Goal: Information Seeking & Learning: Understand process/instructions

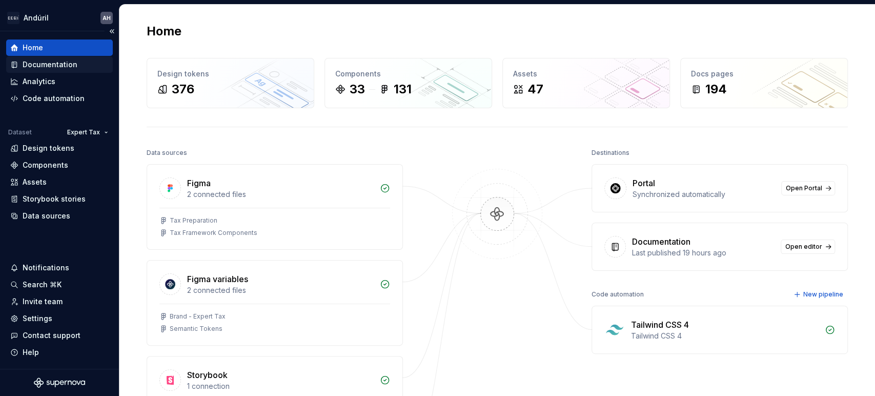
click at [72, 61] on div "Documentation" at bounding box center [50, 64] width 55 height 10
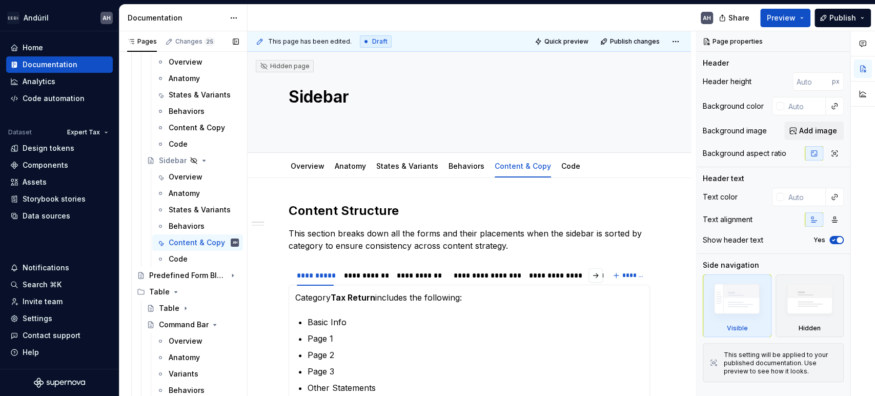
scroll to position [337, 0]
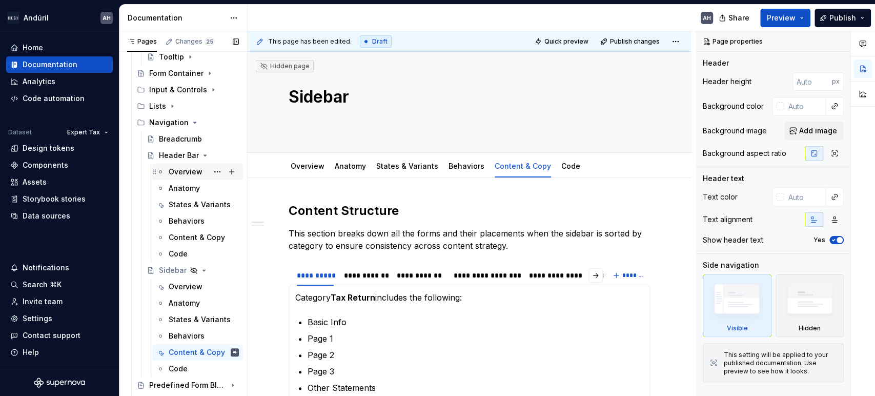
click at [173, 171] on div "Overview" at bounding box center [186, 172] width 34 height 10
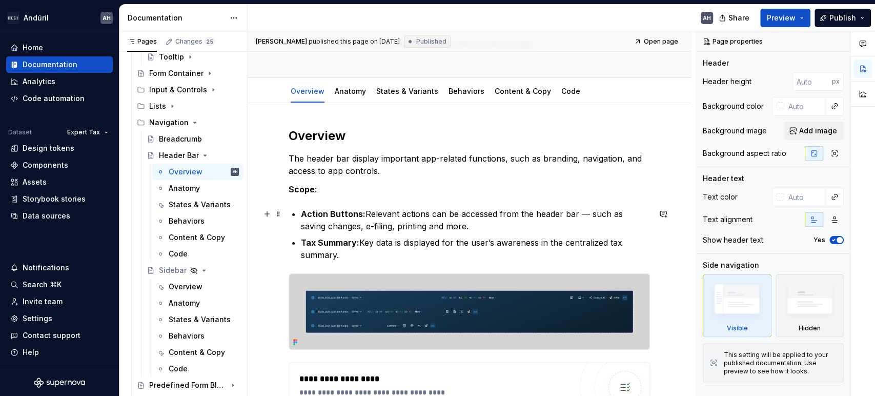
scroll to position [75, 0]
click at [376, 161] on p "The header bar display important app-related functions, such as branding, navig…" at bounding box center [468, 164] width 361 height 25
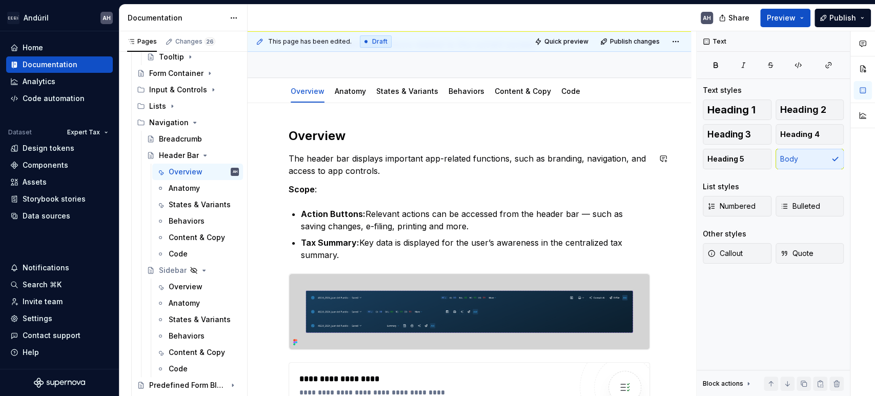
type textarea "*"
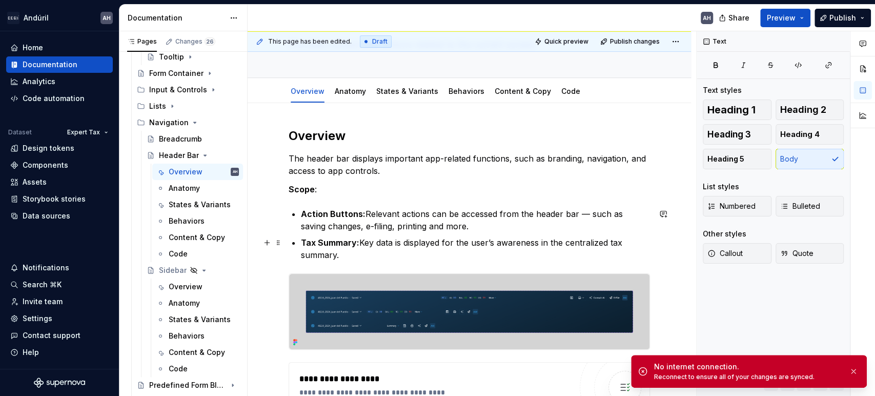
scroll to position [101, 0]
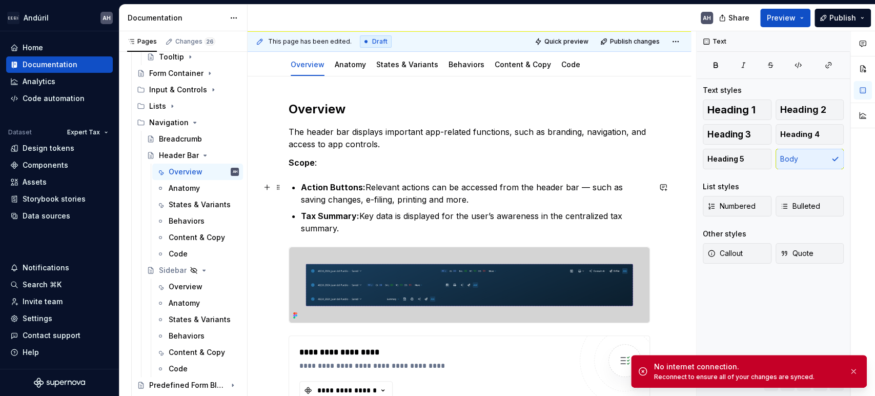
click at [334, 198] on p "Action Buttons: Relevant actions can be accessed from the header bar — such as …" at bounding box center [475, 193] width 349 height 25
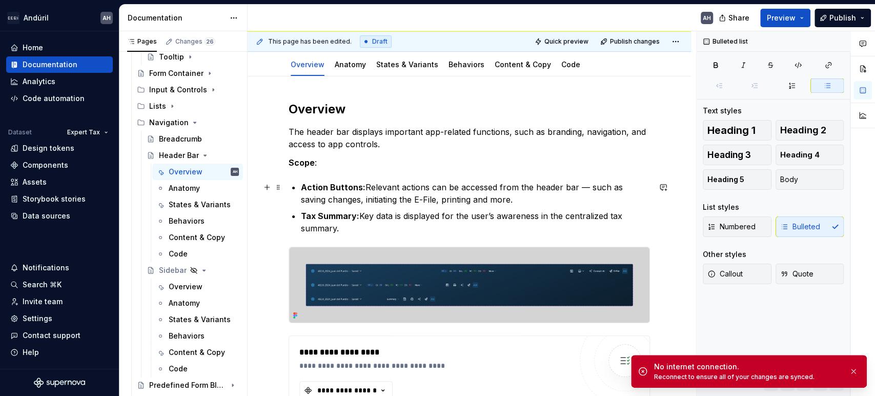
click at [490, 193] on p "Action Buttons: Relevant actions can be accessed from the header bar — such as …" at bounding box center [475, 193] width 349 height 25
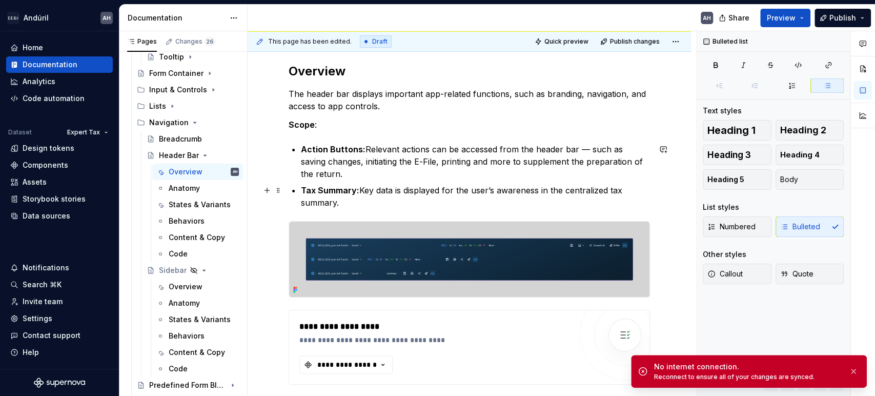
scroll to position [142, 0]
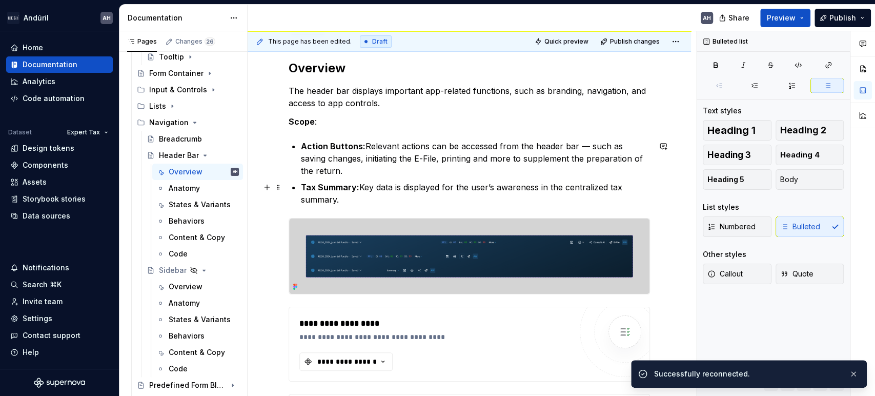
click at [369, 184] on p "Tax Summary: Key data is displayed for the user’s awareness in the centralized …" at bounding box center [475, 193] width 349 height 25
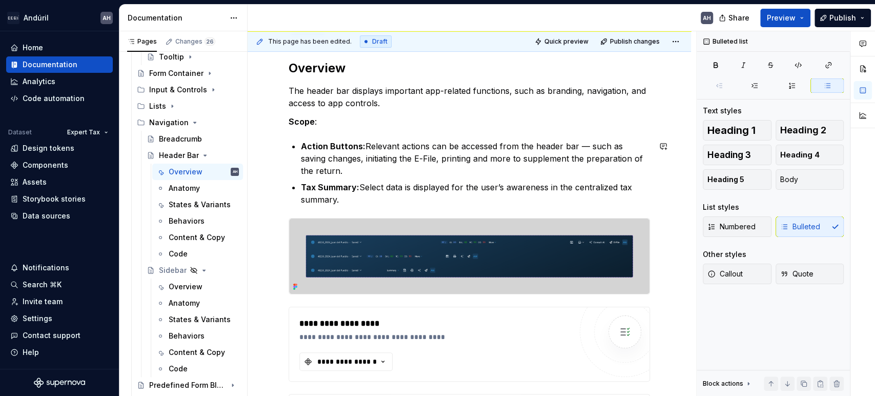
type textarea "*"
click at [344, 196] on p "Tax Summary: Select data is displayed for the user’s awareness in the centraliz…" at bounding box center [475, 193] width 349 height 25
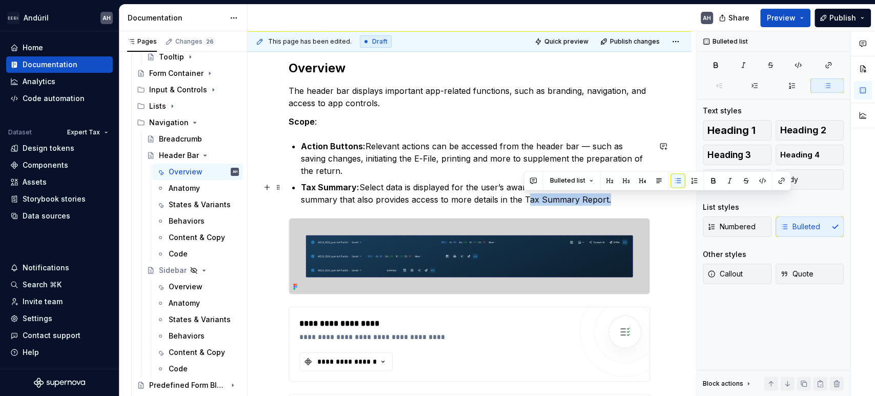
drag, startPoint x: 603, startPoint y: 199, endPoint x: 522, endPoint y: 195, distance: 81.0
click at [522, 195] on p "Tax Summary: Select data is displayed for the user’s awareness in the centraliz…" at bounding box center [475, 193] width 349 height 25
click at [777, 179] on button "button" at bounding box center [781, 180] width 14 height 14
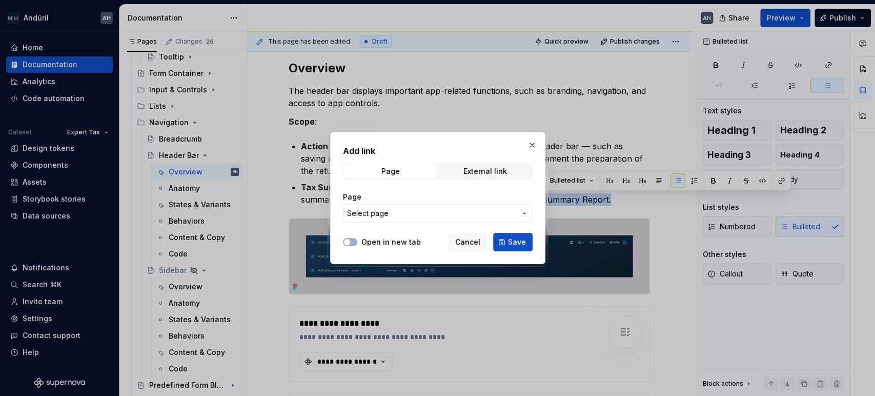
click at [405, 209] on span "Select page" at bounding box center [431, 213] width 169 height 10
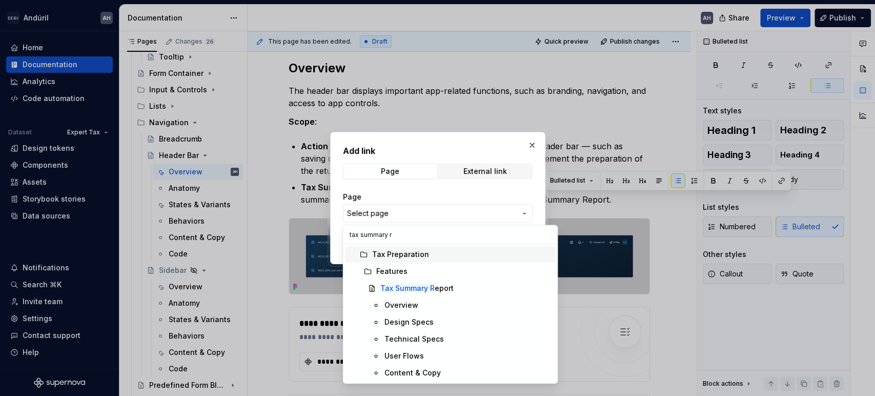
type input "tax summary re"
click at [432, 288] on mark "Tax Summary Re" at bounding box center [409, 287] width 59 height 9
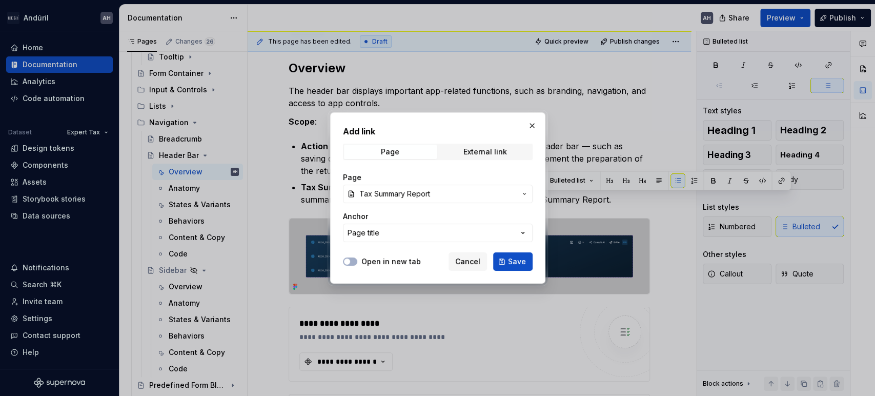
click at [367, 267] on div "Open in new tab Cancel Save" at bounding box center [438, 259] width 190 height 23
click at [345, 261] on span "button" at bounding box center [347, 261] width 6 height 6
click at [519, 264] on span "Save" at bounding box center [517, 261] width 18 height 10
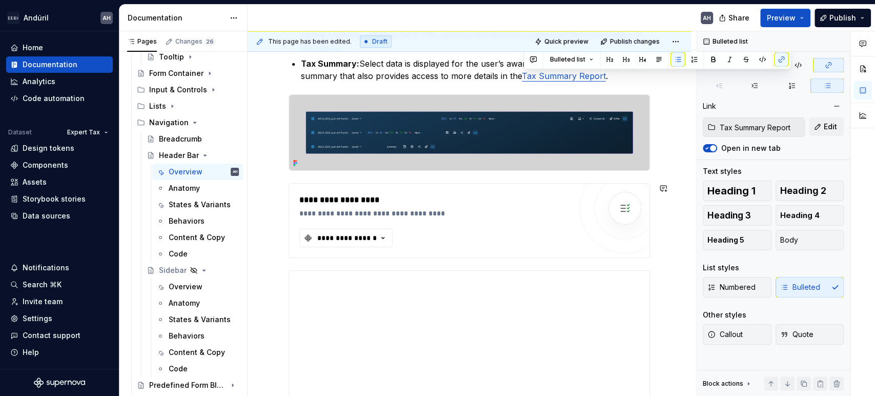
scroll to position [286, 0]
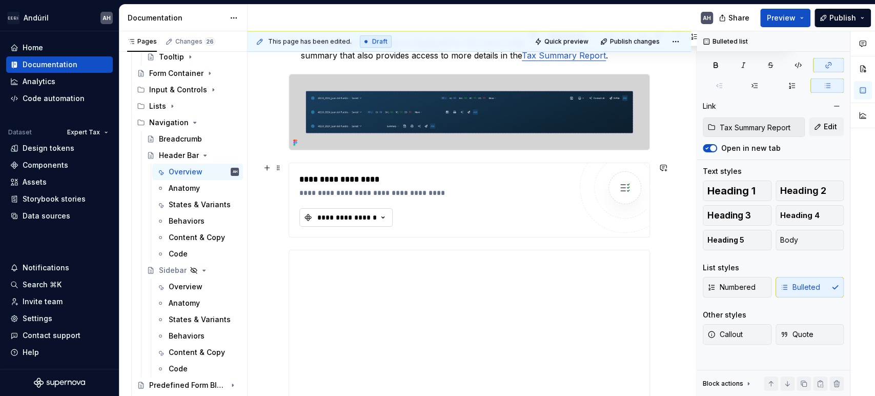
click at [329, 219] on div "**********" at bounding box center [346, 217] width 61 height 10
type textarea "*"
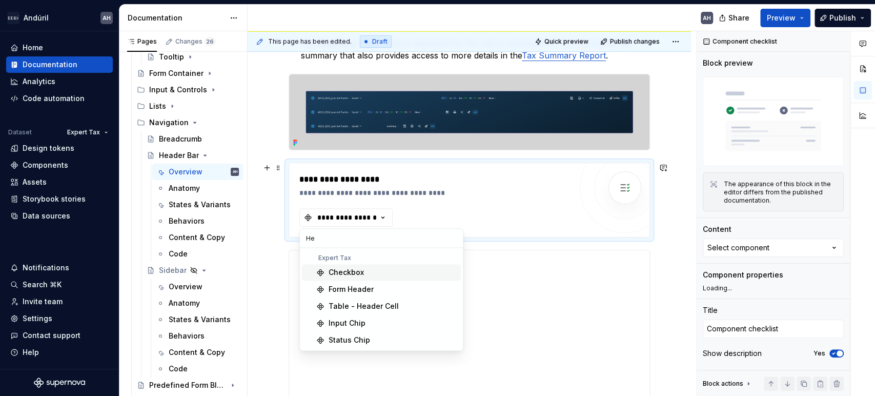
type input "H"
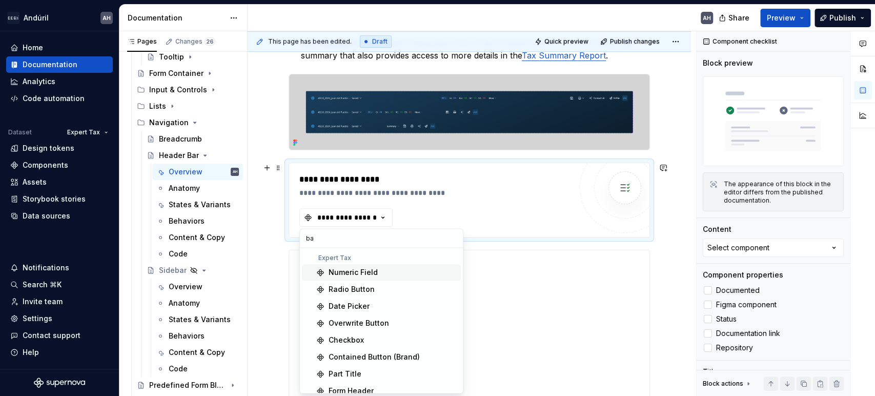
type input "b"
type input "t"
click at [391, 185] on div "**********" at bounding box center [435, 185] width 272 height 25
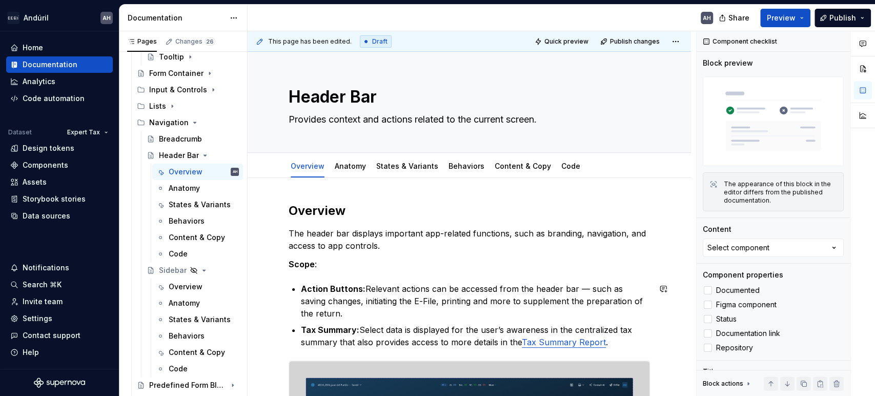
scroll to position [0, 0]
click at [353, 167] on link "Anatomy" at bounding box center [350, 165] width 31 height 9
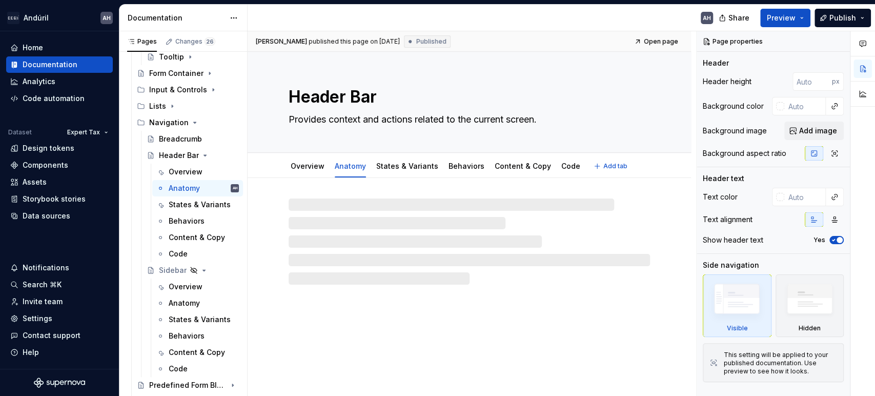
click at [306, 169] on link "Overview" at bounding box center [307, 165] width 34 height 9
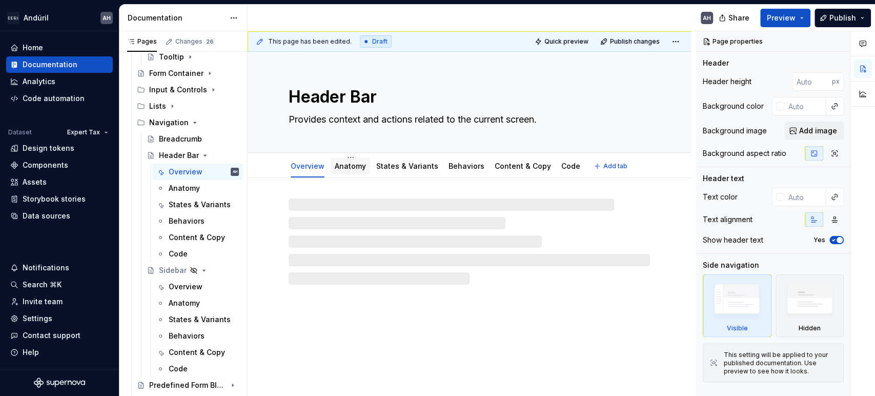
click at [349, 167] on link "Anatomy" at bounding box center [350, 165] width 31 height 9
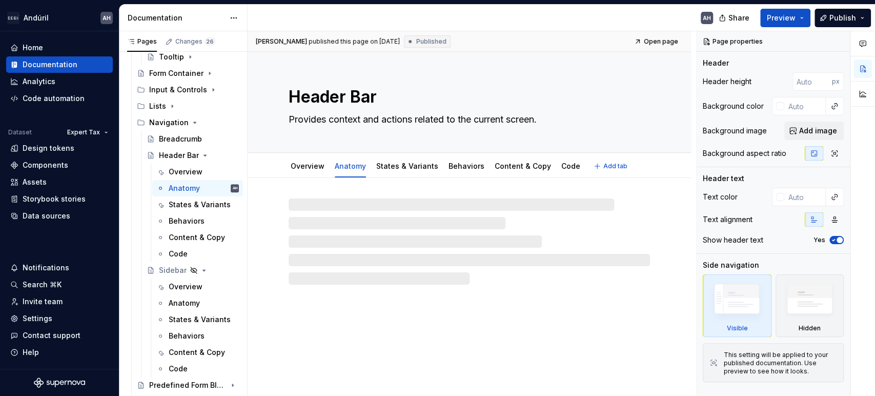
click at [361, 169] on link "Anatomy" at bounding box center [350, 165] width 31 height 9
type textarea "*"
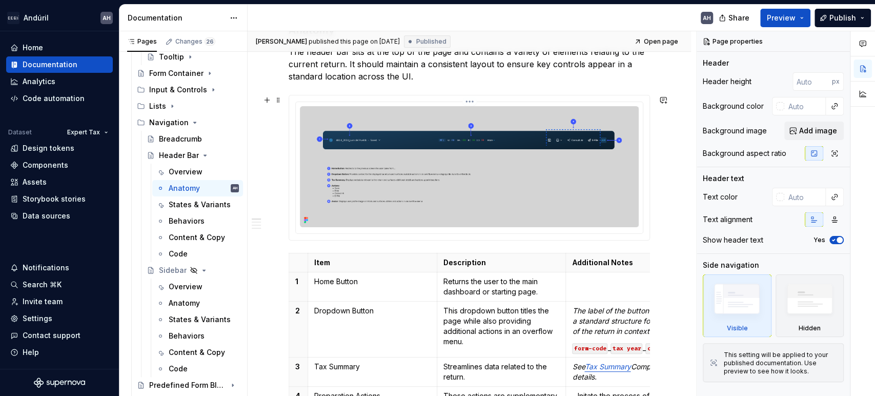
scroll to position [180, 0]
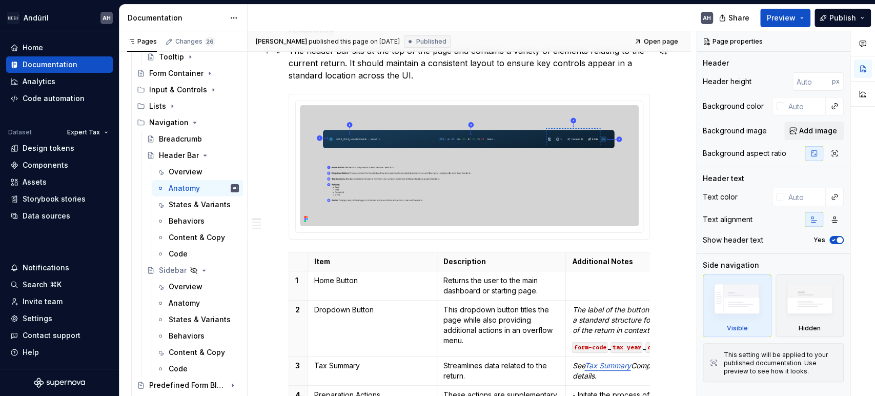
click at [385, 75] on p "The header bar sits at the top of the page and contains a variety of elements r…" at bounding box center [468, 63] width 361 height 37
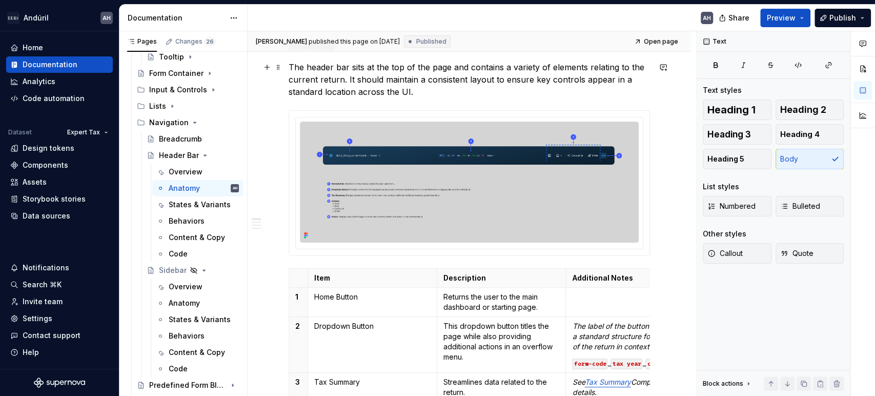
scroll to position [163, 0]
click at [414, 91] on p "The header bar sits at the top of the page and contains a variety of elements r…" at bounding box center [468, 79] width 361 height 37
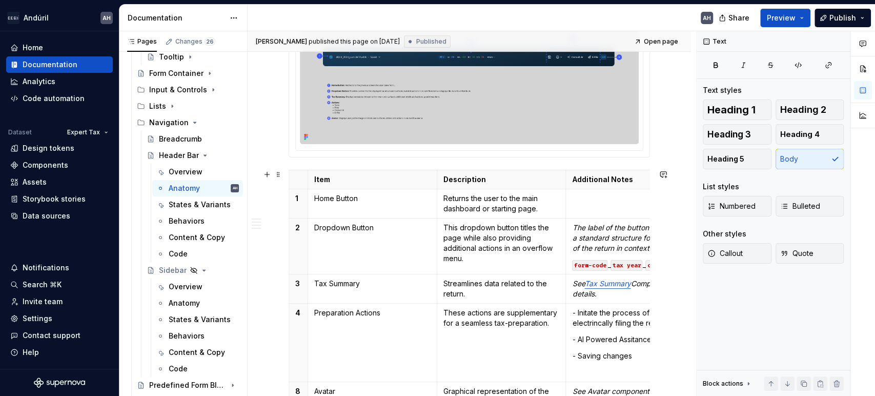
scroll to position [265, 0]
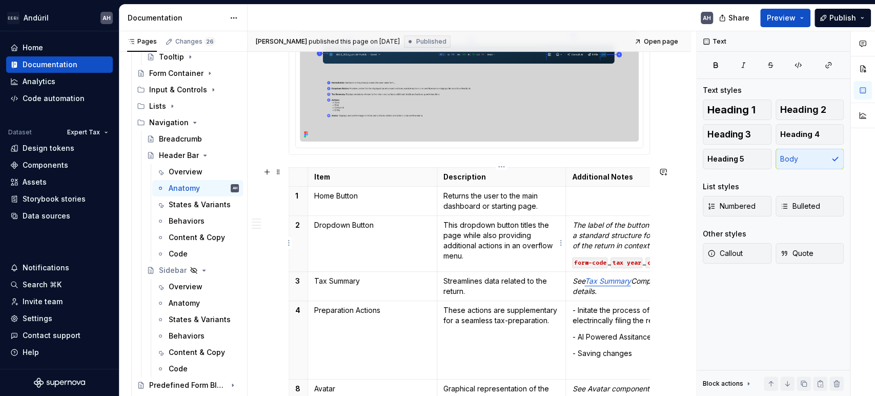
click at [516, 225] on p "This dropdown button titles the page while also providing additional actions in…" at bounding box center [501, 240] width 116 height 41
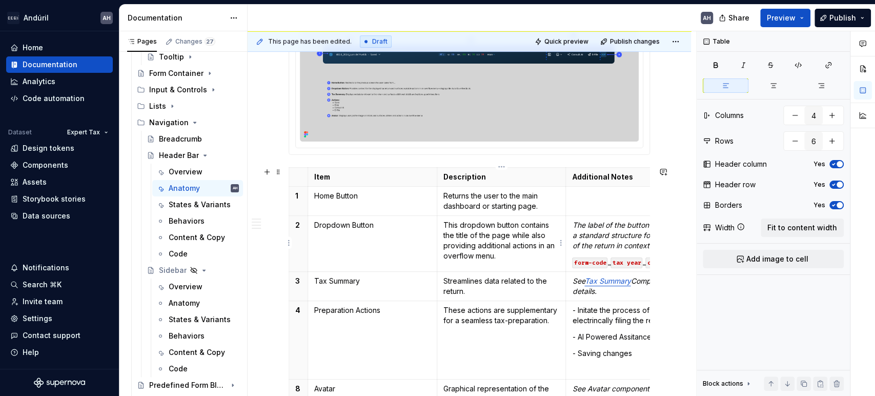
click at [507, 256] on p "This dropdown button contains the title of the page while also providing additi…" at bounding box center [501, 240] width 116 height 41
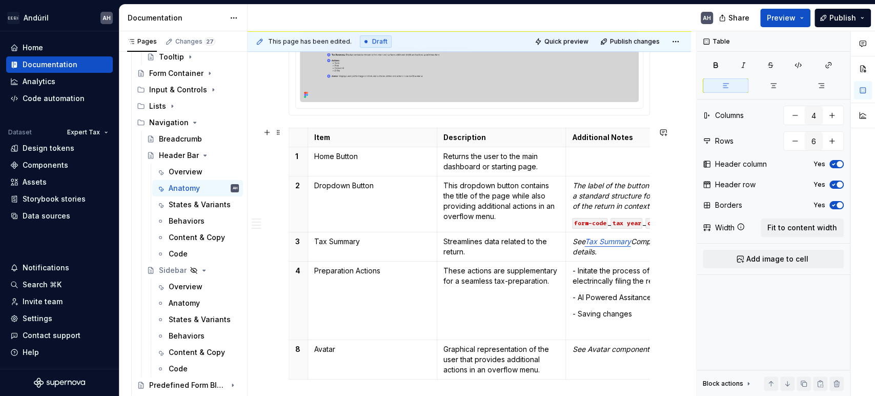
scroll to position [306, 0]
click at [489, 205] on p "This dropdown button contains the title of the page while also providing additi…" at bounding box center [501, 199] width 116 height 41
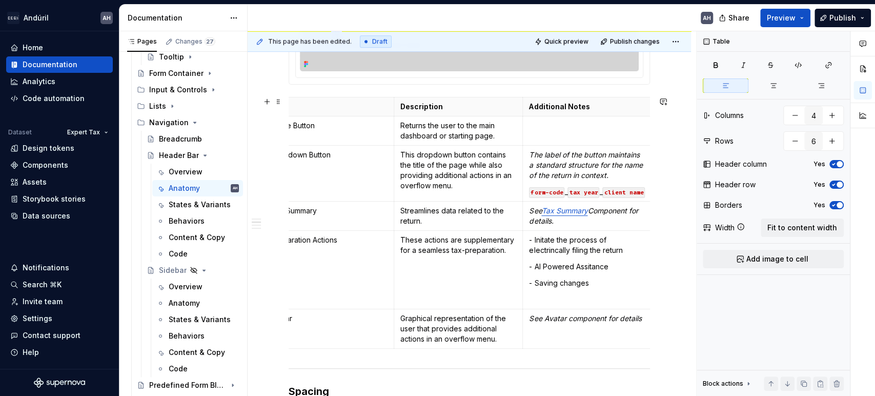
scroll to position [0, 45]
drag, startPoint x: 611, startPoint y: 162, endPoint x: 545, endPoint y: 172, distance: 66.3
click at [545, 172] on em "The label of the button maintains a standard structure for the name of the retu…" at bounding box center [584, 164] width 115 height 29
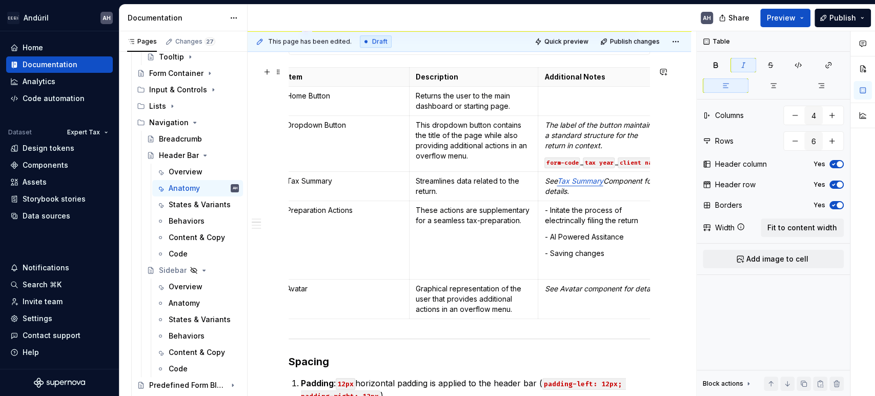
scroll to position [0, 31]
click at [450, 176] on p "Streamlines data related to the return." at bounding box center [470, 186] width 116 height 20
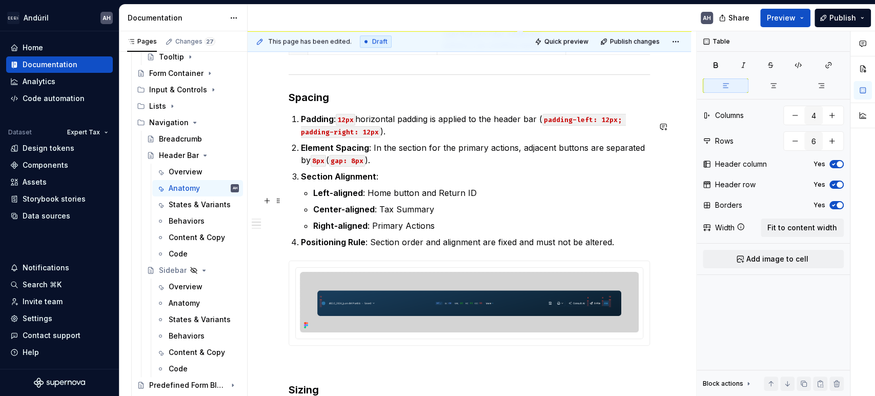
scroll to position [632, 0]
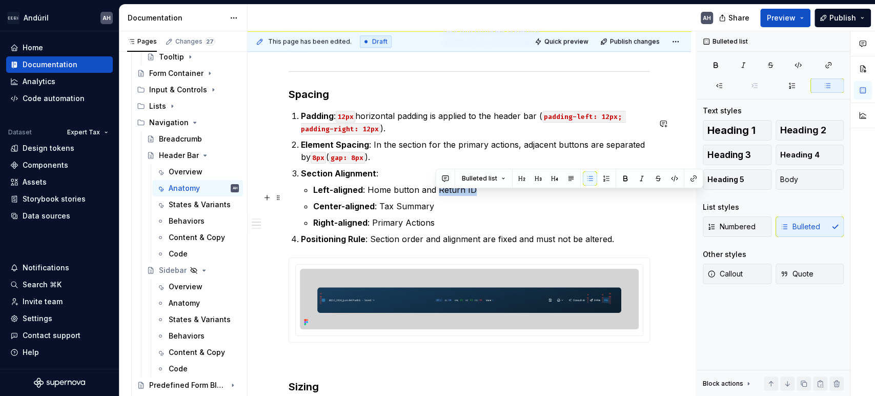
drag, startPoint x: 437, startPoint y: 196, endPoint x: 480, endPoint y: 196, distance: 43.0
click at [480, 196] on p "Left-aligned : Home button and Return ID" at bounding box center [481, 189] width 337 height 12
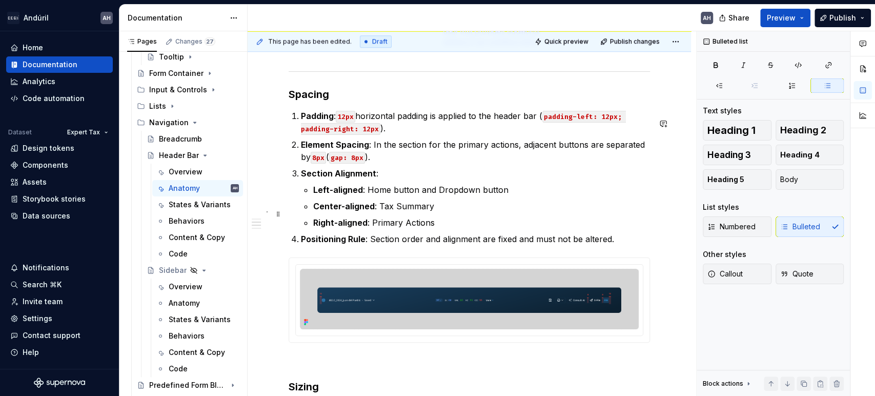
click at [437, 208] on p "Center-aligned : Tax Summary" at bounding box center [481, 206] width 337 height 12
click at [438, 228] on p "Right-aligned : Primary Actions" at bounding box center [481, 222] width 337 height 12
click at [383, 228] on p "Right-aligned : Primary Actions" at bounding box center [481, 222] width 337 height 12
click at [405, 228] on p "Right-aligned : Actions" at bounding box center [481, 222] width 337 height 12
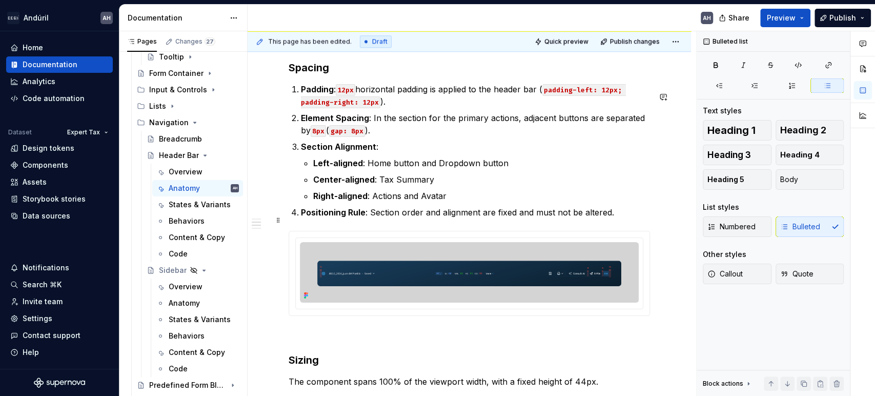
scroll to position [659, 0]
click at [405, 218] on p "Positioning Rule : Section order and alignment are fixed and must not be altere…" at bounding box center [475, 211] width 349 height 12
click at [424, 218] on p "Positioning Rule : Section order and alignment are fixed and must not be altere…" at bounding box center [475, 211] width 349 height 12
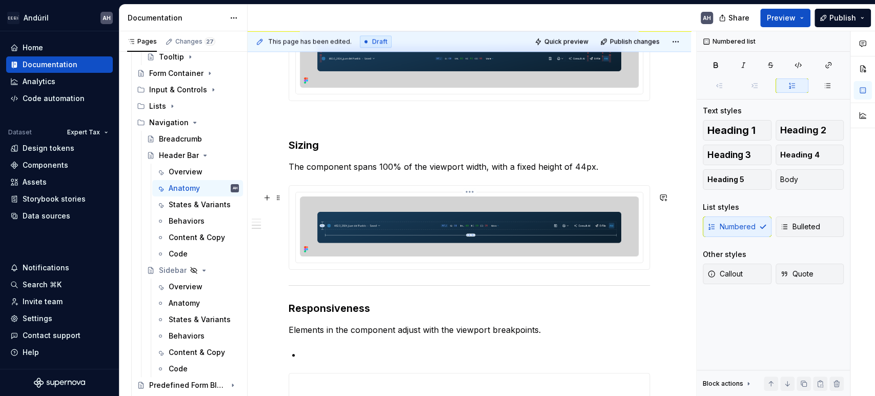
scroll to position [874, 0]
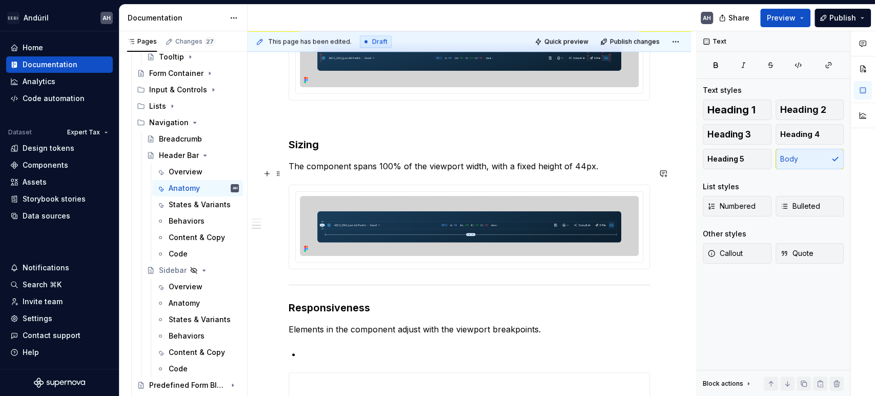
click at [602, 172] on p "The component spans 100% of the viewport width, with a fixed height of 44px." at bounding box center [468, 166] width 361 height 12
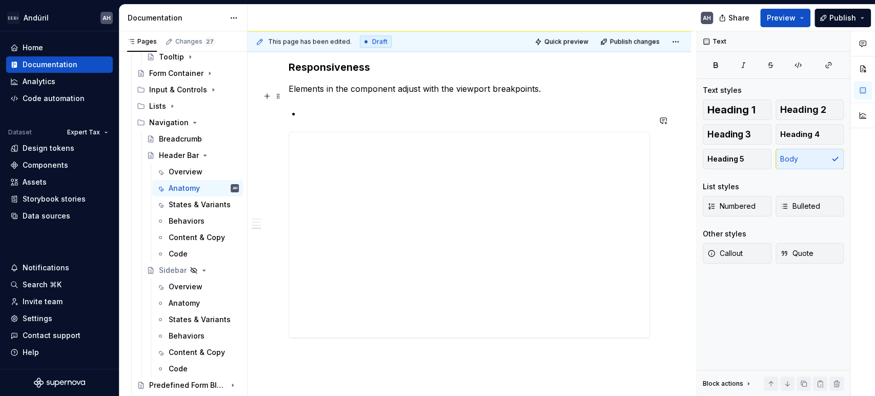
scroll to position [1060, 0]
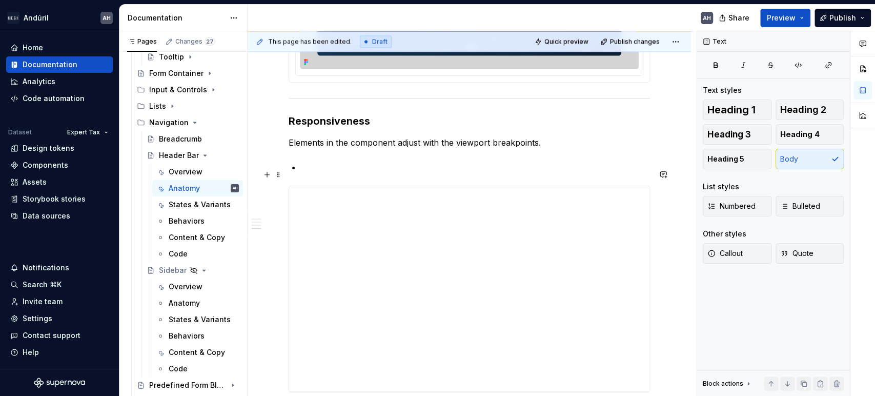
click at [337, 169] on p at bounding box center [475, 167] width 349 height 12
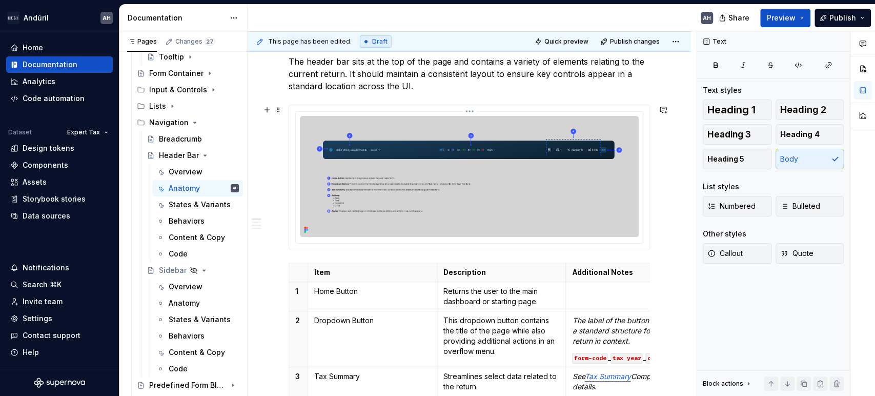
scroll to position [0, 0]
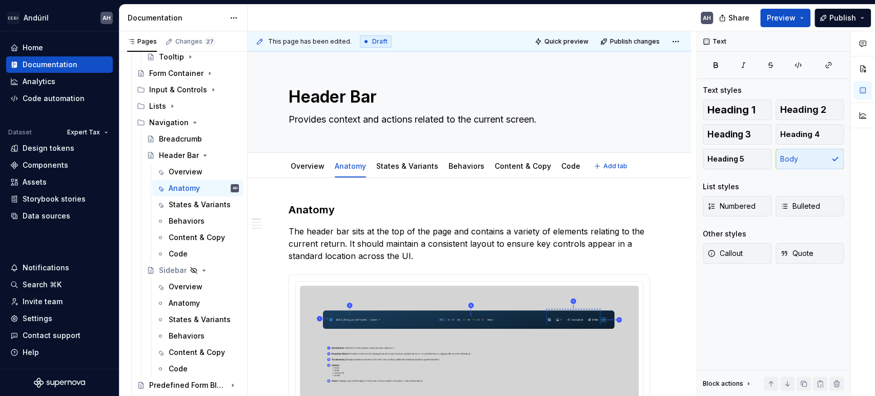
type textarea "*"
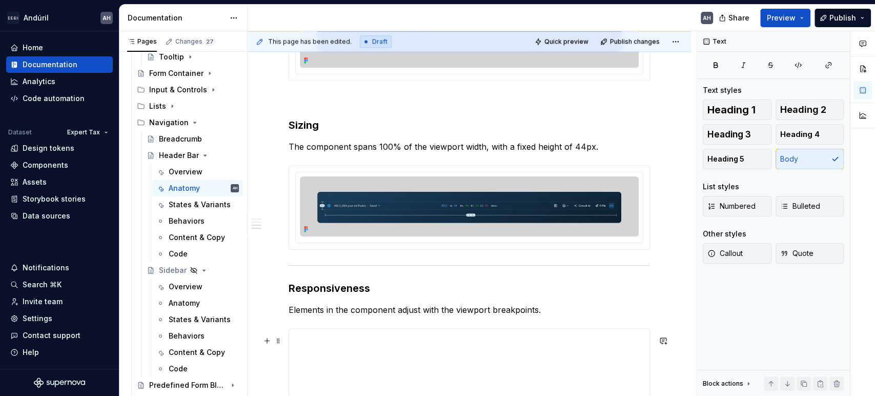
scroll to position [955, 0]
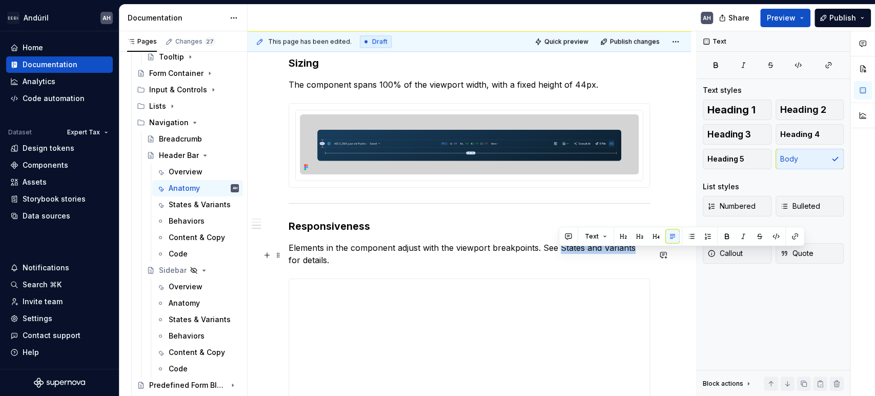
drag, startPoint x: 634, startPoint y: 255, endPoint x: 558, endPoint y: 253, distance: 75.8
click at [558, 253] on p "Elements in the component adjust with the viewport breakpoints. See States and …" at bounding box center [468, 253] width 361 height 25
click at [792, 239] on button "button" at bounding box center [794, 236] width 14 height 14
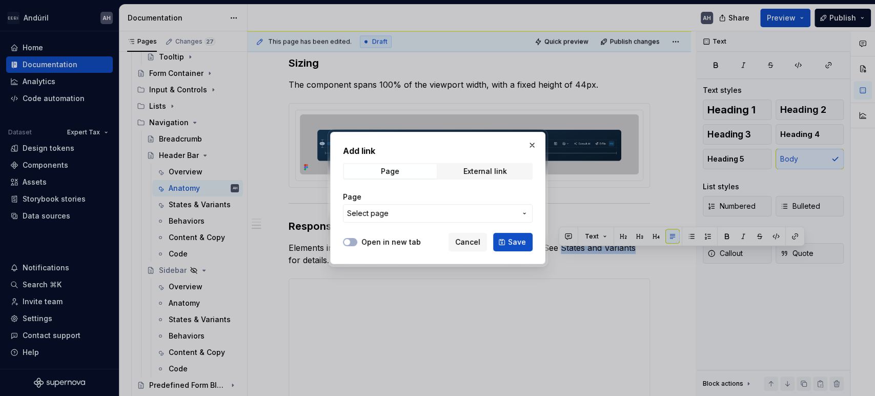
click at [371, 216] on span "Select page" at bounding box center [367, 213] width 41 height 10
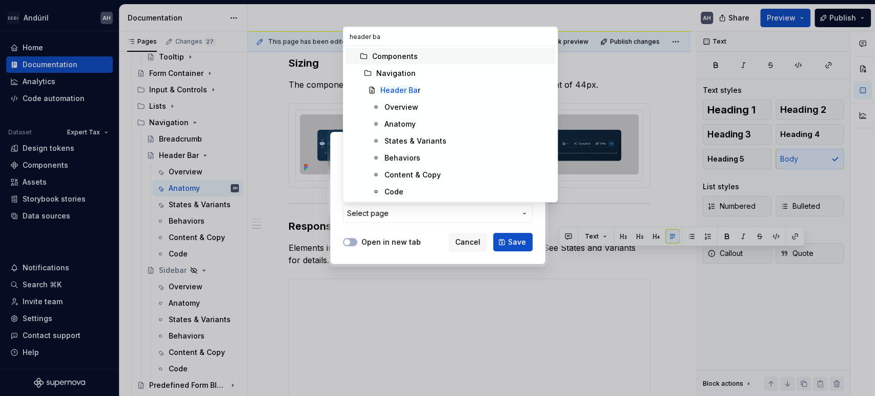
type input "header bar"
click at [434, 136] on div "States & Variants" at bounding box center [415, 141] width 62 height 10
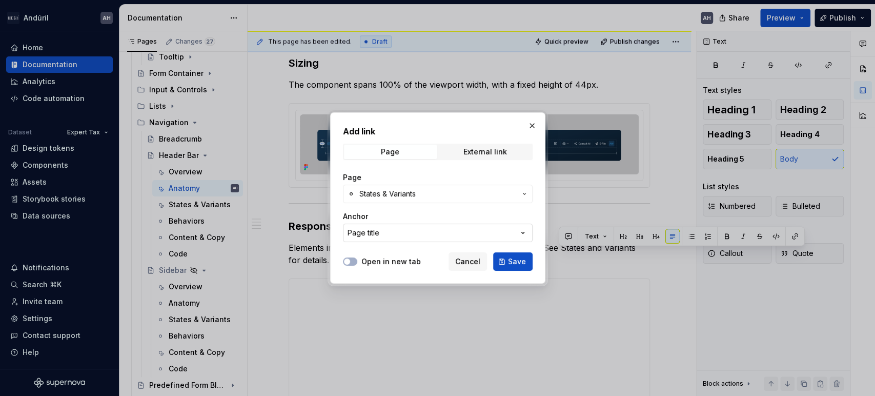
click at [394, 228] on button "Page title" at bounding box center [438, 232] width 190 height 18
click at [419, 219] on div "Add link Page External link Page States & Variants Anchor Page title Open in ne…" at bounding box center [437, 198] width 875 height 396
click at [516, 263] on span "Save" at bounding box center [517, 261] width 18 height 10
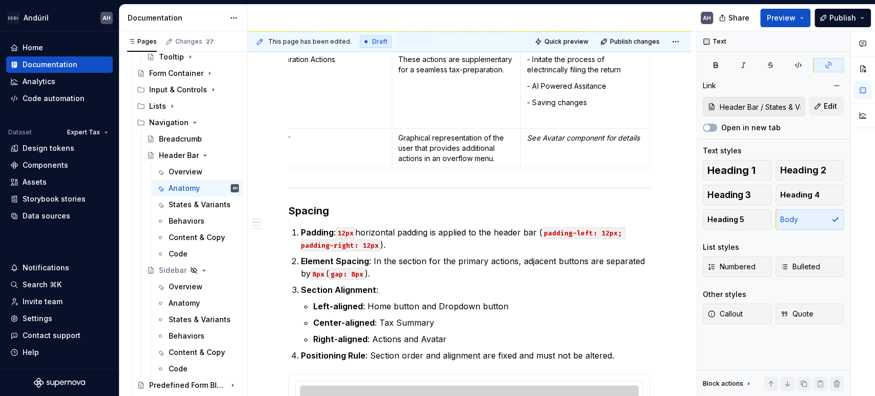
scroll to position [0, 0]
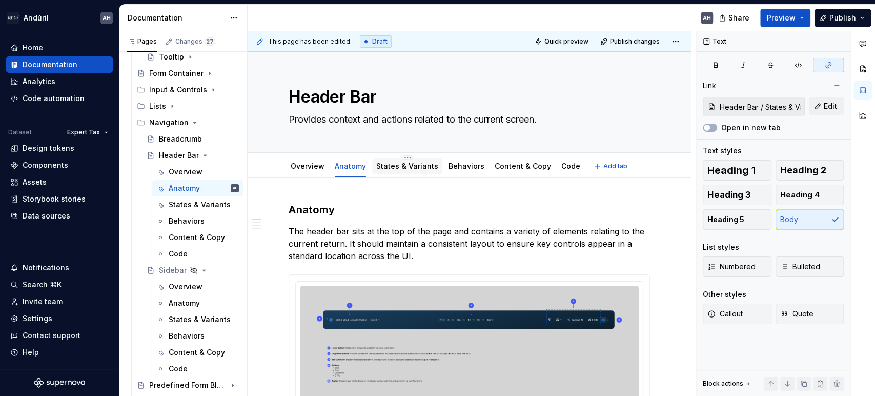
click at [404, 171] on div "States & Variants" at bounding box center [407, 166] width 62 height 12
click at [432, 172] on div "States & Variants" at bounding box center [407, 166] width 70 height 16
click at [410, 169] on link "States & Variants" at bounding box center [407, 165] width 62 height 9
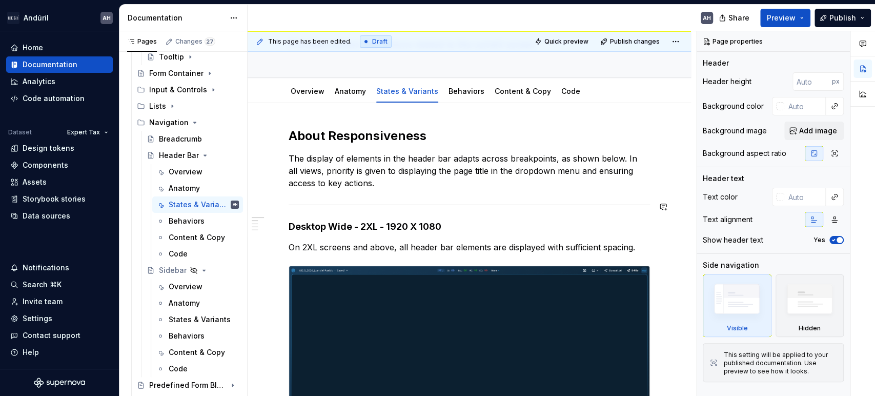
scroll to position [79, 0]
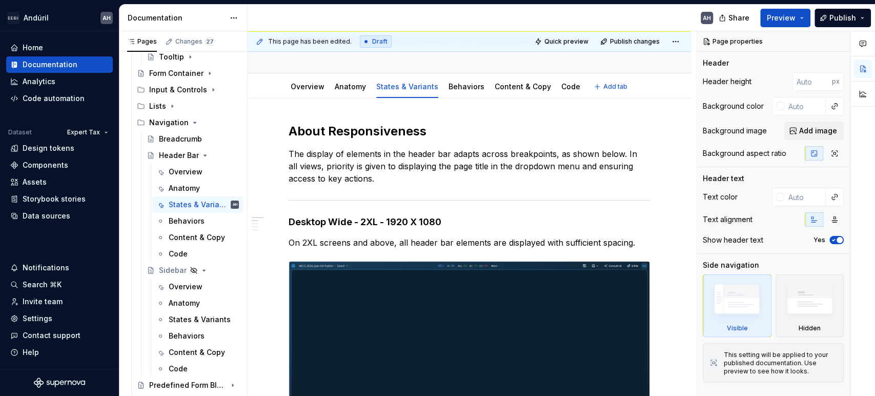
type textarea "*"
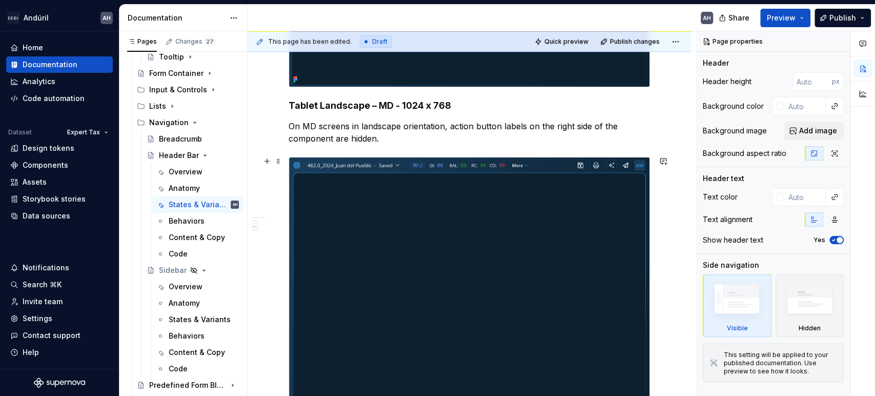
scroll to position [775, 0]
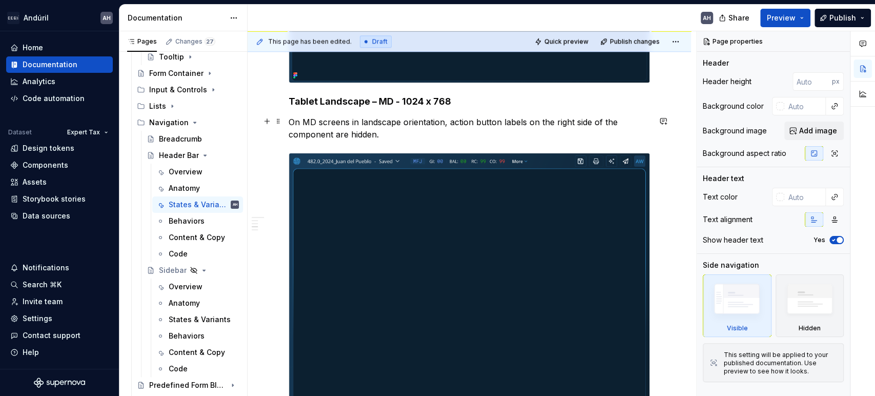
click at [388, 134] on p "On MD screens in landscape orientation, action button labels on the right side …" at bounding box center [468, 128] width 361 height 25
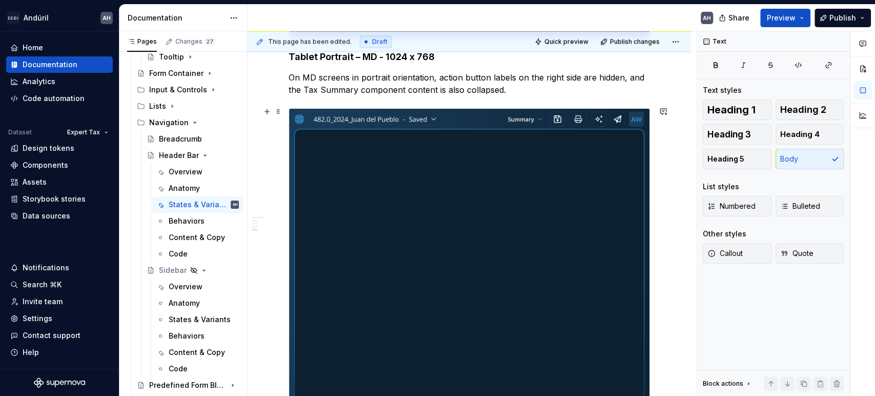
scroll to position [1143, 0]
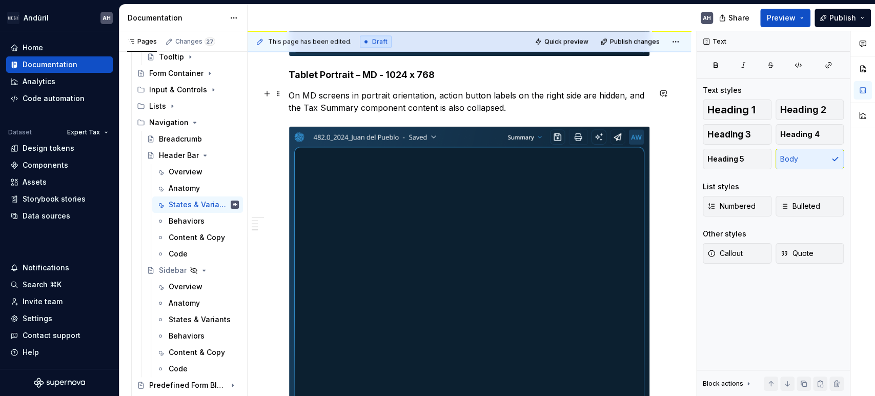
click at [620, 98] on p "On MD screens in portrait orientation, action button labels on the right side a…" at bounding box center [468, 101] width 361 height 25
click at [428, 103] on p "On MD screens in portrait orientation, action button labels on the right side a…" at bounding box center [468, 101] width 361 height 25
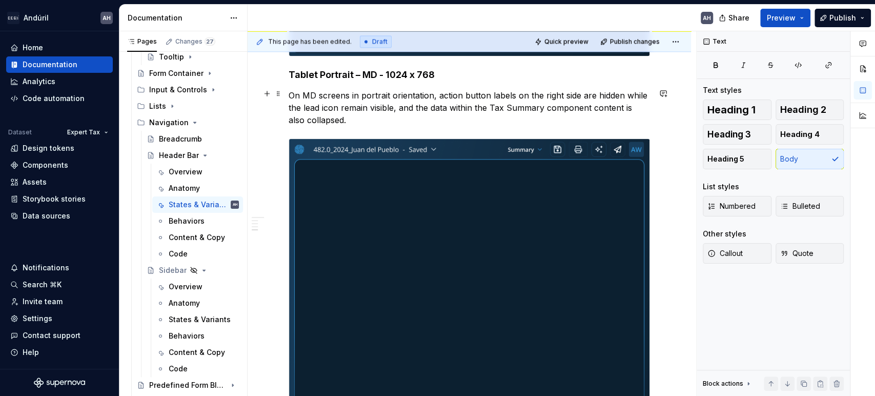
click at [598, 105] on p "On MD screens in portrait orientation, action button labels on the right side a…" at bounding box center [468, 107] width 361 height 37
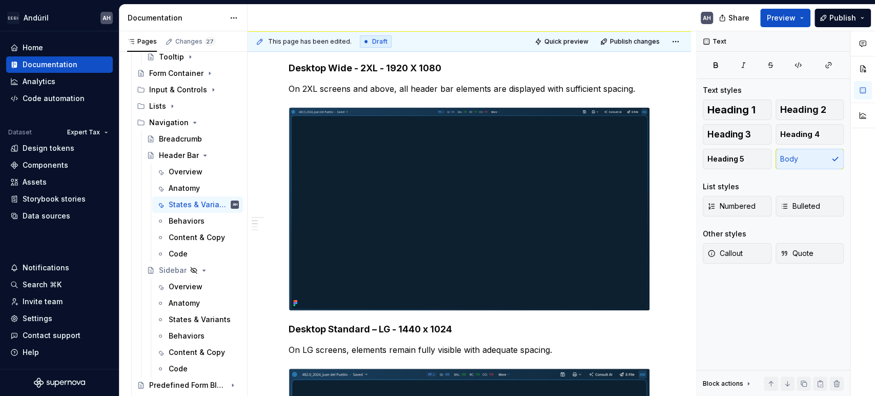
scroll to position [0, 0]
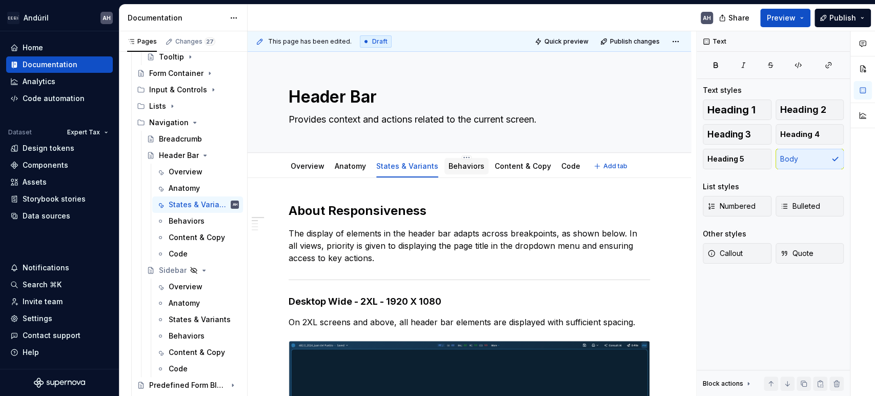
click at [458, 170] on link "Behaviors" at bounding box center [466, 165] width 36 height 9
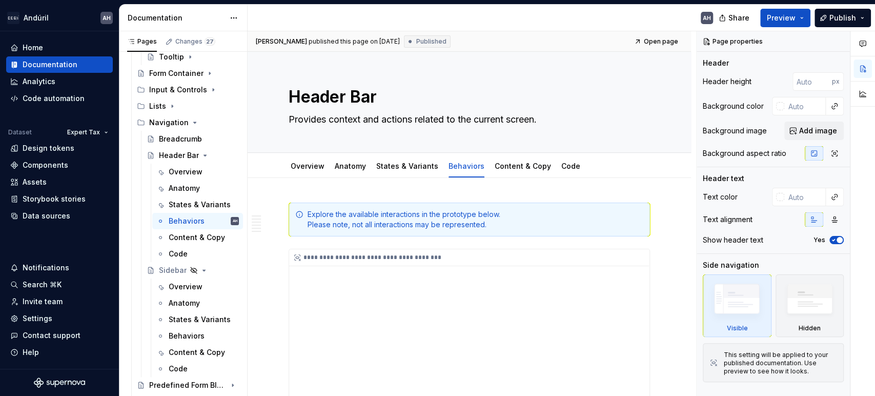
type textarea "*"
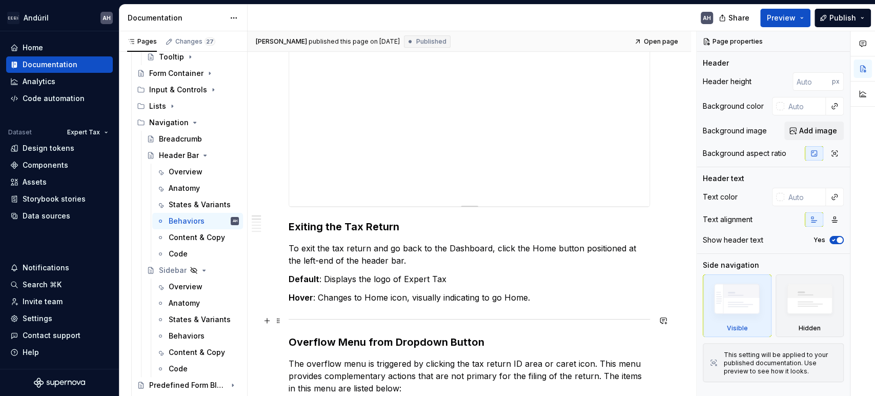
scroll to position [262, 0]
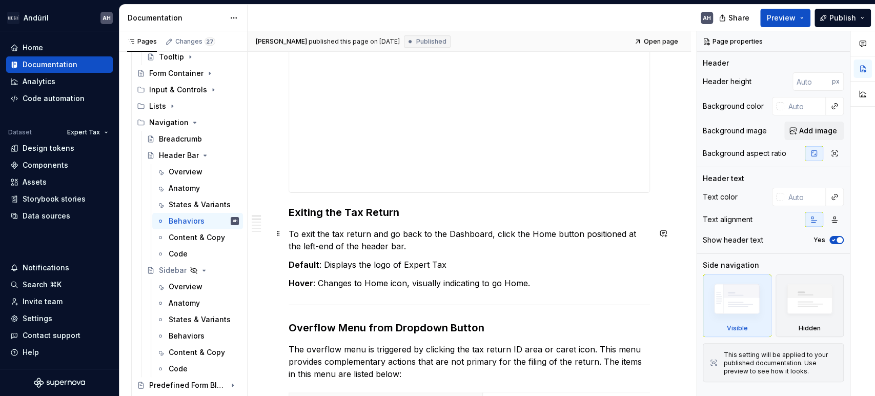
click at [444, 232] on p "To exit the tax return and go back to the Dashboard, click the Home button posi…" at bounding box center [468, 239] width 361 height 25
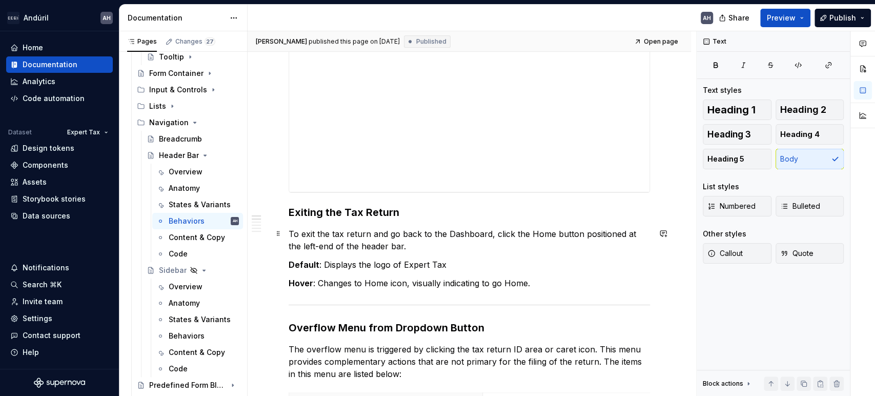
click at [443, 234] on p "To exit the tax return and go back to the Dashboard, click the Home button posi…" at bounding box center [468, 239] width 361 height 25
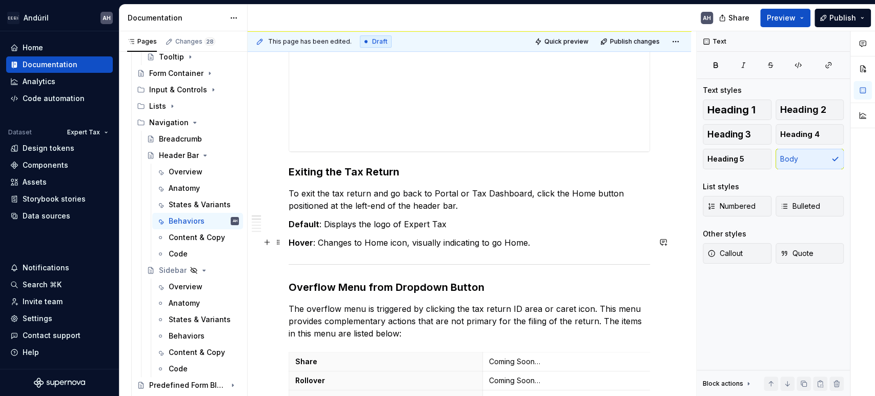
scroll to position [303, 0]
click at [289, 242] on strong "Hover" at bounding box center [300, 242] width 25 height 10
click at [558, 241] on p "While Hover : Changes to Home icon, visually indicating to go Home." at bounding box center [468, 242] width 361 height 12
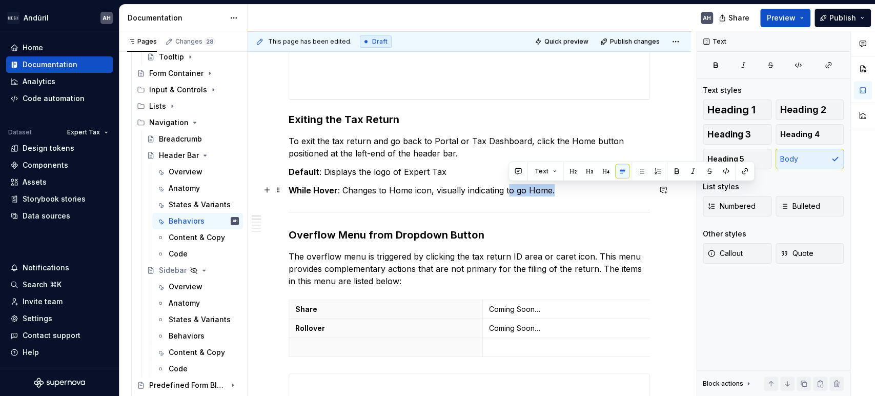
drag, startPoint x: 559, startPoint y: 191, endPoint x: 510, endPoint y: 185, distance: 50.0
click at [510, 185] on p "While Hover : Changes to Home icon, visually indicating to go Home." at bounding box center [468, 190] width 361 height 12
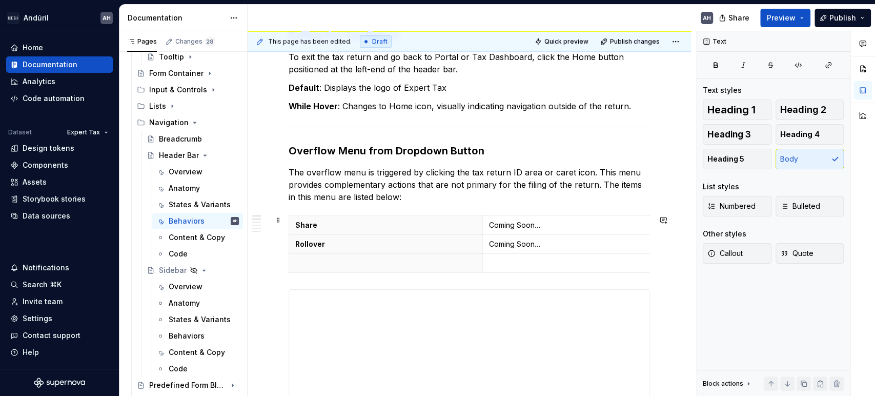
scroll to position [445, 0]
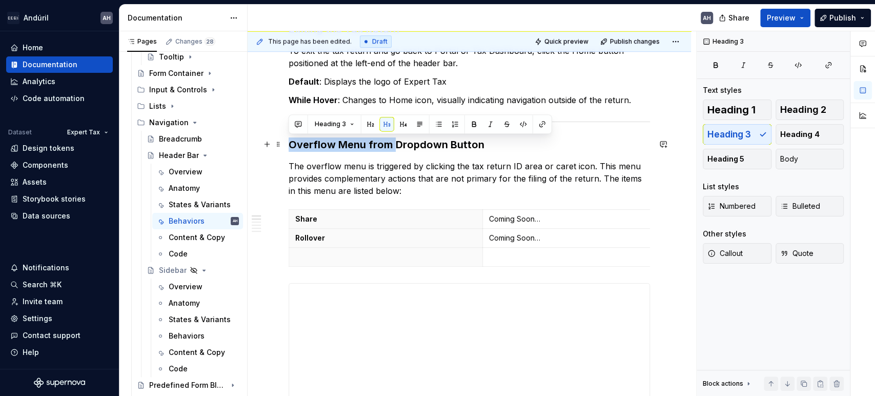
drag, startPoint x: 396, startPoint y: 147, endPoint x: 290, endPoint y: 145, distance: 105.5
click at [290, 145] on h3 "Overflow Menu from Dropdown Button" at bounding box center [468, 144] width 361 height 14
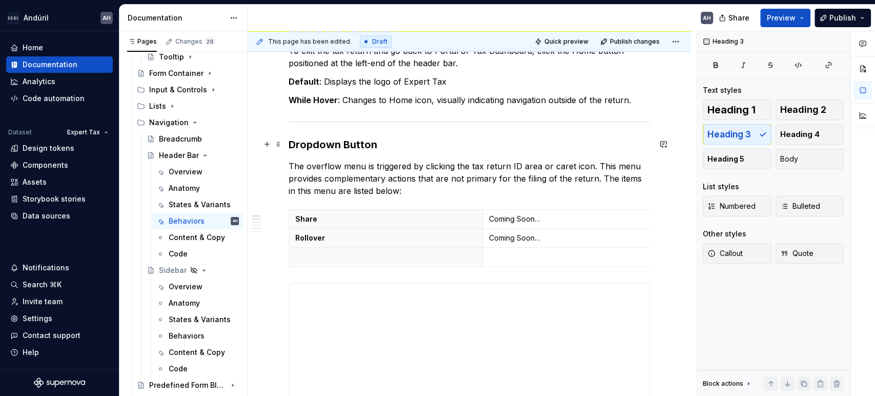
click at [398, 140] on h3 "Dropdown Button" at bounding box center [468, 144] width 361 height 14
click at [287, 167] on div "**********" at bounding box center [468, 394] width 443 height 1322
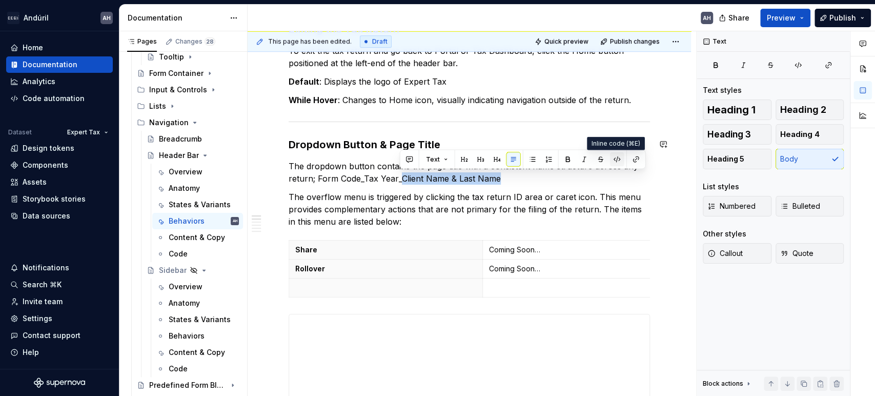
click at [615, 159] on button "button" at bounding box center [617, 159] width 14 height 14
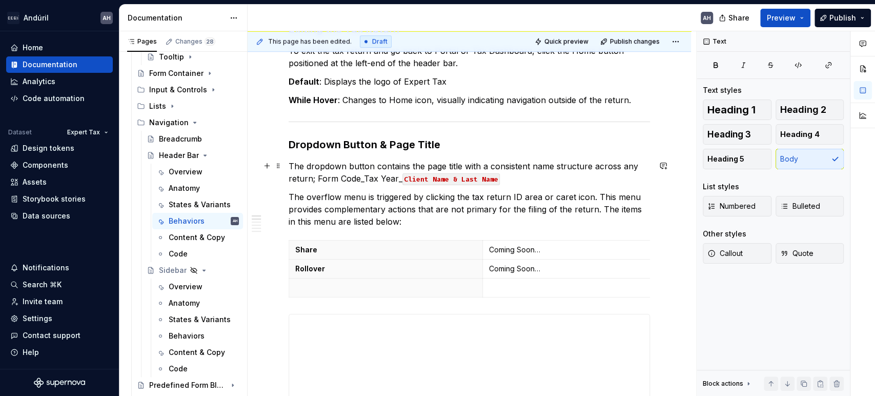
click at [394, 181] on p "The dropdown button contains the page title with a consistent name structure ac…" at bounding box center [468, 172] width 361 height 25
click at [575, 163] on button "button" at bounding box center [580, 159] width 14 height 14
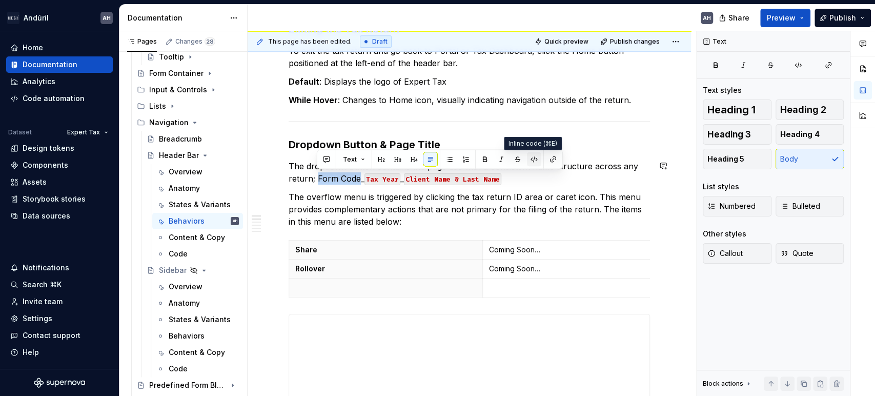
click at [534, 161] on button "button" at bounding box center [534, 159] width 14 height 14
click at [508, 180] on p "The dropdown button contains the page title with a consistent name structure ac…" at bounding box center [468, 172] width 361 height 25
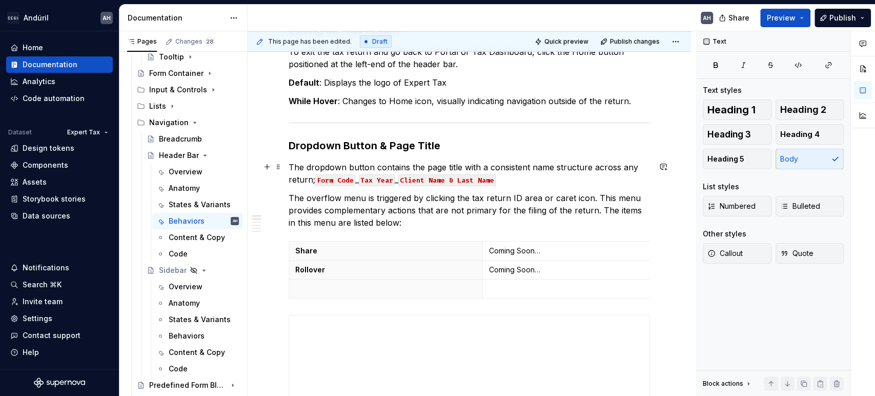
scroll to position [447, 0]
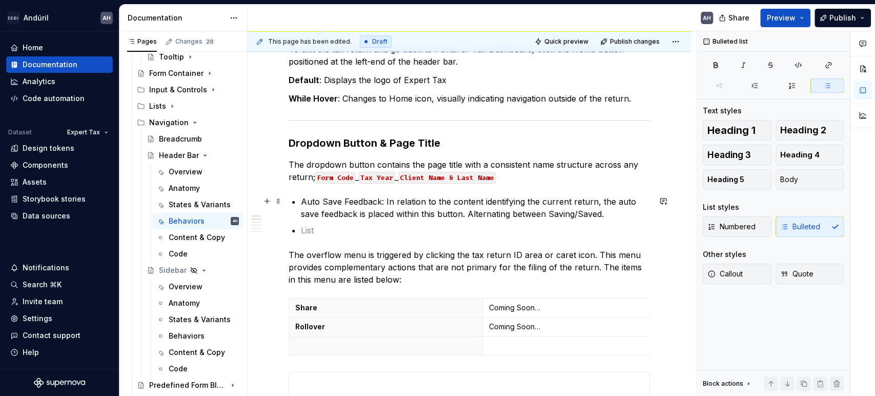
click at [381, 199] on p "Auto Save Feedback: In relation to the content identifying the current return, …" at bounding box center [475, 207] width 349 height 25
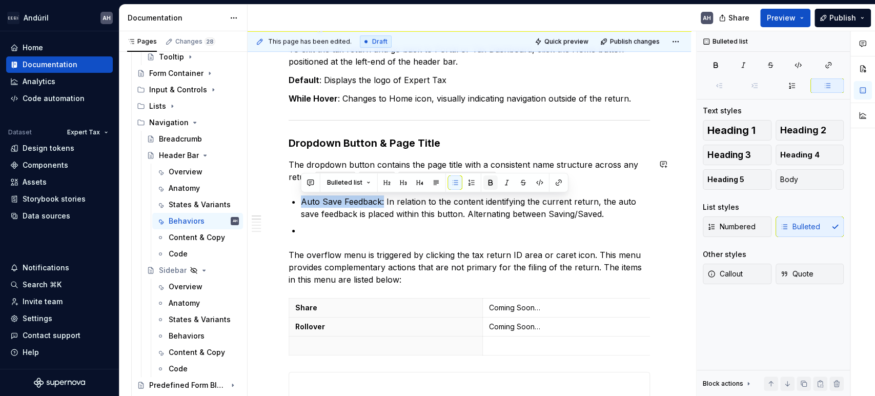
click at [491, 182] on button "button" at bounding box center [490, 182] width 14 height 14
click at [343, 227] on p at bounding box center [475, 230] width 349 height 12
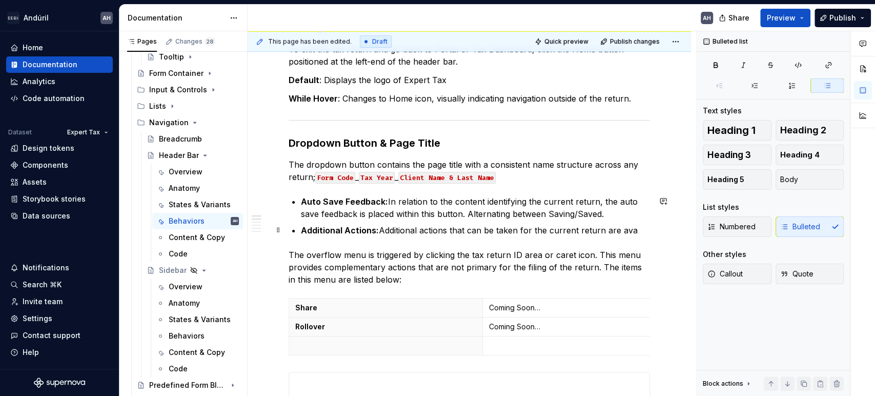
click at [447, 230] on p "Additional Actions: Additional actions that can be taken for the current return…" at bounding box center [475, 230] width 349 height 12
click at [638, 236] on div "**********" at bounding box center [468, 384] width 361 height 1257
click at [632, 230] on p "Additional Actions: Additional actions that can be taken for the current return…" at bounding box center [475, 230] width 349 height 12
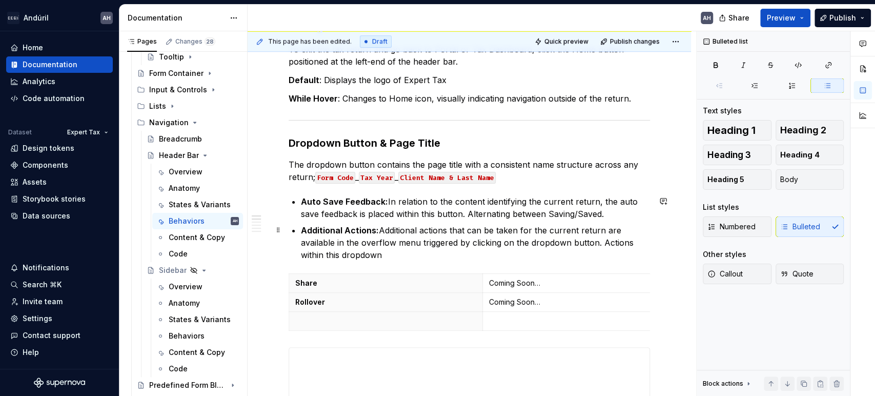
click at [319, 257] on p "Additional Actions: Additional actions that can be taken for the current return…" at bounding box center [475, 242] width 349 height 37
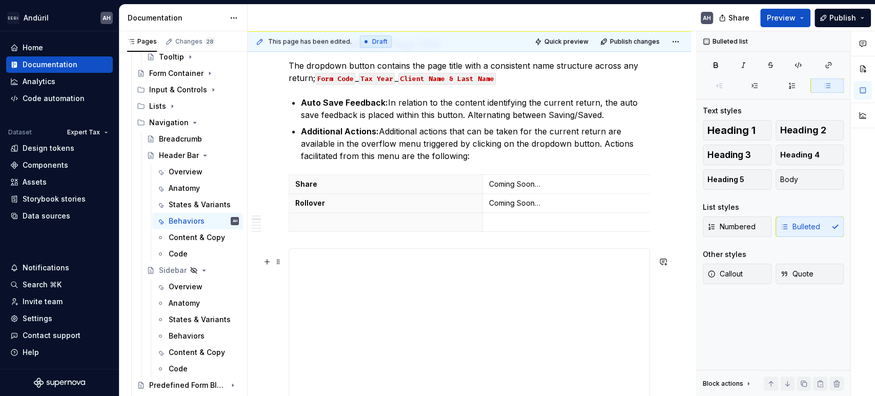
scroll to position [546, 0]
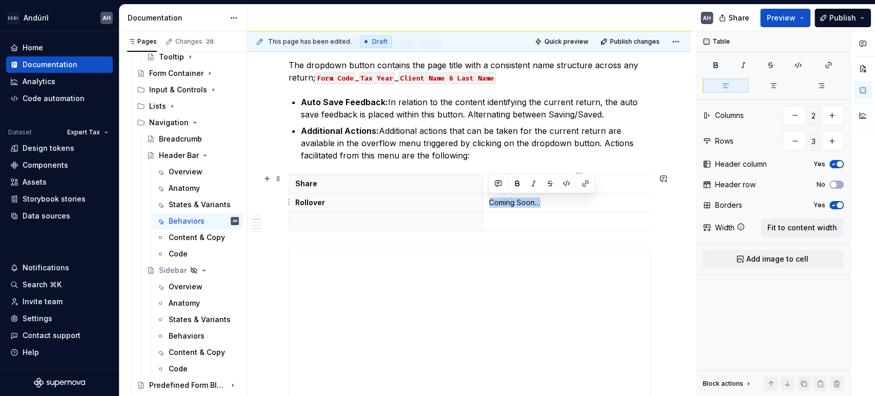
drag, startPoint x: 512, startPoint y: 203, endPoint x: 487, endPoint y: 203, distance: 25.1
click at [487, 203] on td "Coming Soon…" at bounding box center [579, 202] width 194 height 19
click at [395, 184] on p "Share" at bounding box center [385, 183] width 180 height 10
click at [536, 182] on p "Coming Soon…" at bounding box center [578, 183] width 181 height 10
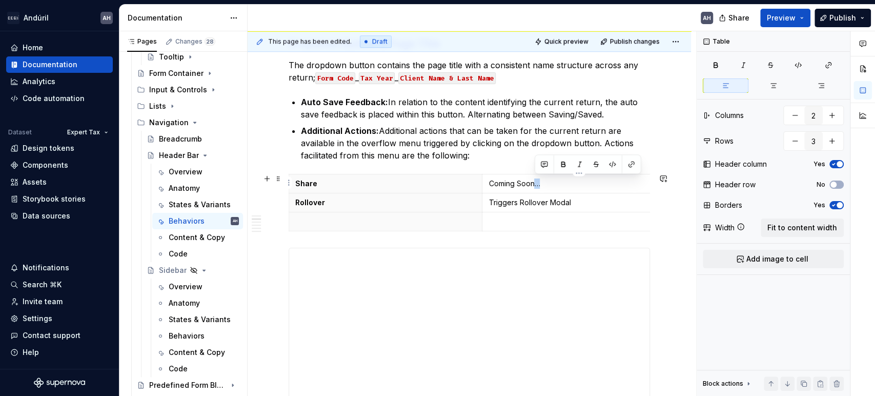
click at [536, 182] on p "Coming Soon…" at bounding box center [578, 183] width 181 height 10
click at [545, 183] on p "Coming Soon…" at bounding box center [578, 183] width 181 height 10
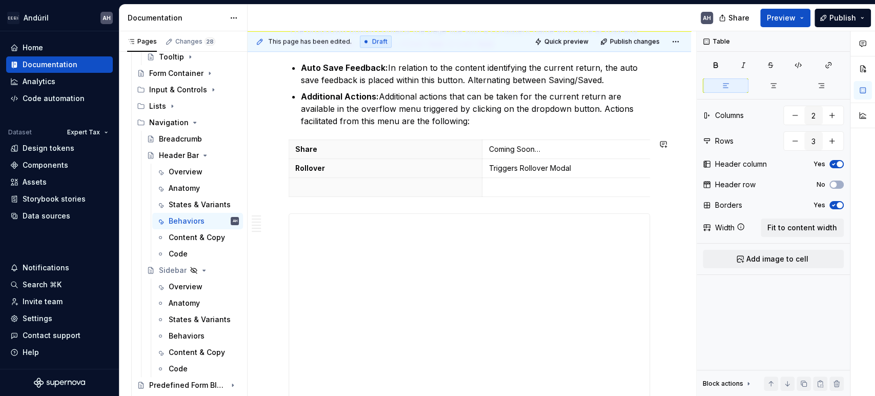
scroll to position [585, 0]
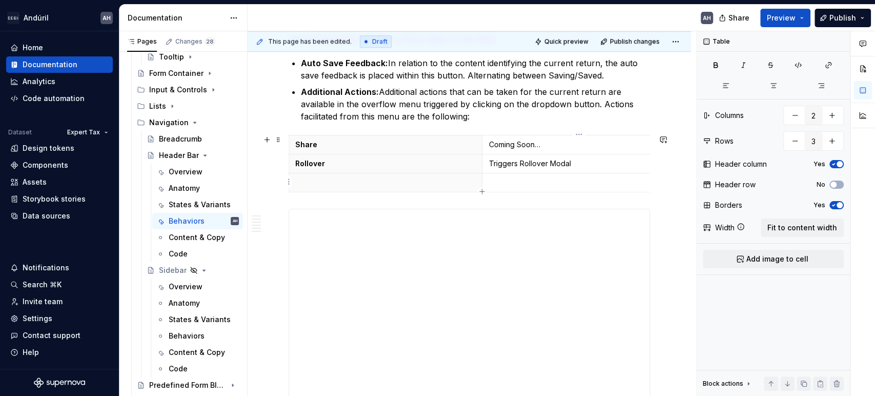
click at [521, 179] on p at bounding box center [578, 182] width 181 height 10
click at [408, 178] on p at bounding box center [385, 182] width 180 height 10
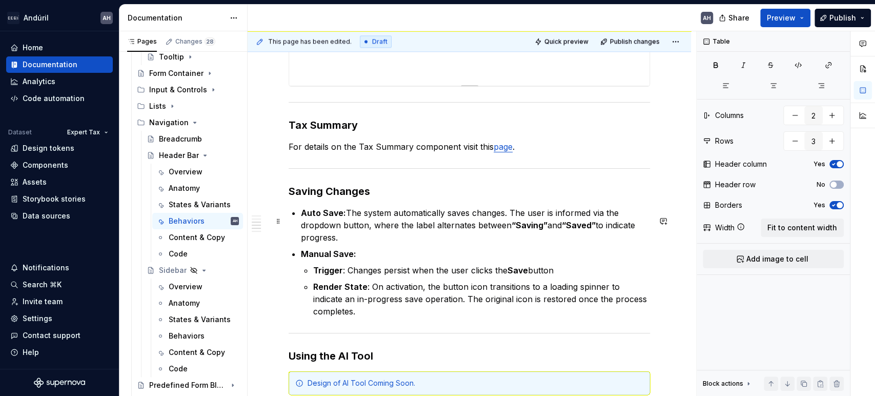
scroll to position [914, 0]
click at [301, 152] on p "For details on the Tax Summary component visit this page ." at bounding box center [468, 146] width 361 height 12
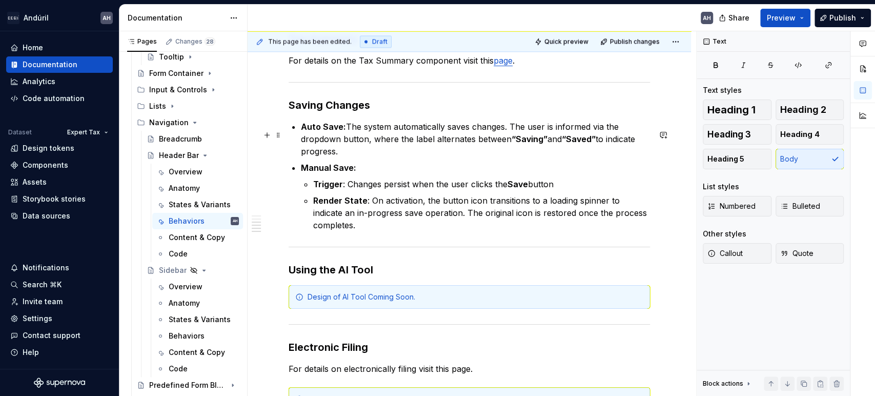
scroll to position [1000, 0]
click at [391, 111] on h3 "Saving Changes" at bounding box center [468, 104] width 361 height 14
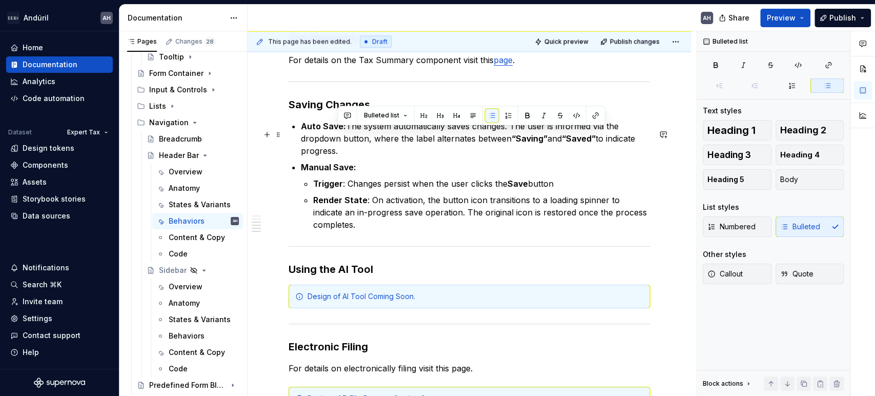
drag, startPoint x: 365, startPoint y: 156, endPoint x: 344, endPoint y: 129, distance: 34.3
click at [344, 129] on p "Auto Save: The system automatically saves changes. The user is informed via the…" at bounding box center [475, 138] width 349 height 37
copy p "The system automatically saves changes. The user is informed via the dropdown b…"
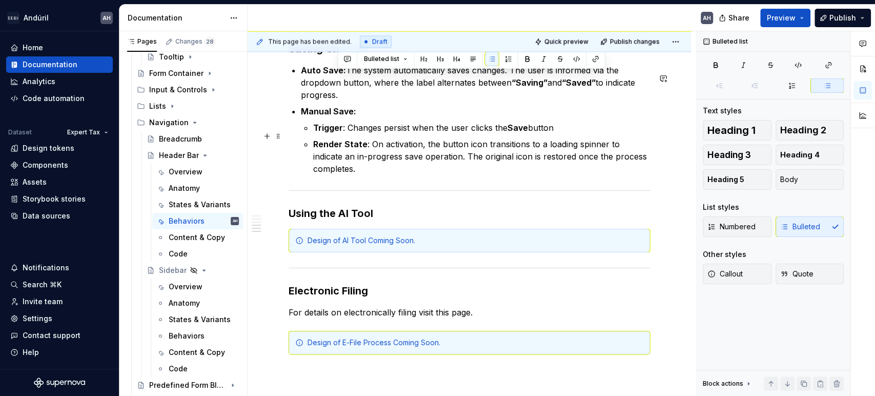
scroll to position [1056, 0]
click at [384, 100] on p "Auto Save: The system automatically saves changes. The user is informed via the…" at bounding box center [475, 82] width 349 height 37
click at [562, 141] on ul "Trigger : Changes persist when the user clicks the Save button Render State : O…" at bounding box center [481, 147] width 337 height 53
click at [557, 133] on p "Trigger : Changes persist when the user clicks the Save button" at bounding box center [481, 127] width 337 height 12
click at [404, 151] on p "Render State : On activation, the button icon transitions to a loading spinner …" at bounding box center [481, 155] width 337 height 37
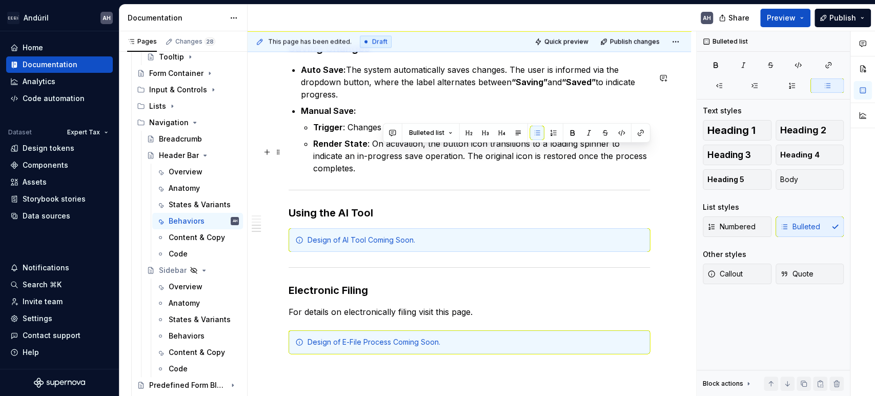
click at [404, 151] on p "Render State : On activation, the button icon transitions to a loading spinner …" at bounding box center [481, 155] width 337 height 37
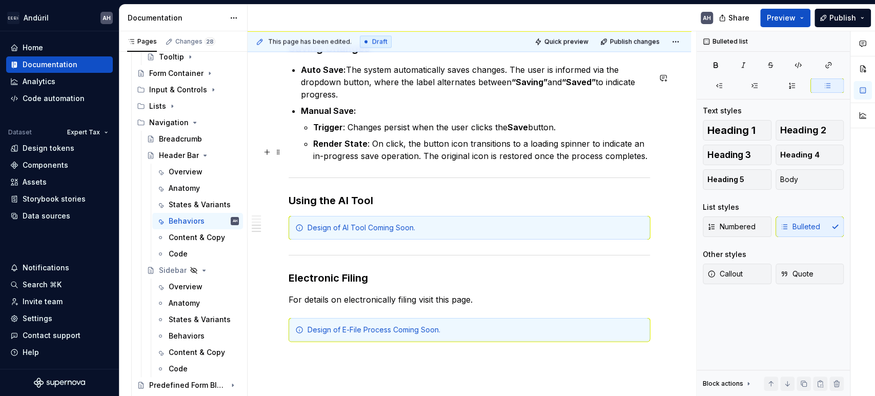
click at [644, 162] on p "Render State : On click, the button icon transitions to a loading spinner to in…" at bounding box center [481, 149] width 337 height 25
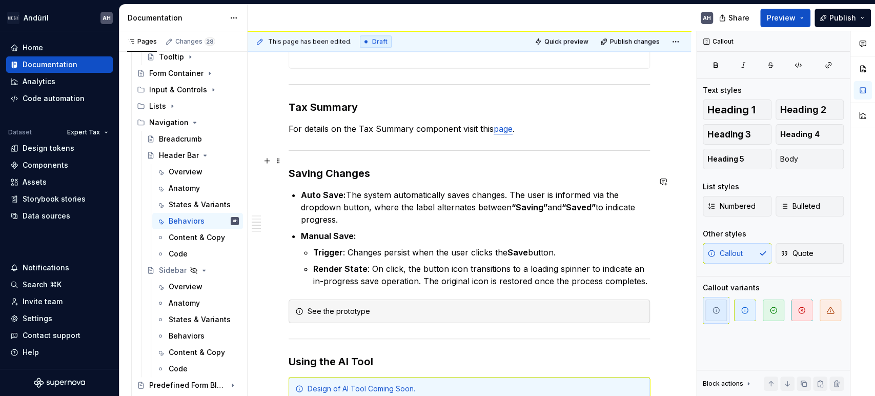
scroll to position [933, 0]
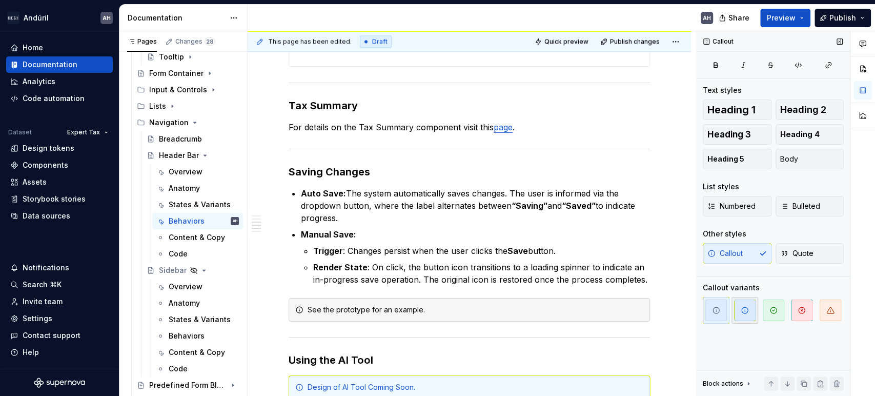
click at [735, 306] on span "button" at bounding box center [745, 310] width 22 height 22
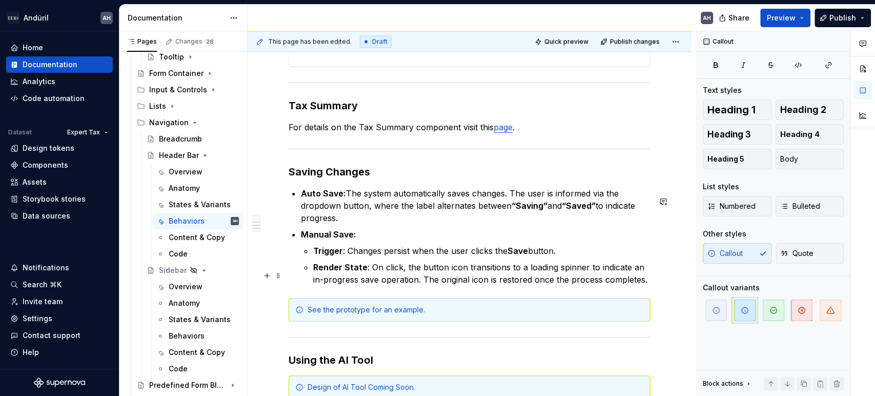
click at [419, 280] on p "Render State : On click, the button icon transitions to a loading spinner to in…" at bounding box center [481, 273] width 337 height 25
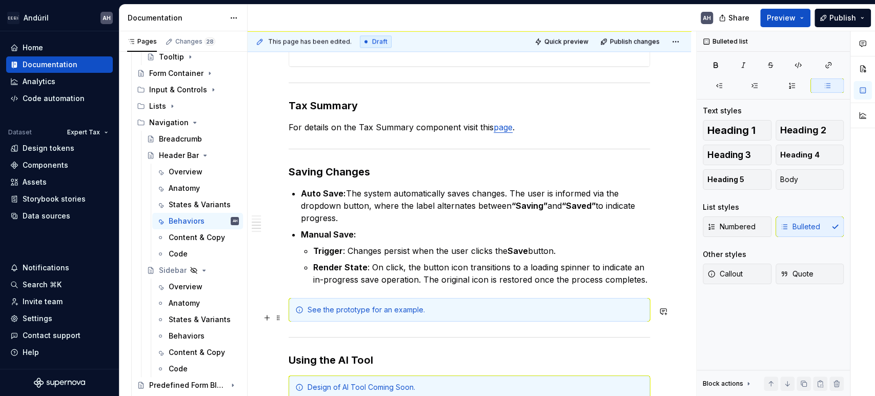
click at [318, 314] on div "See the prototype for an example." at bounding box center [475, 309] width 336 height 10
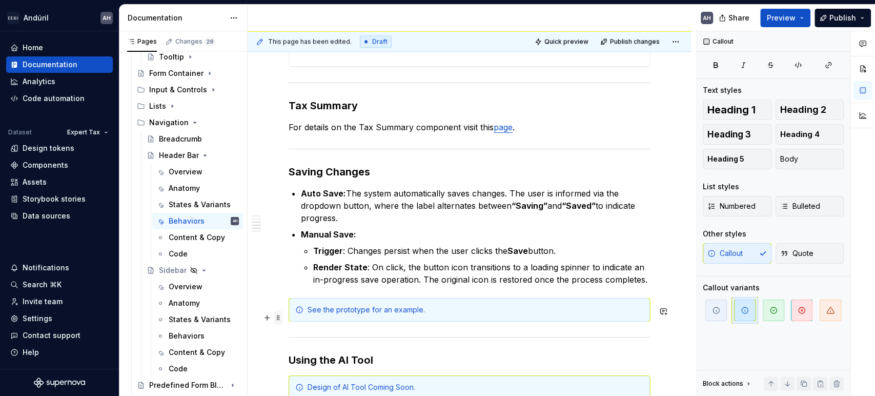
click at [279, 320] on span at bounding box center [278, 317] width 8 height 14
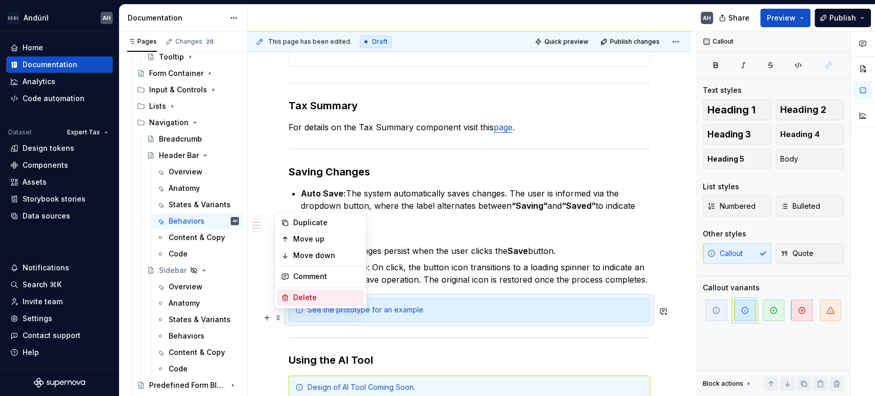
click at [313, 298] on div "Delete" at bounding box center [326, 297] width 67 height 10
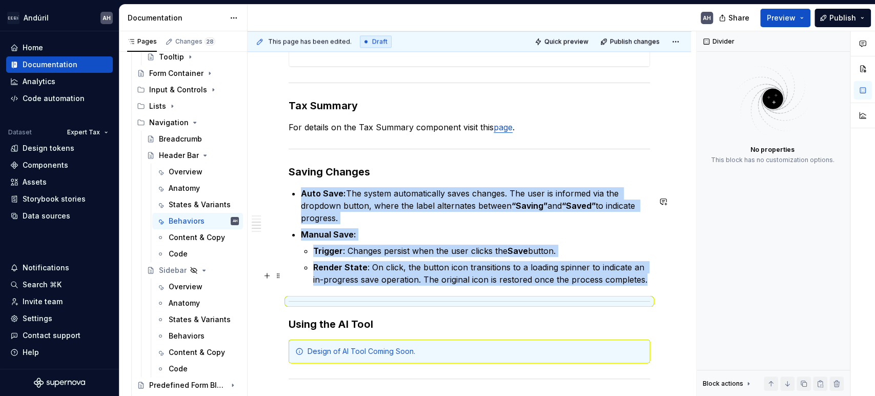
click at [646, 285] on p "Render State : On click, the button icon transitions to a loading spinner to in…" at bounding box center [481, 273] width 337 height 25
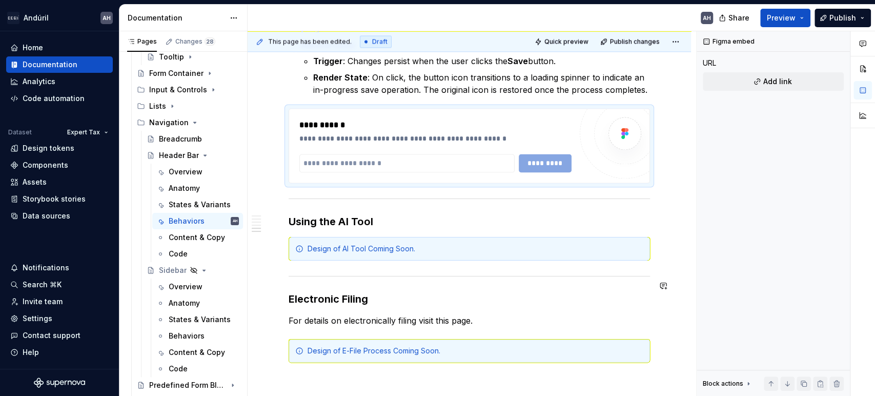
scroll to position [1125, 0]
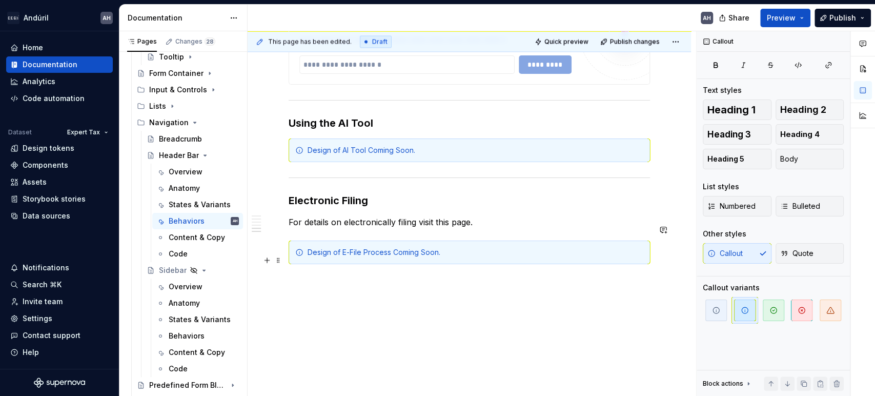
scroll to position [1251, 0]
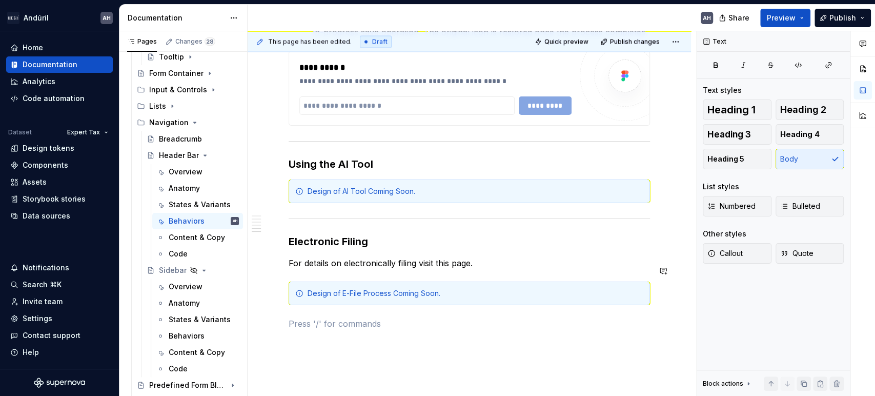
scroll to position [1180, 0]
click at [295, 265] on p "For details on electronically filing visit this page." at bounding box center [468, 262] width 361 height 12
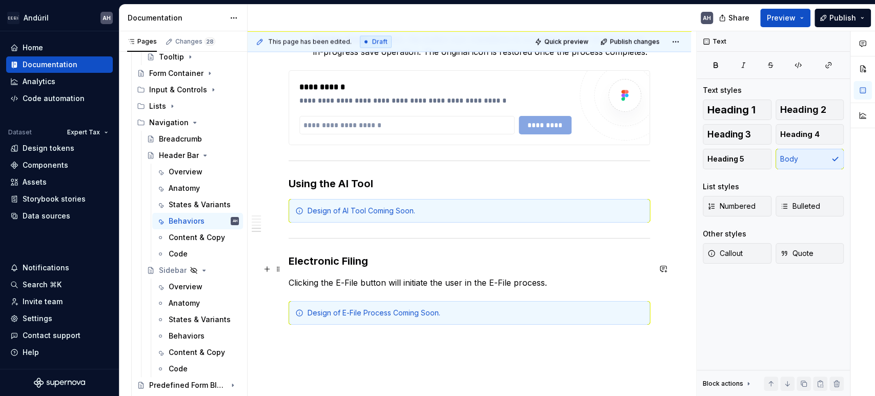
scroll to position [1160, 0]
click at [421, 188] on h3 "Using the AI Tool" at bounding box center [468, 184] width 361 height 14
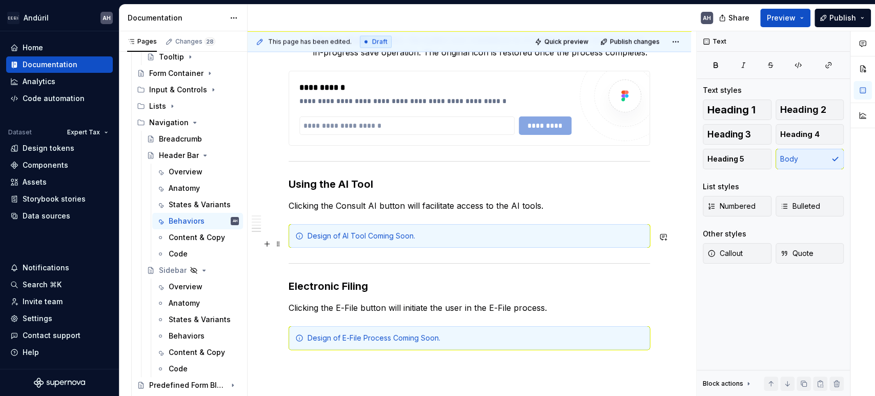
click at [357, 241] on div "Design of AI Tool Coming Soon." at bounding box center [475, 236] width 336 height 10
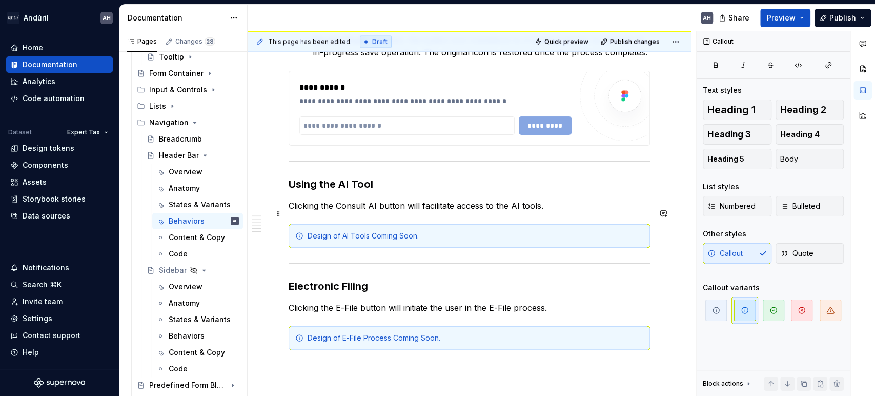
click at [477, 212] on p "Clicking the Consult AI button will facilitate access to the AI tools." at bounding box center [468, 205] width 361 height 12
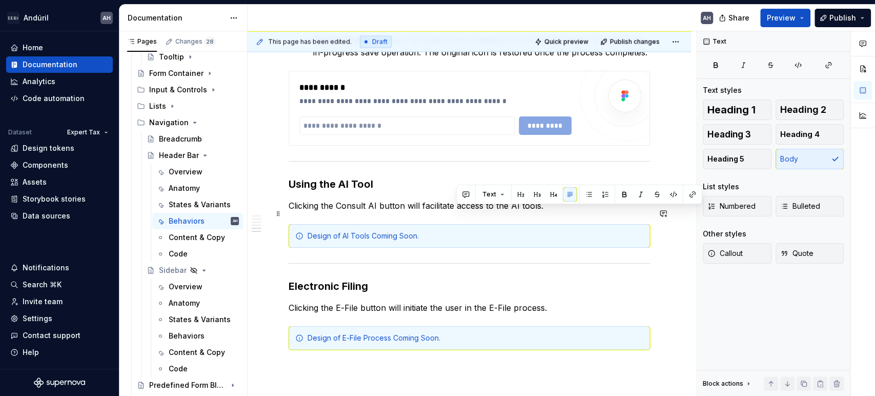
click at [477, 212] on p "Clicking the Consult AI button will facilitate access to the AI tools." at bounding box center [468, 205] width 361 height 12
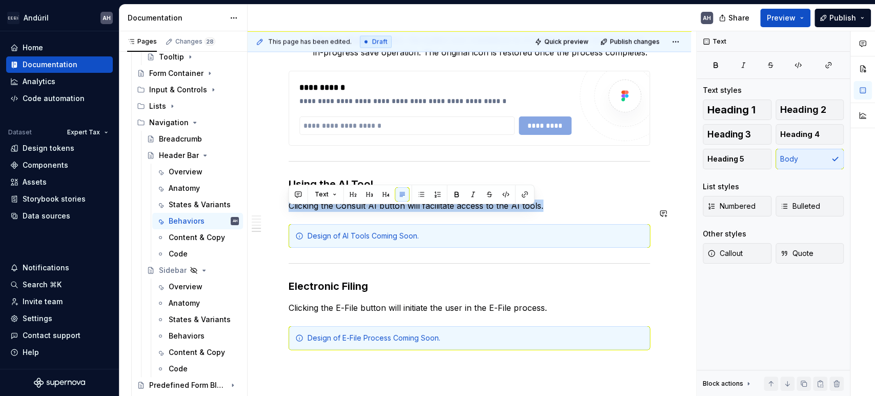
copy p "Clicking the Consult AI button will facilitate access to the AI tools."
click at [336, 212] on p "Clicking the Consult AI button will facilitate access to the AI tools." at bounding box center [468, 205] width 361 height 12
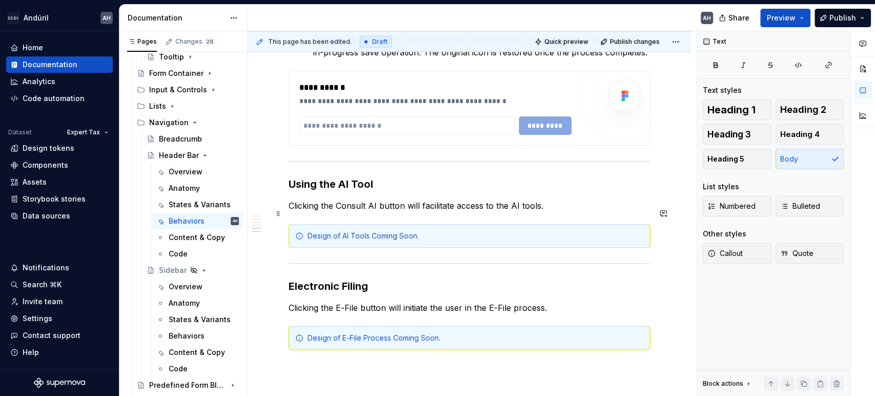
click at [309, 212] on p "Clicking the Consult AI button will facilitate access to the AI tools." at bounding box center [468, 205] width 361 height 12
click at [397, 212] on p "Use the Consult AI button will facilitate access to the AI tools." at bounding box center [468, 205] width 361 height 12
click at [305, 310] on p "Clicking the E-File button will initiate the user in the E-File process." at bounding box center [468, 307] width 361 height 12
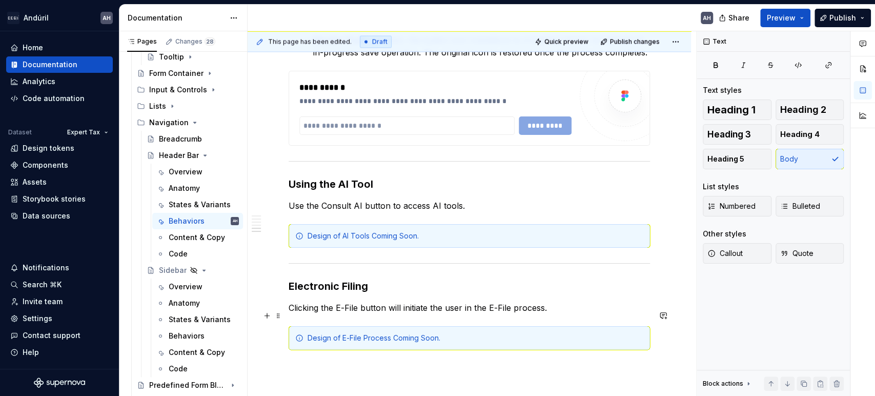
click at [305, 310] on p "Clicking the E-File button will initiate the user in the E-File process." at bounding box center [468, 307] width 361 height 12
click at [375, 314] on p "Use the E-File button will initiate the user in the E-File process." at bounding box center [468, 307] width 361 height 12
click at [377, 314] on p "Use the E-File button will initiate the user in the E-File process." at bounding box center [468, 307] width 361 height 12
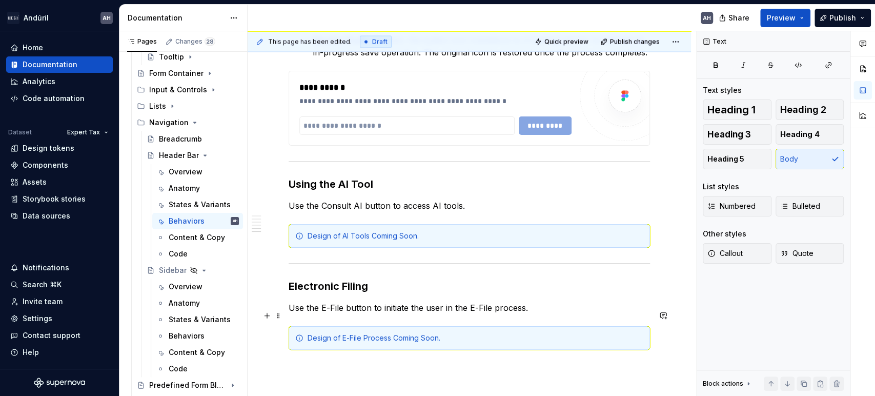
click at [545, 314] on p "Use the E-File button to initiate the user in the E-File process." at bounding box center [468, 307] width 361 height 12
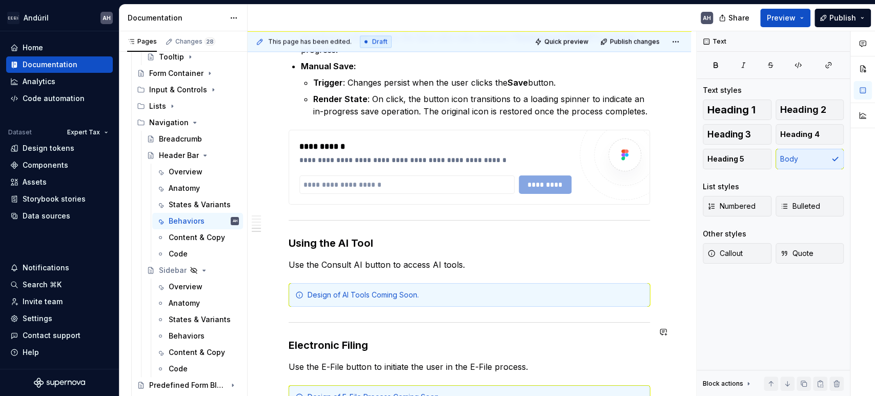
scroll to position [1101, 0]
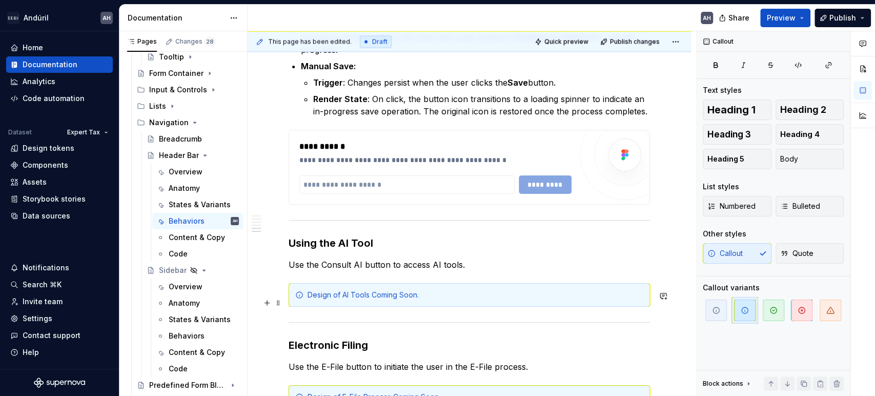
click at [451, 300] on div "Design of AI Tools Coming Soon." at bounding box center [475, 294] width 336 height 10
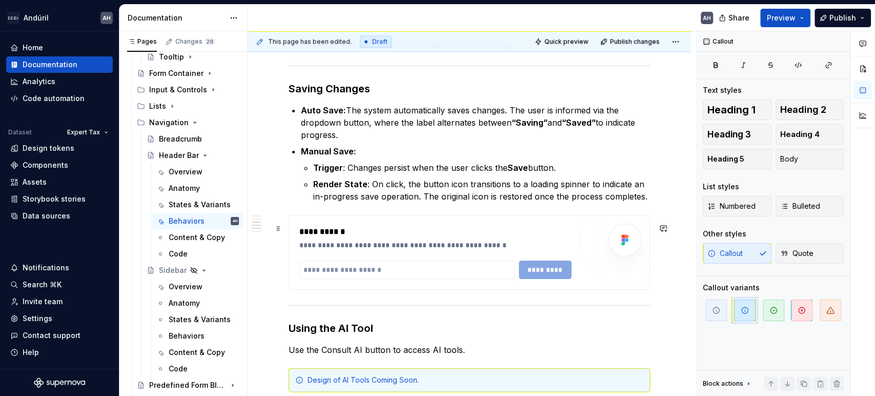
click at [402, 250] on div "**********" at bounding box center [435, 245] width 272 height 10
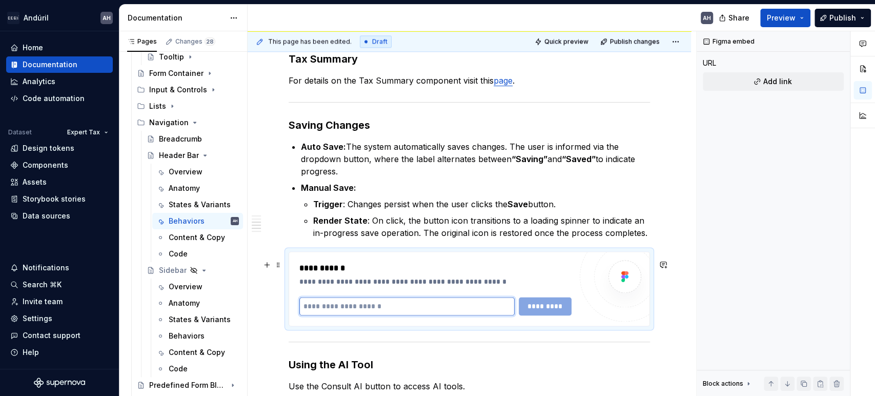
scroll to position [977, 0]
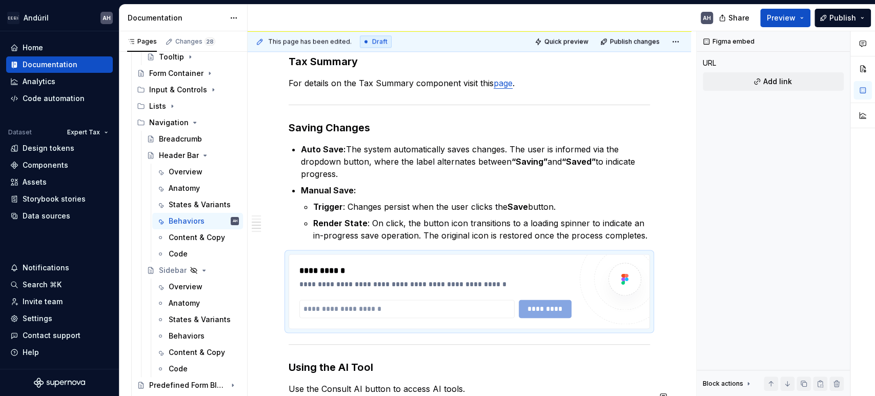
type textarea "*"
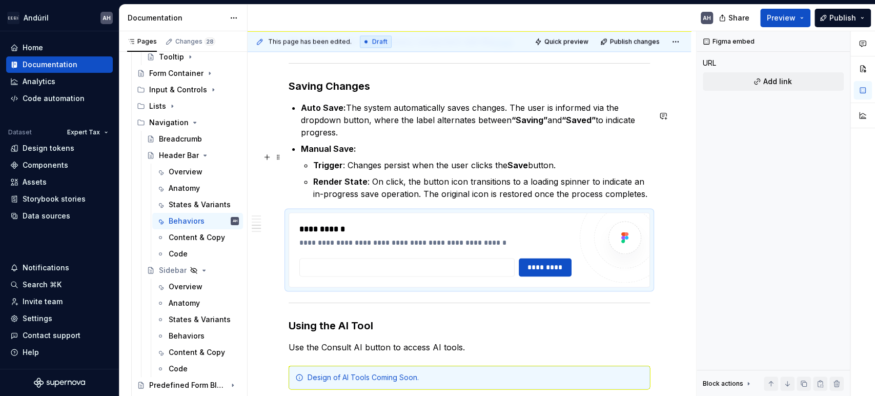
scroll to position [1034, 0]
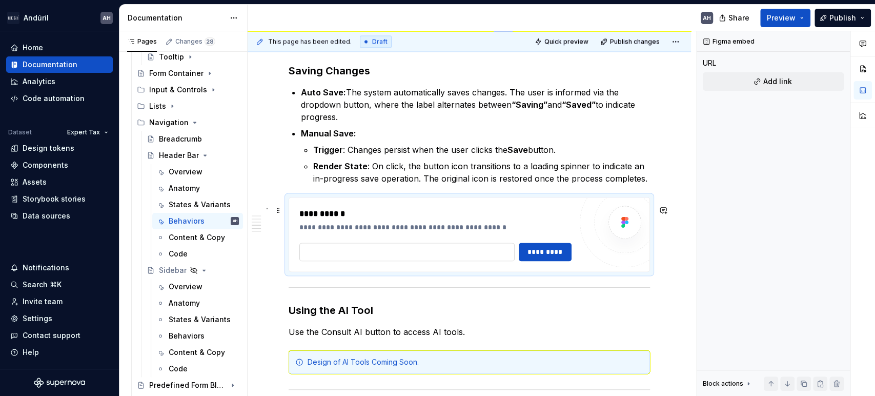
click at [417, 258] on input "text" at bounding box center [406, 251] width 215 height 18
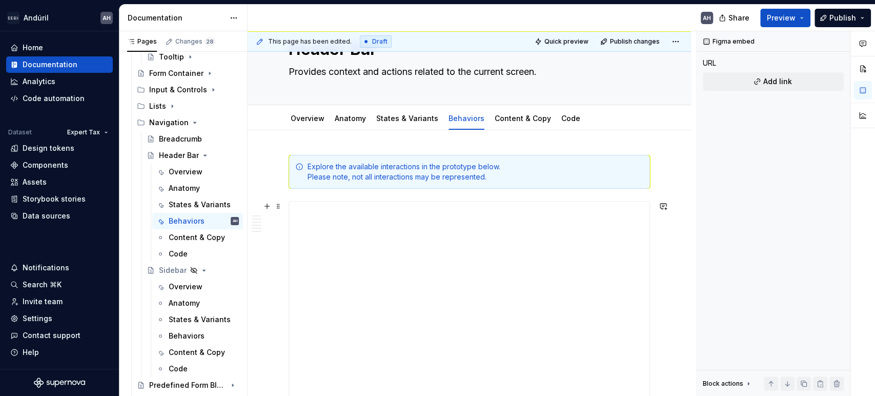
scroll to position [0, 0]
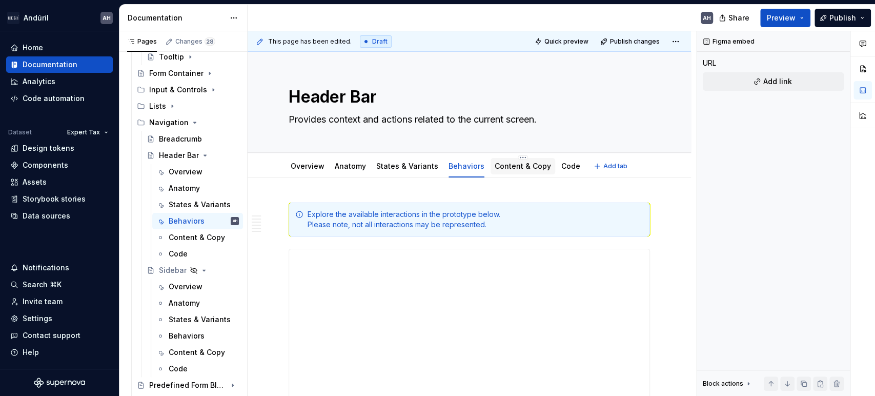
click at [500, 170] on link "Content & Copy" at bounding box center [522, 165] width 56 height 9
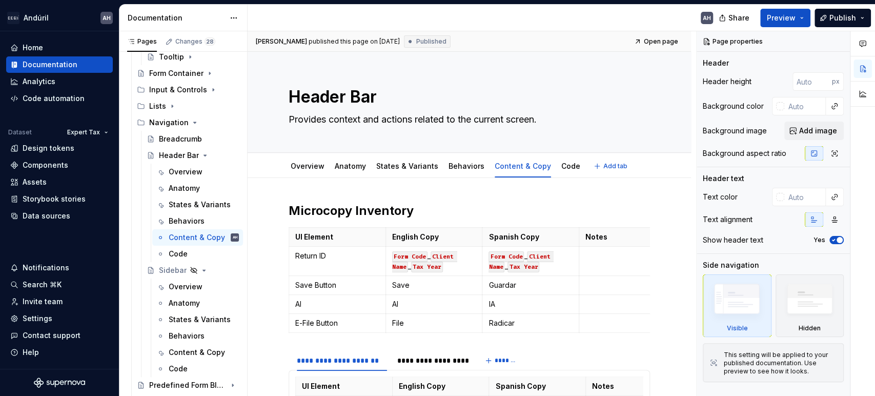
type textarea "*"
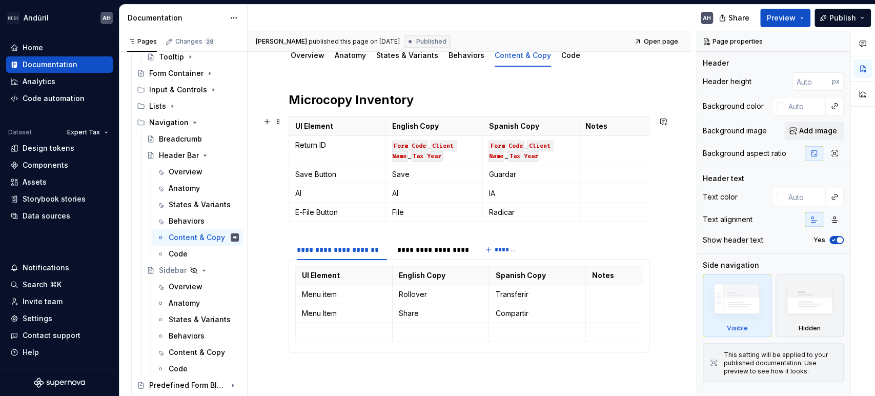
scroll to position [114, 0]
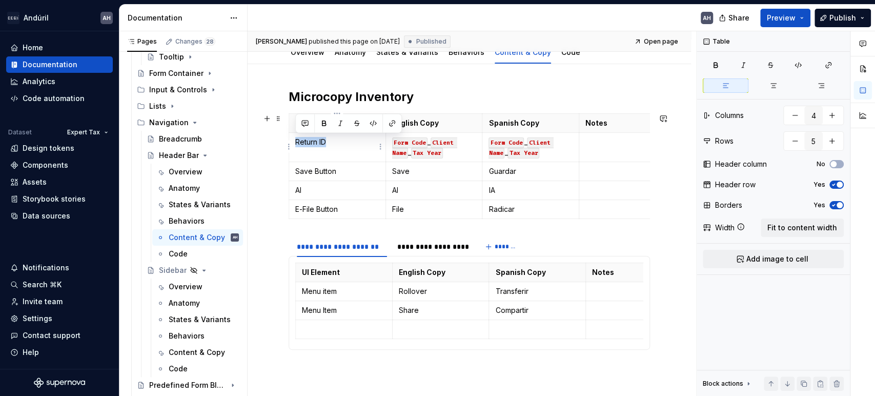
drag, startPoint x: 325, startPoint y: 143, endPoint x: 294, endPoint y: 142, distance: 31.3
click at [294, 142] on td "Return ID" at bounding box center [337, 147] width 97 height 29
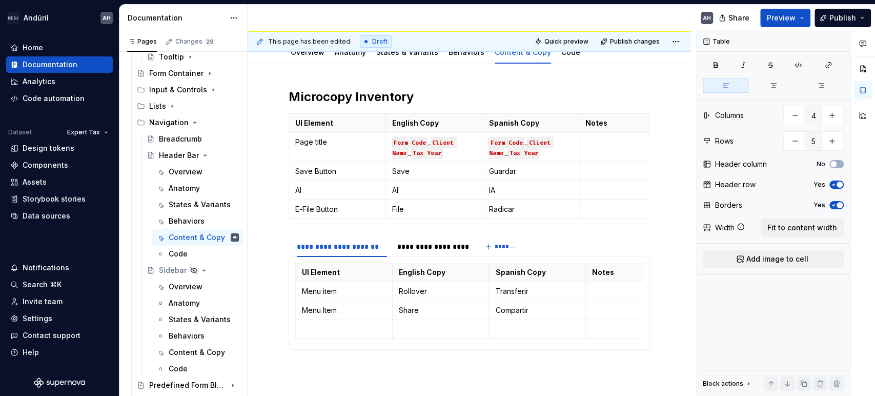
click at [486, 92] on h2 "Microcopy Inventory" at bounding box center [468, 97] width 361 height 16
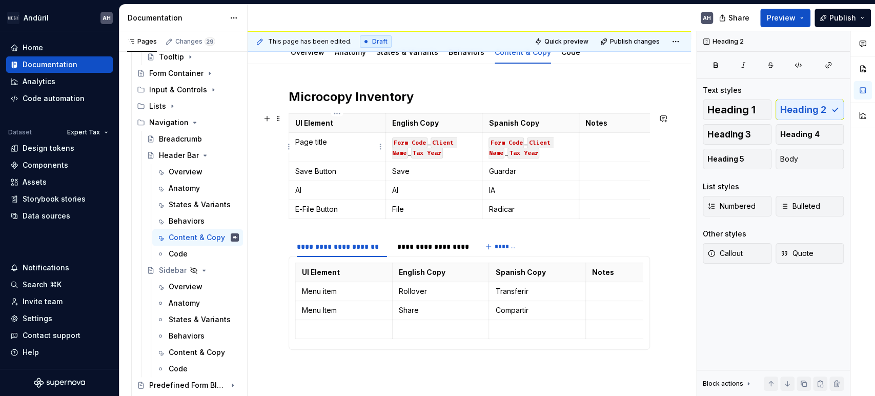
click at [348, 145] on p "Page title" at bounding box center [337, 142] width 84 height 10
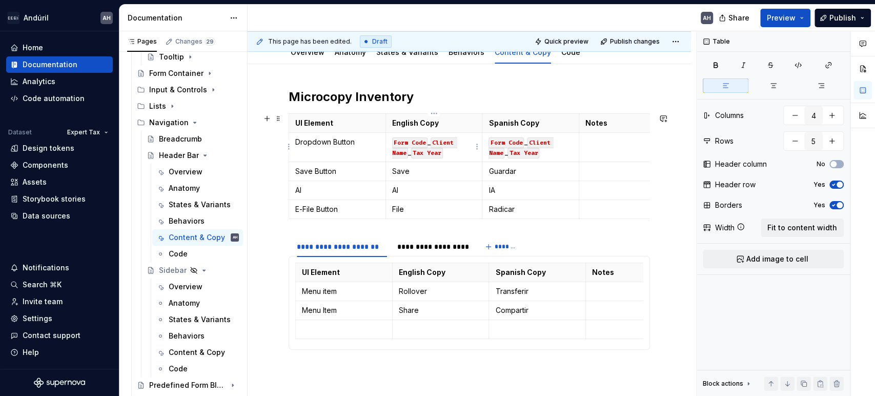
click at [436, 142] on code "Client Name" at bounding box center [424, 147] width 65 height 21
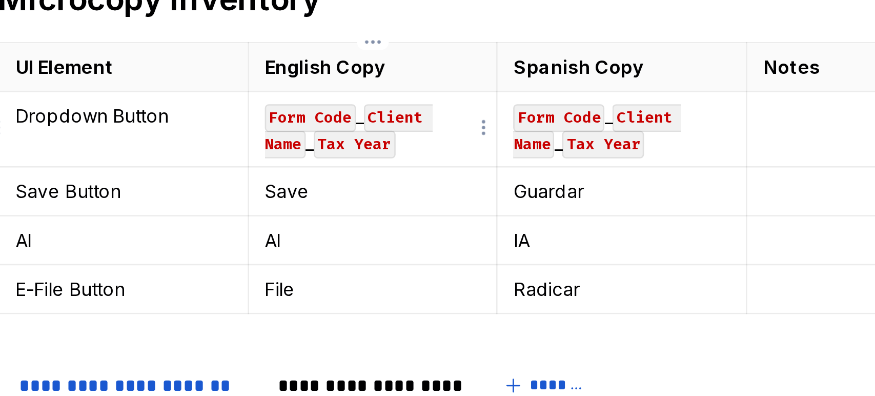
click at [439, 143] on code "Client Name" at bounding box center [424, 147] width 65 height 21
click at [466, 137] on p "Form Code _ Tax Year" at bounding box center [434, 142] width 84 height 10
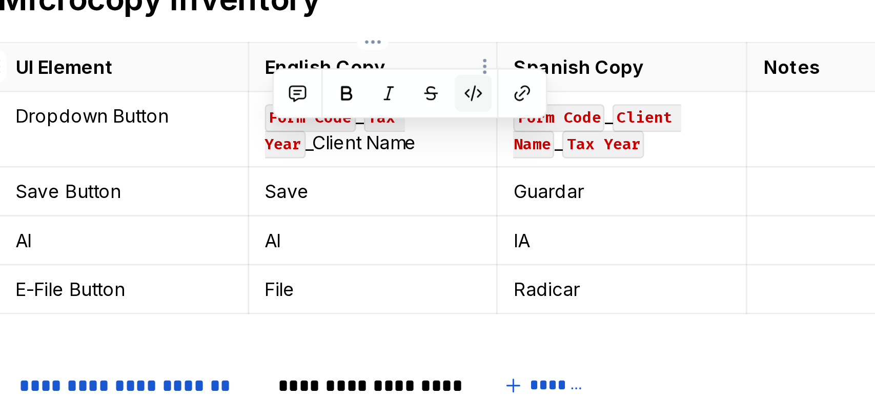
click at [474, 134] on button "button" at bounding box center [473, 133] width 14 height 14
click at [442, 152] on p "Form Code _ Tax Year _ Client Name" at bounding box center [434, 147] width 84 height 20
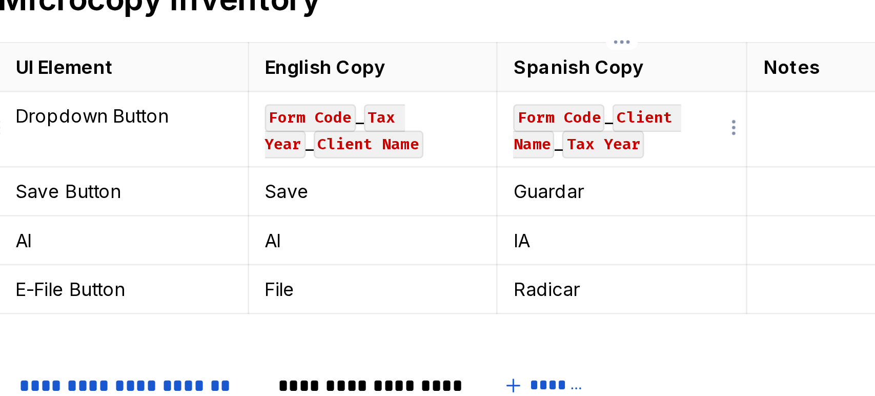
click at [536, 141] on code "Client Name" at bounding box center [520, 147] width 65 height 21
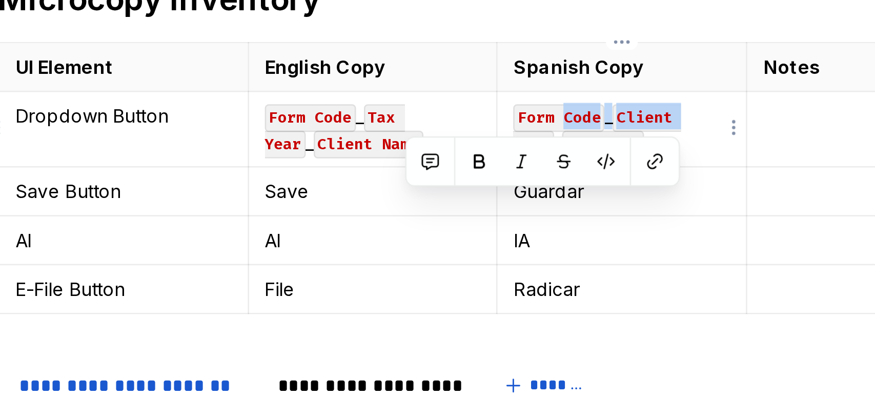
click at [536, 141] on code "Client Name" at bounding box center [520, 147] width 65 height 21
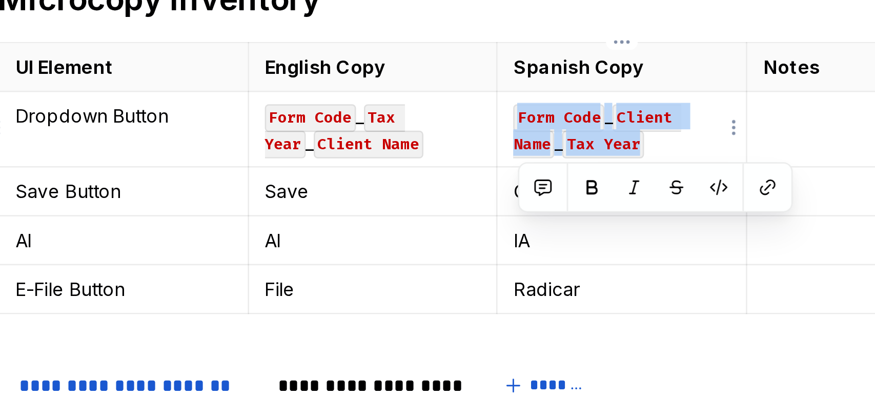
drag, startPoint x: 550, startPoint y: 155, endPoint x: 490, endPoint y: 140, distance: 61.8
click at [490, 140] on p "Form Code _ Client Name _ Tax Year" at bounding box center [530, 147] width 84 height 20
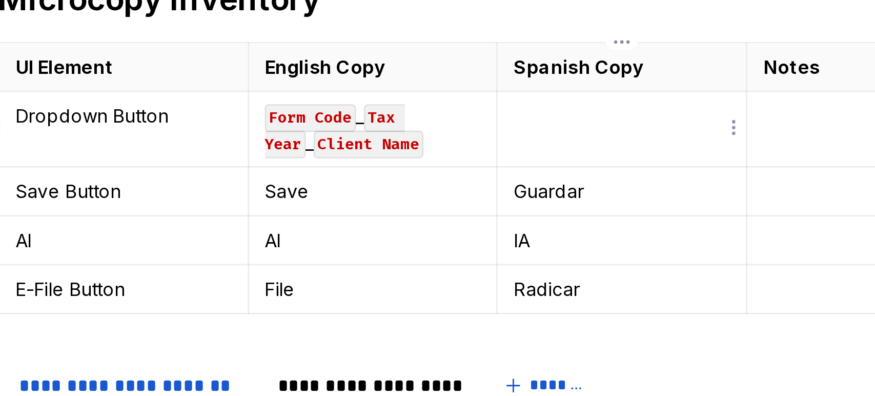
click at [487, 145] on td at bounding box center [530, 147] width 97 height 29
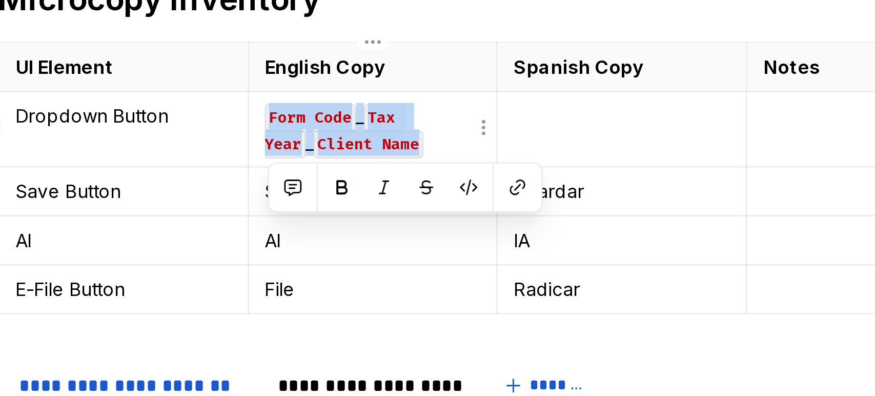
drag, startPoint x: 461, startPoint y: 151, endPoint x: 388, endPoint y: 138, distance: 73.9
click at [388, 138] on td "Form Code _ Tax Year _ Client Name" at bounding box center [433, 147] width 97 height 29
copy p "Form Code _ Tax Year _ Client Name"
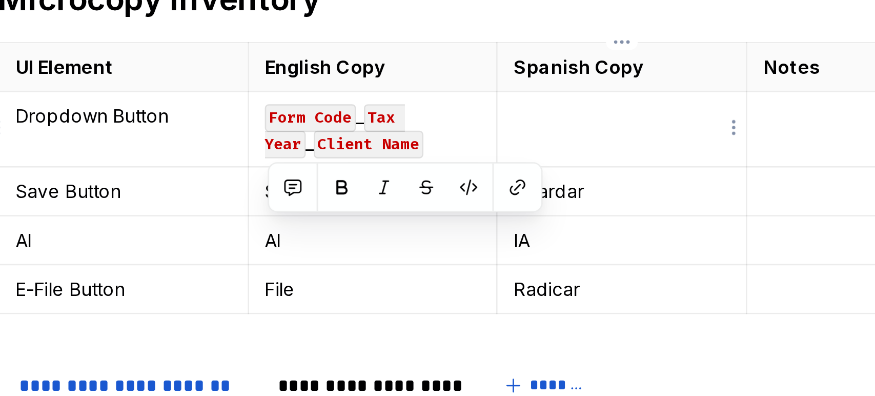
click at [504, 140] on p at bounding box center [530, 142] width 84 height 10
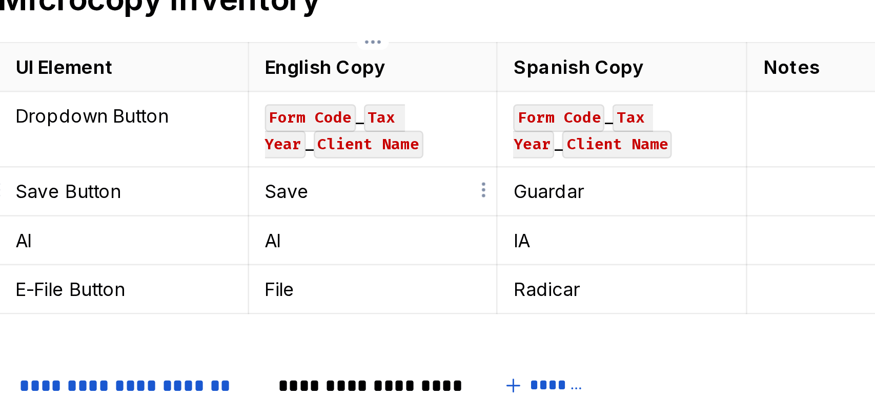
click at [417, 172] on p "Save" at bounding box center [434, 171] width 84 height 10
click at [516, 169] on p "Guardar" at bounding box center [530, 171] width 84 height 10
click at [406, 194] on td "AI" at bounding box center [433, 190] width 97 height 19
click at [356, 195] on td "AI" at bounding box center [337, 190] width 97 height 19
click at [406, 192] on p "AI" at bounding box center [434, 190] width 84 height 10
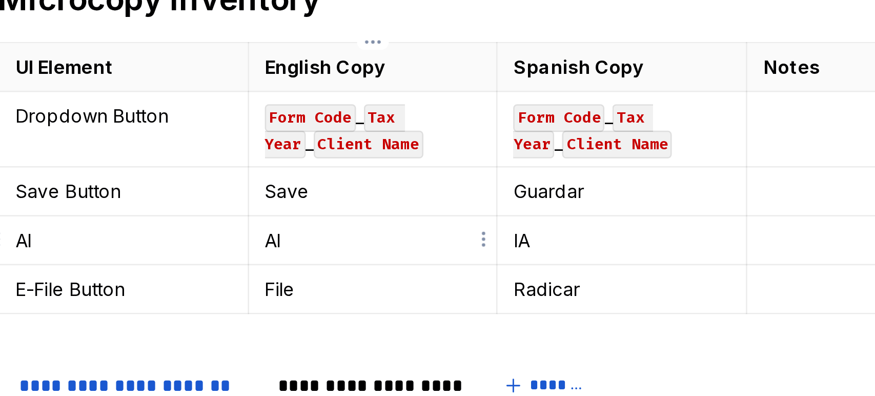
click at [396, 190] on p "AI" at bounding box center [434, 190] width 84 height 10
drag, startPoint x: 396, startPoint y: 190, endPoint x: 388, endPoint y: 190, distance: 7.7
click at [396, 190] on p "AI" at bounding box center [434, 190] width 84 height 10
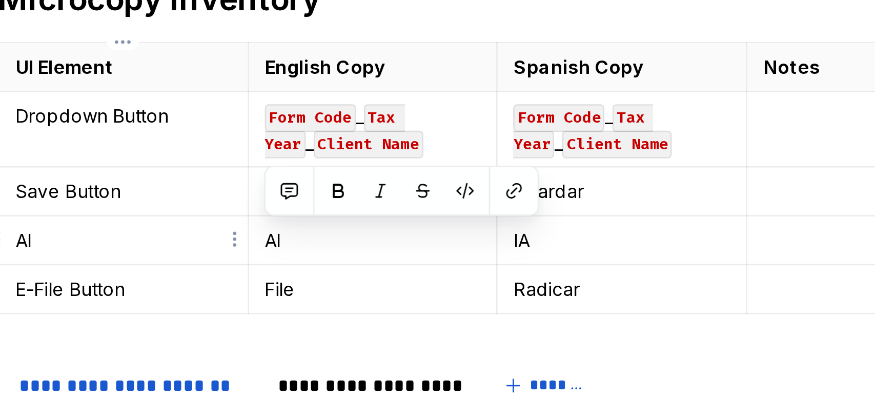
click at [344, 191] on p "AI" at bounding box center [337, 190] width 84 height 10
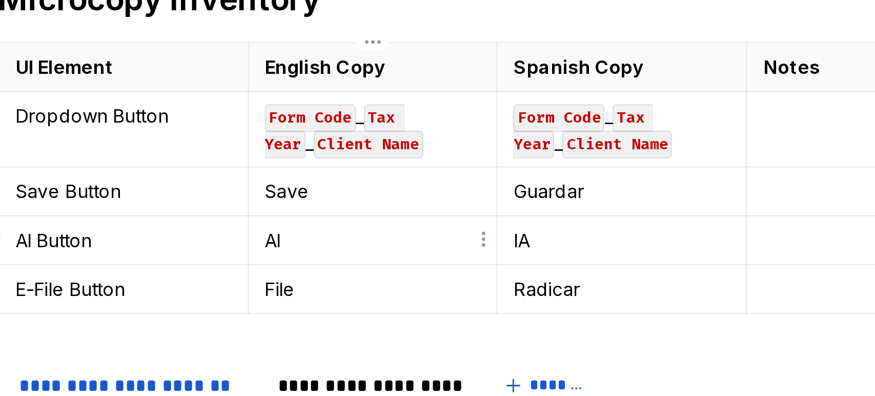
click at [393, 187] on p "AI" at bounding box center [434, 190] width 84 height 10
click at [342, 211] on p "E-File Button" at bounding box center [337, 209] width 84 height 10
click at [324, 206] on p "E-File Button" at bounding box center [337, 209] width 84 height 10
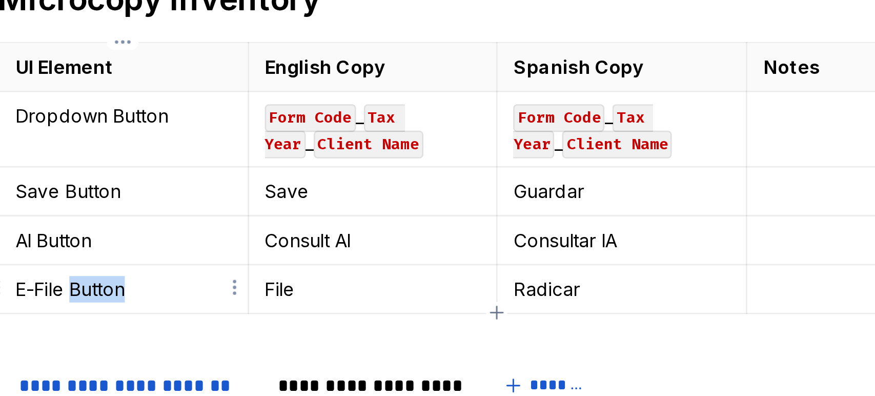
click at [324, 206] on p "E-File Button" at bounding box center [337, 209] width 84 height 10
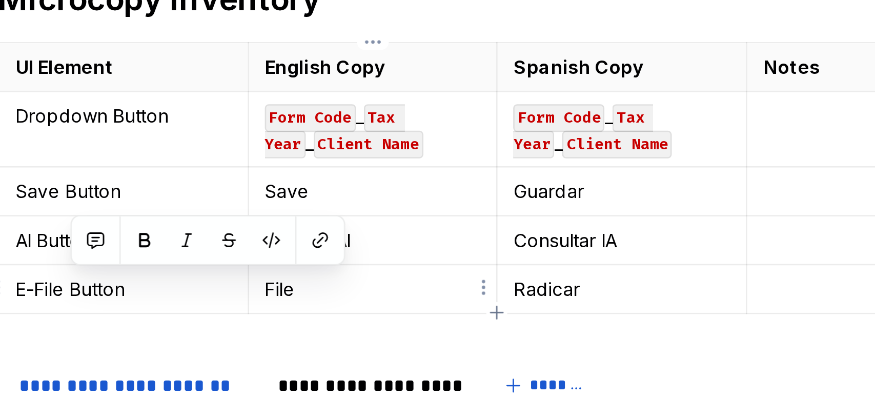
click at [395, 207] on p "File" at bounding box center [434, 209] width 84 height 10
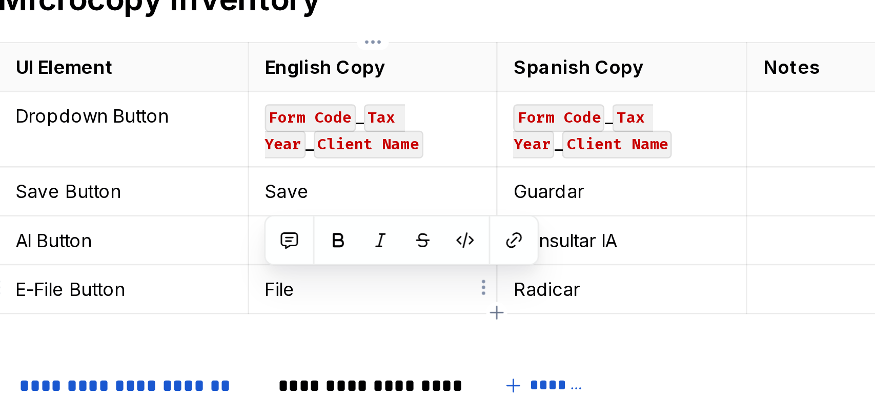
click at [395, 207] on p "File" at bounding box center [434, 209] width 84 height 10
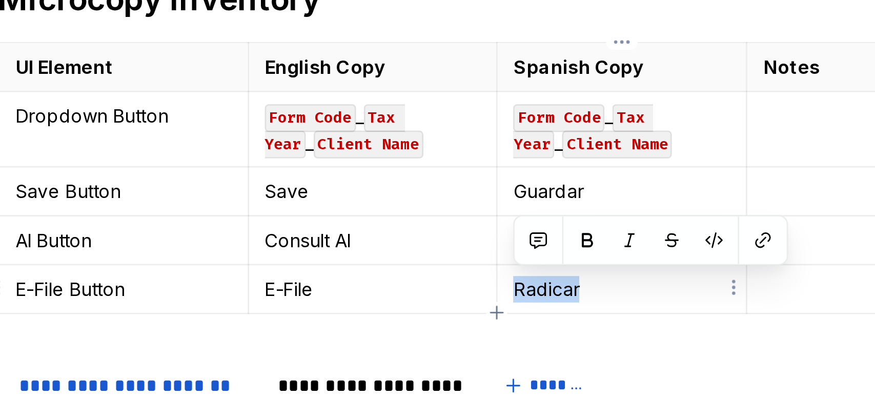
click at [529, 212] on p "Radicar" at bounding box center [530, 209] width 84 height 10
click at [519, 207] on p "Radicar" at bounding box center [530, 209] width 84 height 10
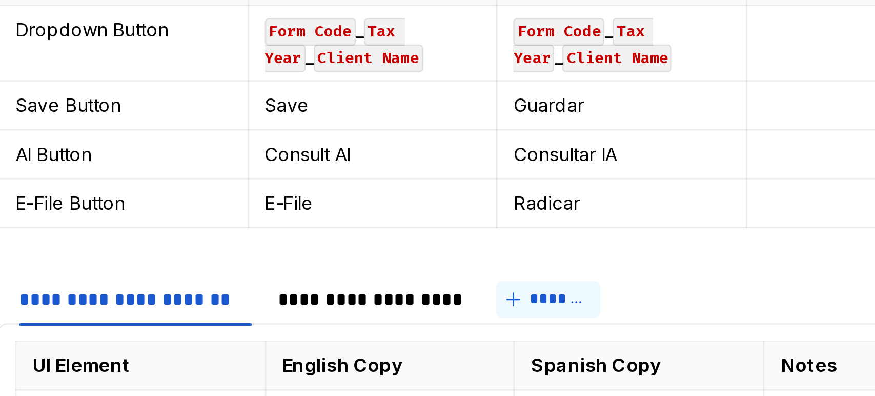
scroll to position [158, 0]
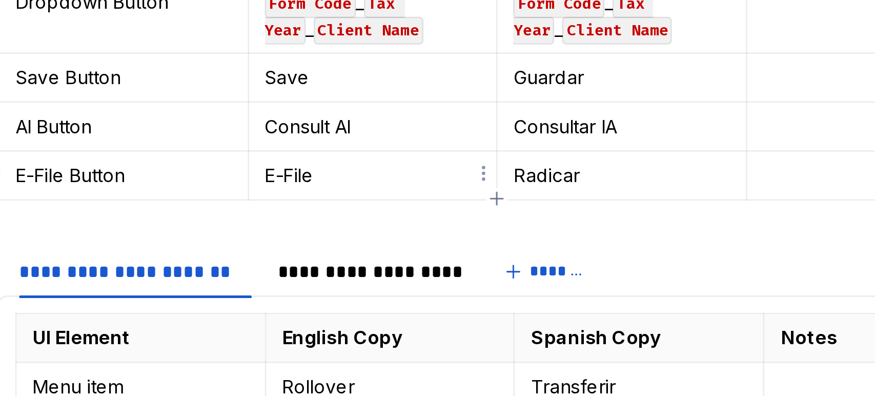
click at [430, 165] on p "E-File" at bounding box center [434, 165] width 84 height 10
click at [536, 161] on p "Radicar" at bounding box center [530, 165] width 84 height 10
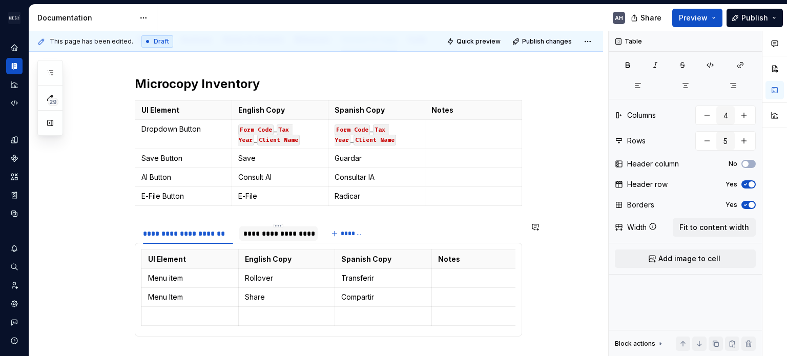
scroll to position [75, 0]
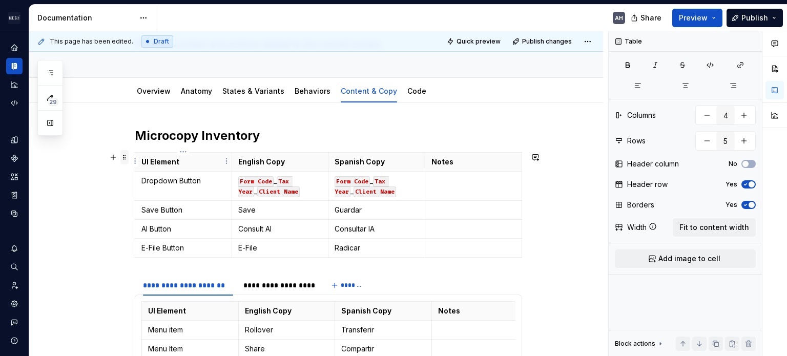
click at [127, 157] on span at bounding box center [124, 157] width 8 height 14
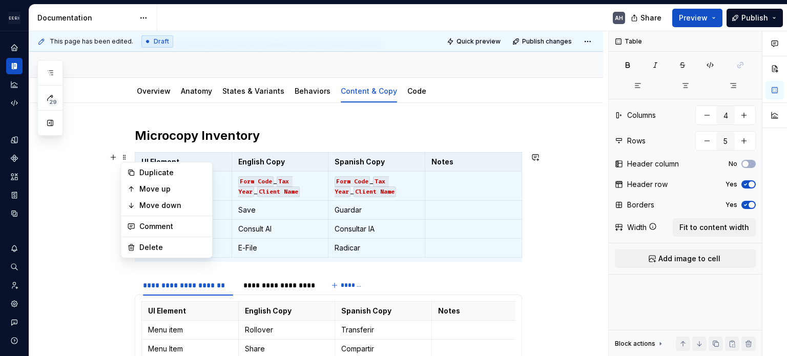
click at [311, 142] on h2 "Microcopy Inventory" at bounding box center [328, 136] width 387 height 16
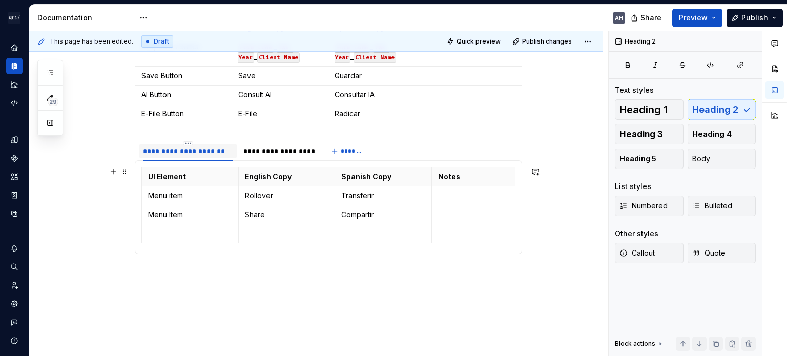
scroll to position [228, 0]
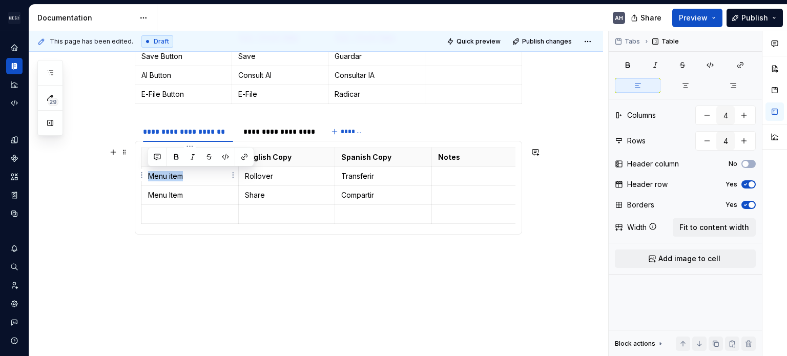
drag, startPoint x: 189, startPoint y: 174, endPoint x: 147, endPoint y: 176, distance: 41.5
click at [147, 176] on td "Menu item" at bounding box center [190, 176] width 97 height 19
click at [276, 193] on p "Share" at bounding box center [287, 195] width 84 height 10
click at [405, 174] on p "Transferir" at bounding box center [383, 176] width 84 height 10
click at [399, 196] on p "Compartir" at bounding box center [383, 195] width 84 height 10
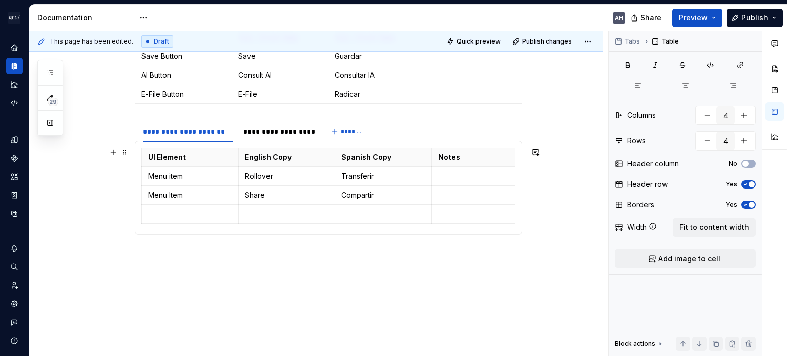
scroll to position [177, 0]
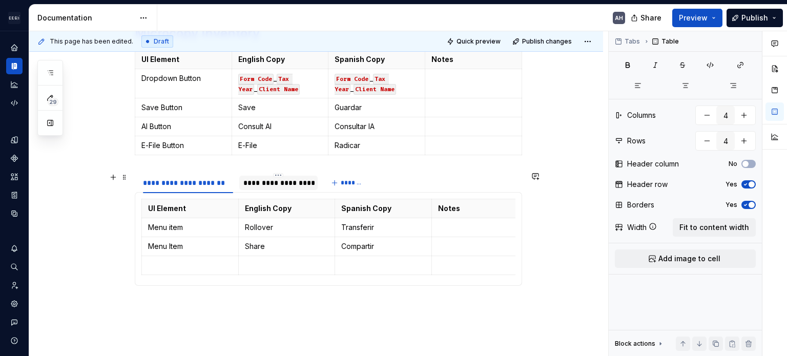
click at [283, 179] on div "**********" at bounding box center [278, 183] width 71 height 10
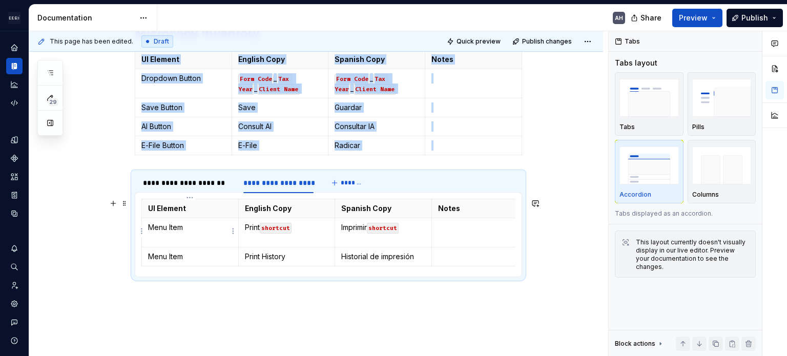
click at [190, 229] on p "Menu Item" at bounding box center [190, 227] width 84 height 10
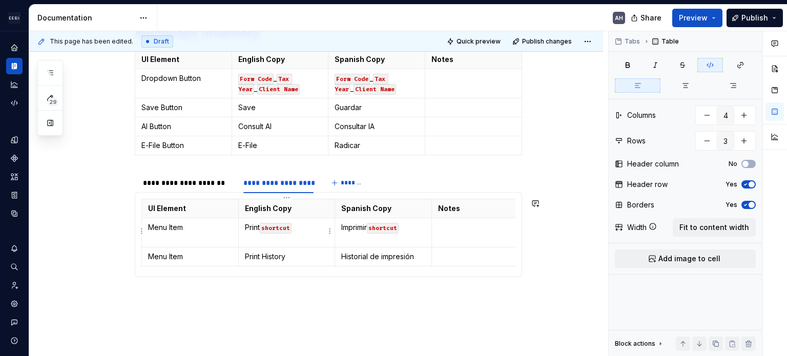
click at [313, 225] on p "Print shortcut" at bounding box center [287, 232] width 84 height 20
click at [399, 227] on code "shortcut" at bounding box center [383, 228] width 32 height 11
click at [460, 262] on p at bounding box center [480, 257] width 84 height 10
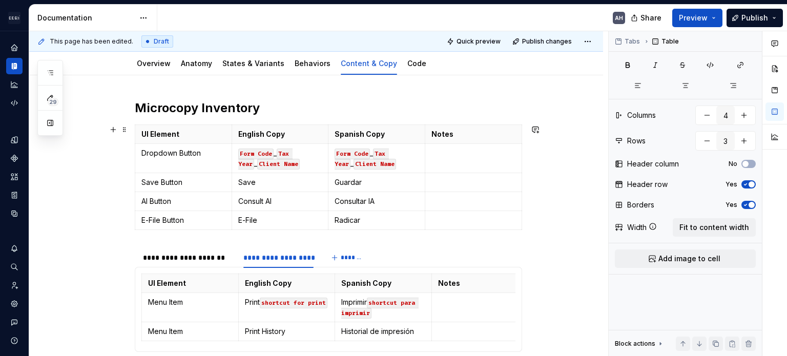
scroll to position [0, 0]
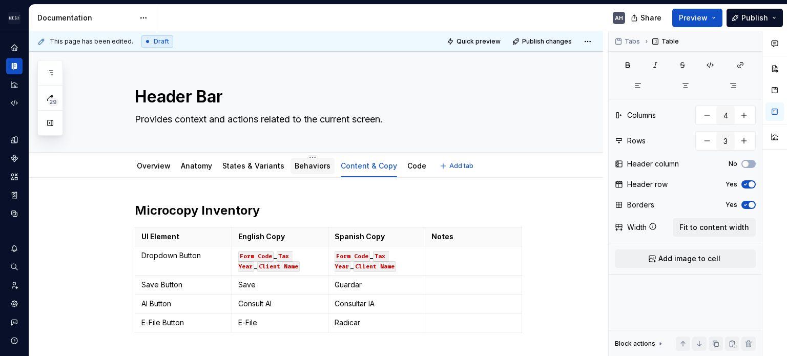
click at [297, 169] on link "Behaviors" at bounding box center [313, 165] width 36 height 9
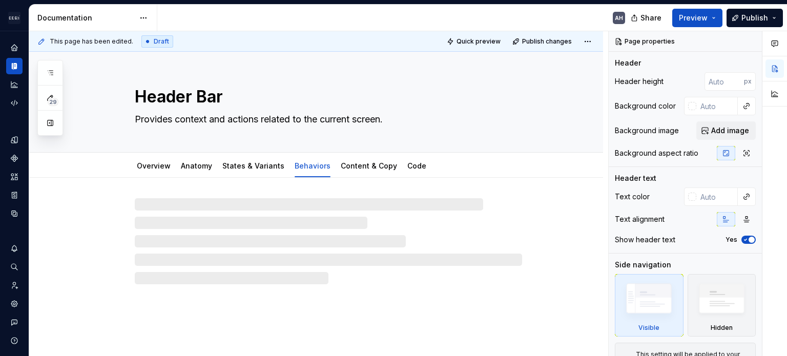
type textarea "*"
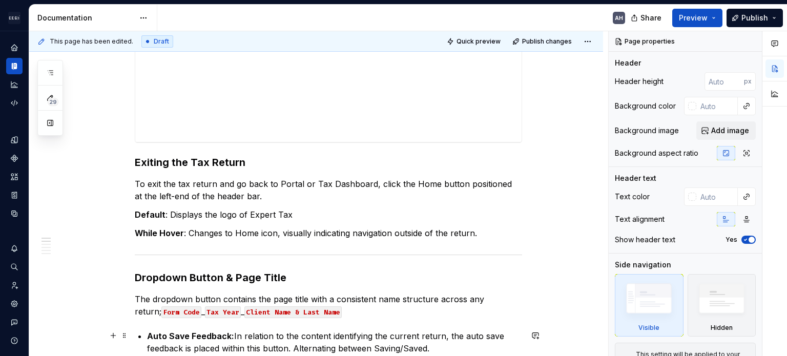
scroll to position [307, 0]
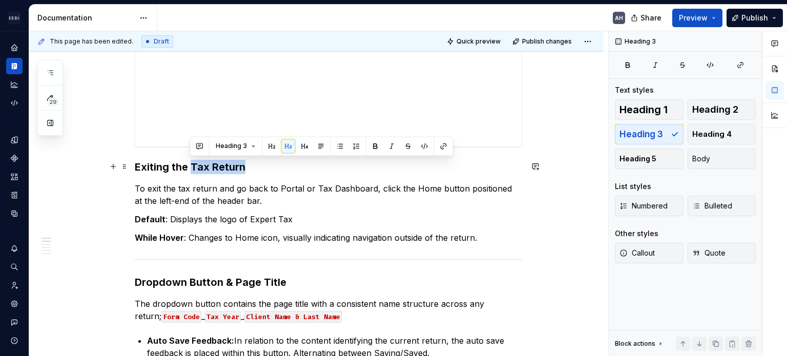
drag, startPoint x: 190, startPoint y: 166, endPoint x: 257, endPoint y: 168, distance: 67.6
click at [257, 168] on h3 "Exiting the Tax Return" at bounding box center [328, 167] width 387 height 14
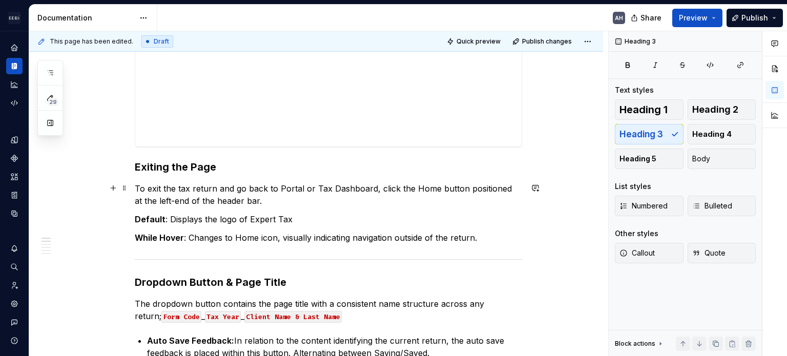
click at [217, 187] on p "To exit the tax return and go back to Portal or Tax Dashboard, click the Home b…" at bounding box center [328, 194] width 387 height 25
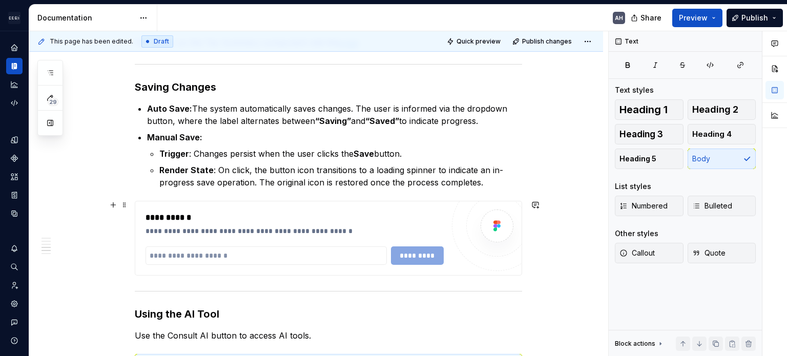
scroll to position [1026, 0]
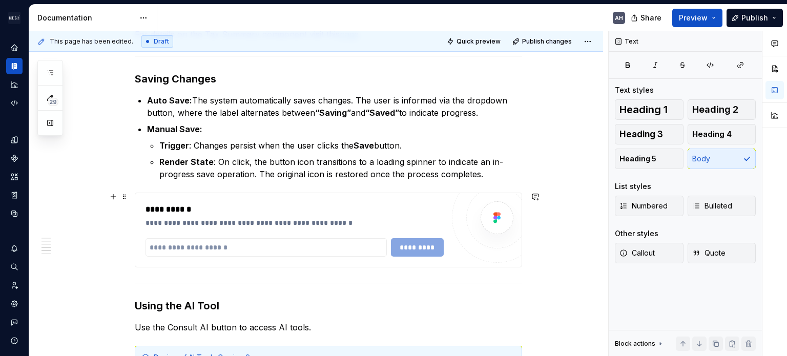
click at [496, 230] on div at bounding box center [497, 217] width 33 height 33
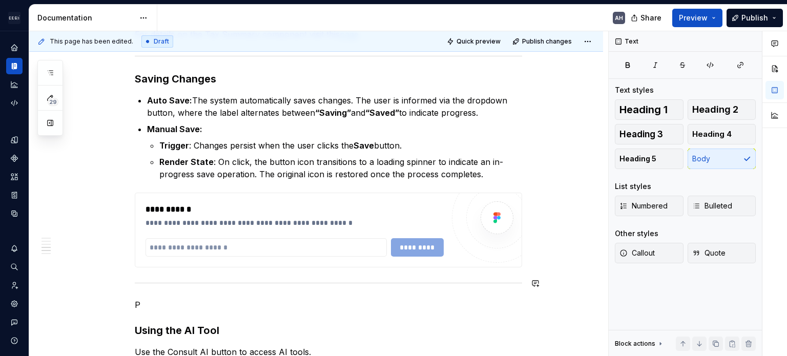
scroll to position [1028, 0]
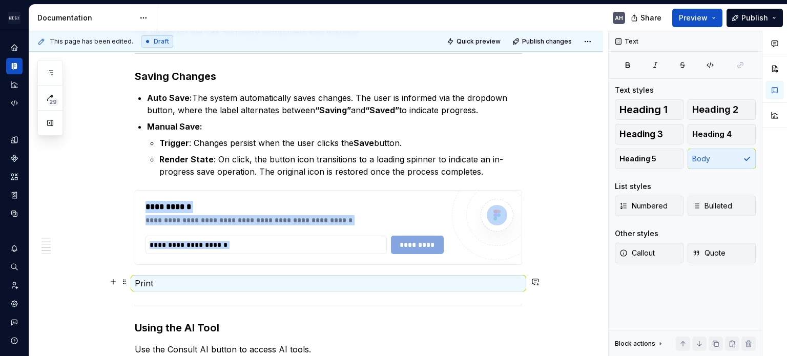
click at [156, 285] on p "Print" at bounding box center [328, 283] width 387 height 12
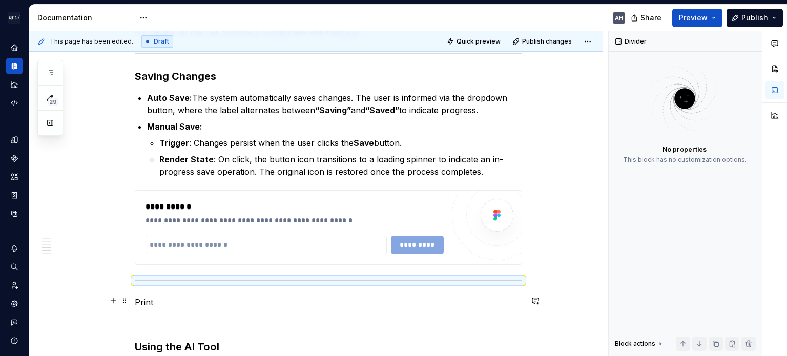
click at [143, 300] on p "Print" at bounding box center [328, 302] width 387 height 12
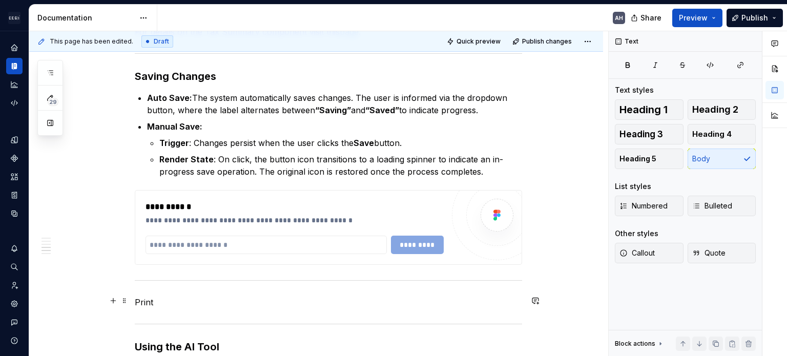
click at [143, 300] on p "Print" at bounding box center [328, 302] width 387 height 12
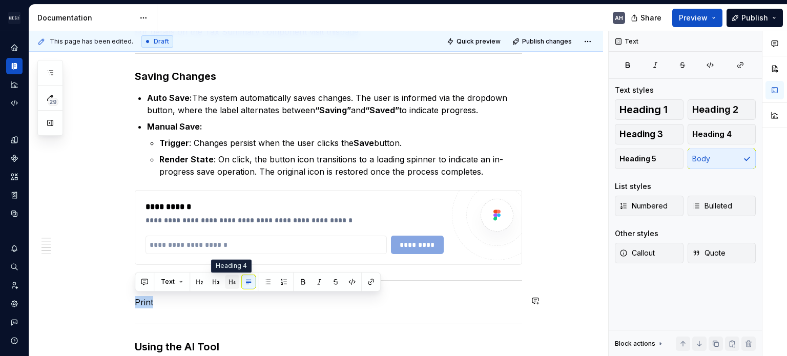
click at [230, 280] on button "button" at bounding box center [232, 282] width 14 height 14
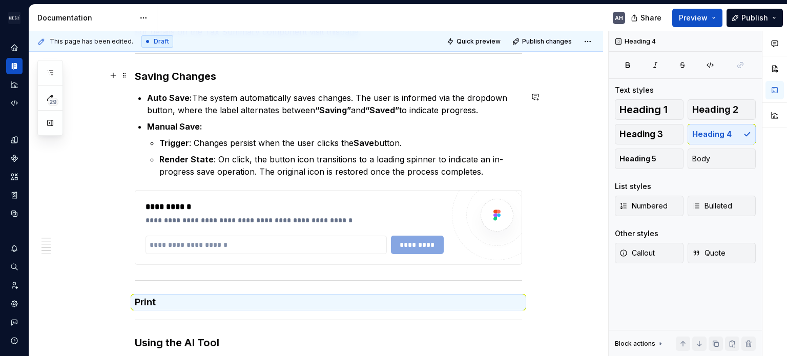
click at [181, 77] on h3 "Saving Changes" at bounding box center [328, 76] width 387 height 14
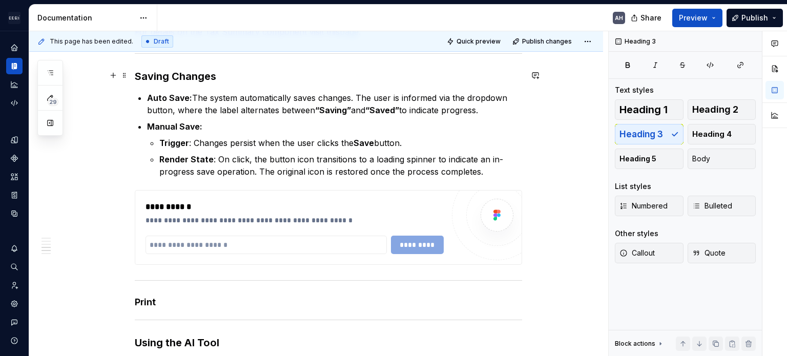
click at [181, 77] on h3 "Saving Changes" at bounding box center [328, 76] width 387 height 14
click at [147, 299] on h4 "Print" at bounding box center [328, 302] width 387 height 12
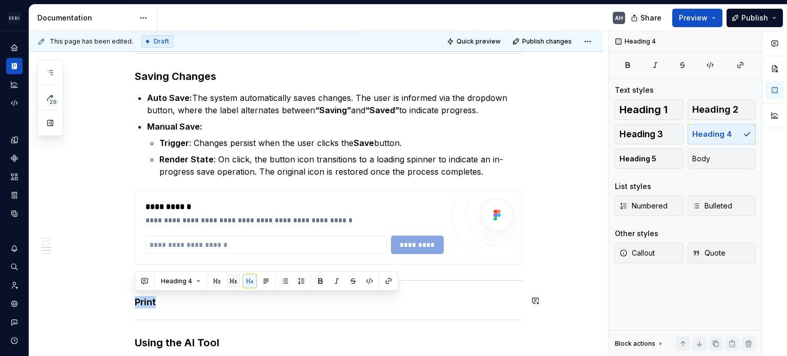
click at [232, 280] on button "button" at bounding box center [233, 281] width 14 height 14
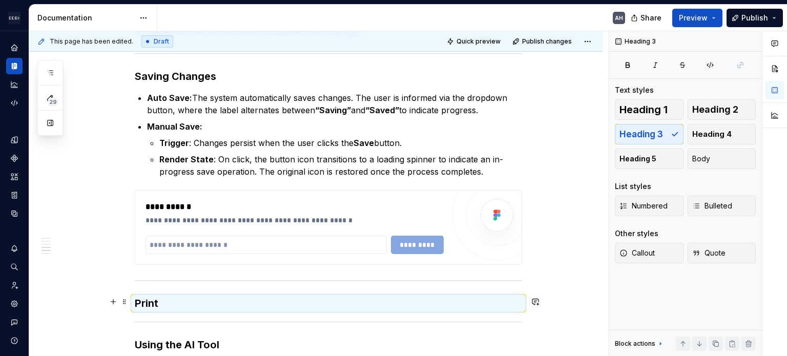
click at [168, 303] on h3 "Print" at bounding box center [328, 303] width 387 height 14
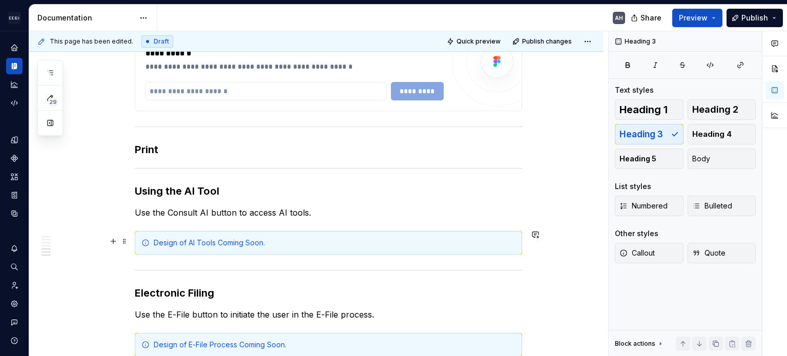
scroll to position [1131, 0]
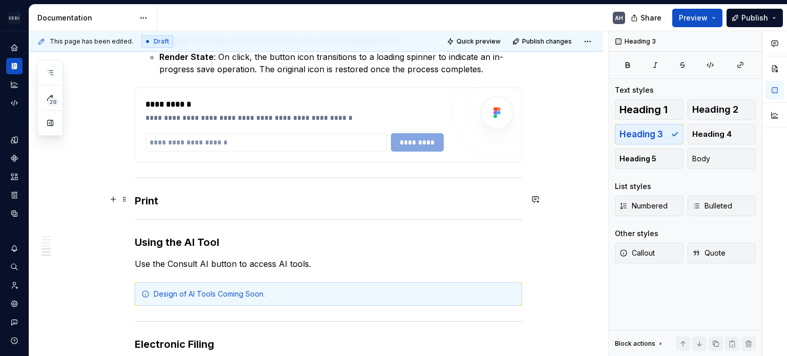
click at [147, 199] on h3 "Print" at bounding box center [328, 201] width 387 height 14
click at [148, 199] on h3 "Print" at bounding box center [328, 201] width 387 height 14
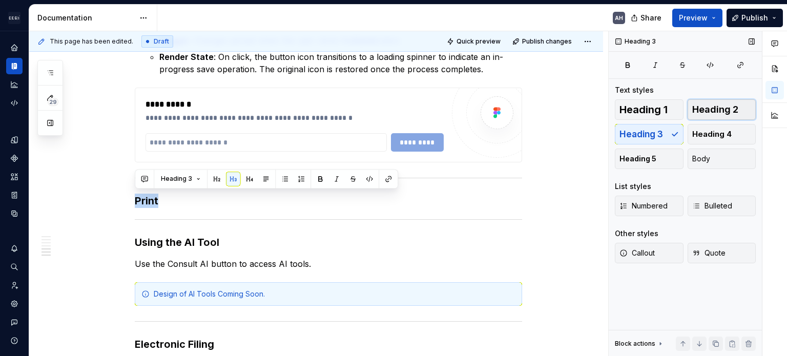
click at [722, 106] on span "Heading 2" at bounding box center [715, 110] width 46 height 10
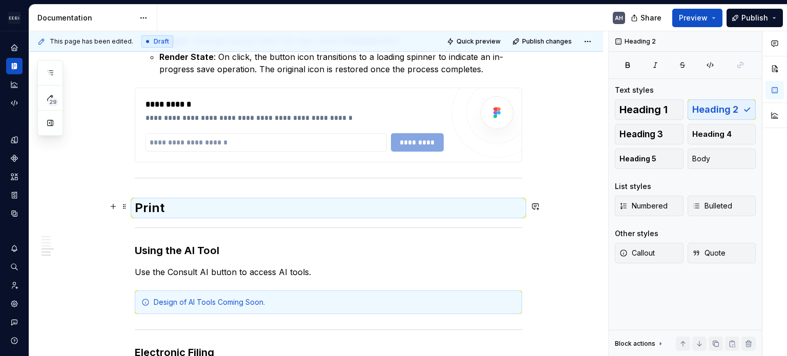
click at [163, 210] on h2 "Print" at bounding box center [328, 208] width 387 height 16
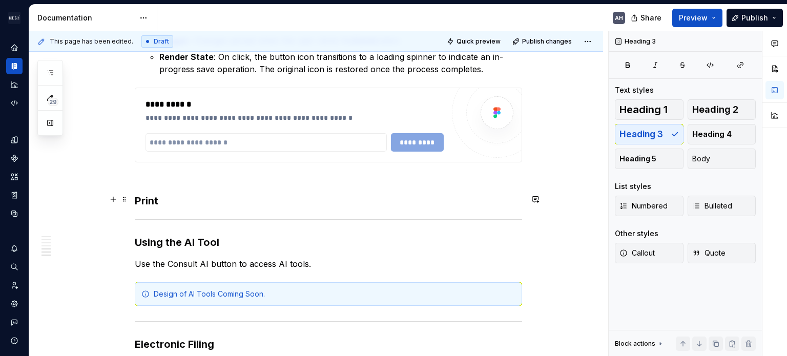
click at [176, 195] on h3 "Print" at bounding box center [328, 201] width 387 height 14
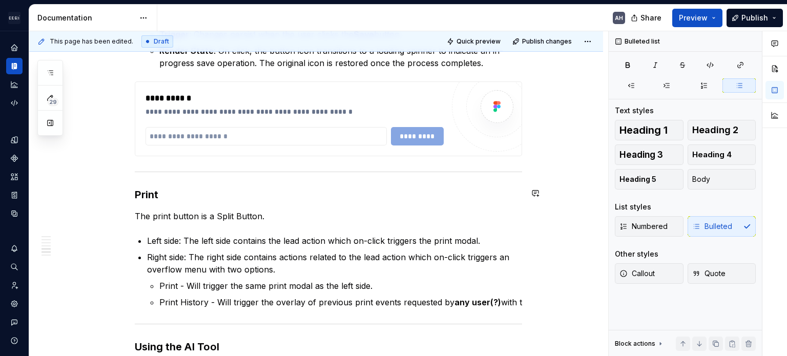
scroll to position [1149, 0]
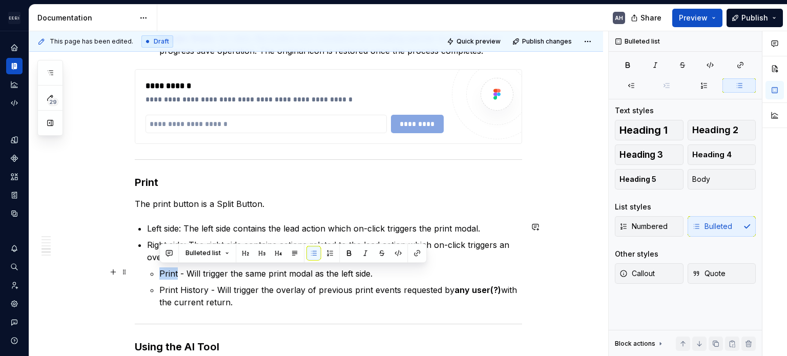
drag, startPoint x: 177, startPoint y: 274, endPoint x: 154, endPoint y: 273, distance: 23.1
click at [154, 273] on li "Right side: The right side contains actions related to the lead action which on…" at bounding box center [334, 274] width 375 height 70
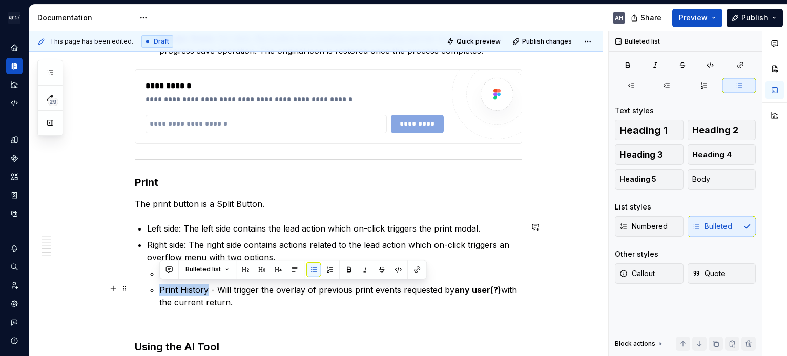
drag, startPoint x: 206, startPoint y: 287, endPoint x: 160, endPoint y: 288, distance: 46.1
click at [160, 288] on p "Print History - Will trigger the overlay of previous print events requested by …" at bounding box center [340, 296] width 363 height 25
click at [248, 292] on p "Print History - Will trigger the overlay of previous print events requested by …" at bounding box center [340, 296] width 363 height 25
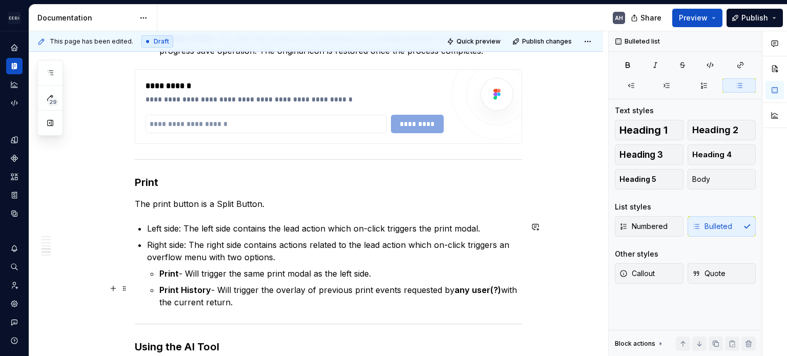
click at [217, 294] on p "Print History - Will trigger the overlay of previous print events requested by …" at bounding box center [340, 296] width 363 height 25
click at [244, 298] on p "Print History - Will trigger the overlay of previous print events requested by …" at bounding box center [340, 296] width 363 height 25
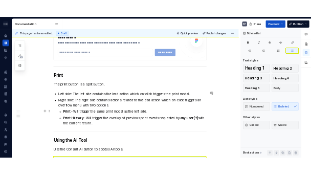
scroll to position [1200, 0]
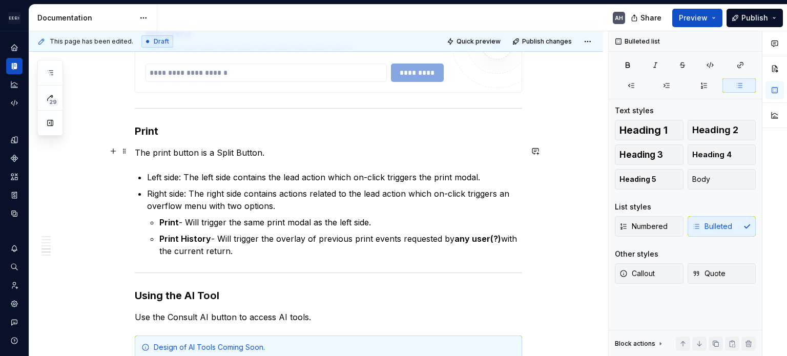
click at [262, 150] on p "The print button is a Split Button." at bounding box center [328, 153] width 387 height 12
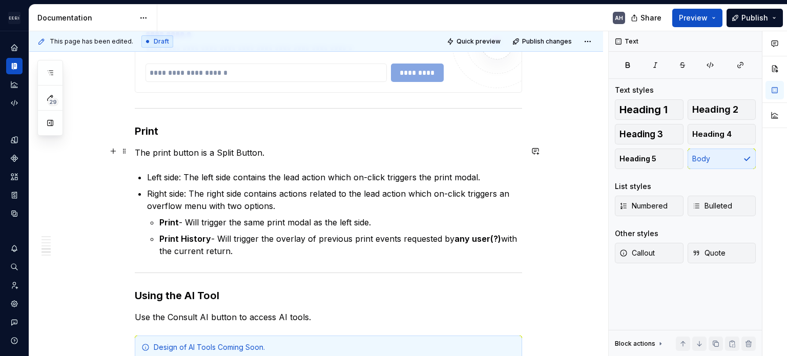
click at [269, 150] on p "The print button is a Split Button." at bounding box center [328, 153] width 387 height 12
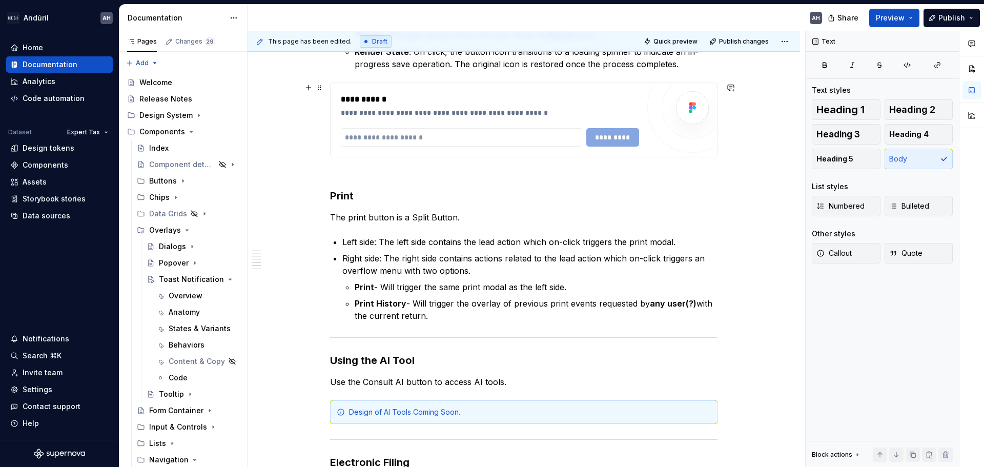
scroll to position [1058, 0]
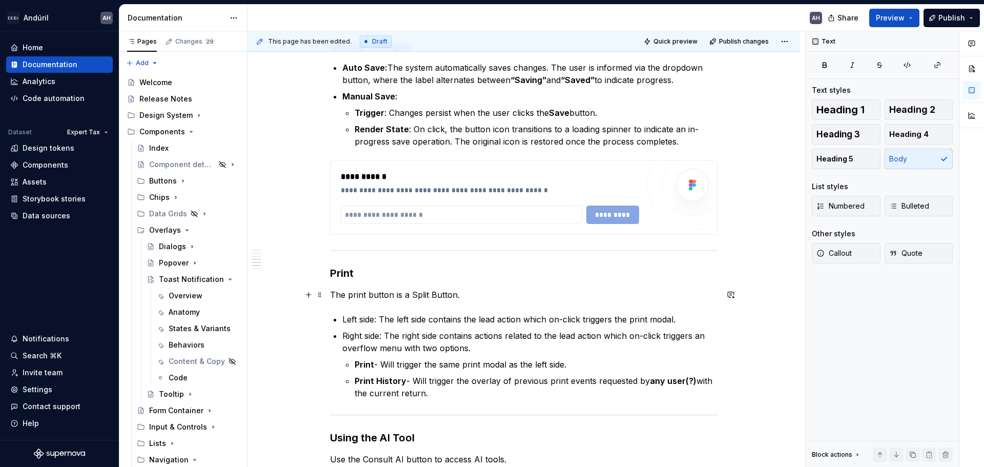
click at [467, 292] on p "The print button is a Split Button." at bounding box center [523, 294] width 387 height 12
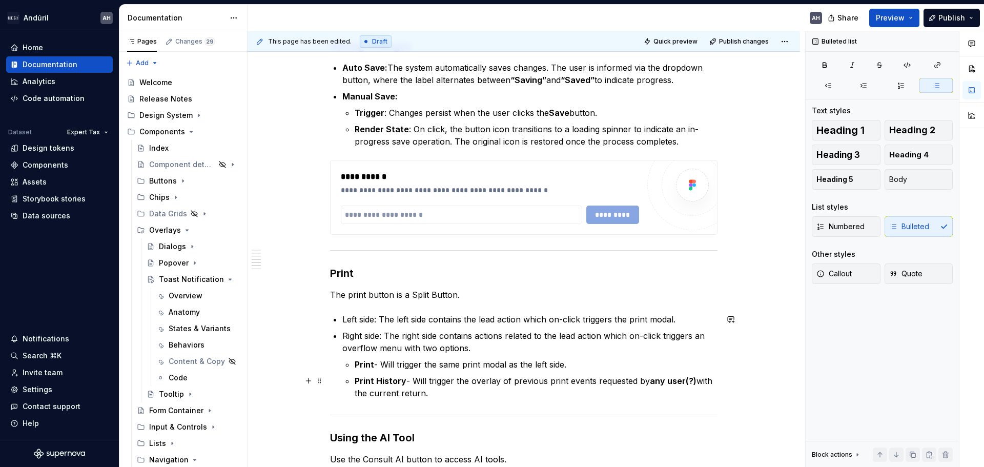
click at [442, 395] on p "Print History - Will trigger the overlay of previous print events requested by …" at bounding box center [536, 387] width 363 height 25
click at [465, 291] on p "The print button is a Split Button." at bounding box center [523, 294] width 387 height 12
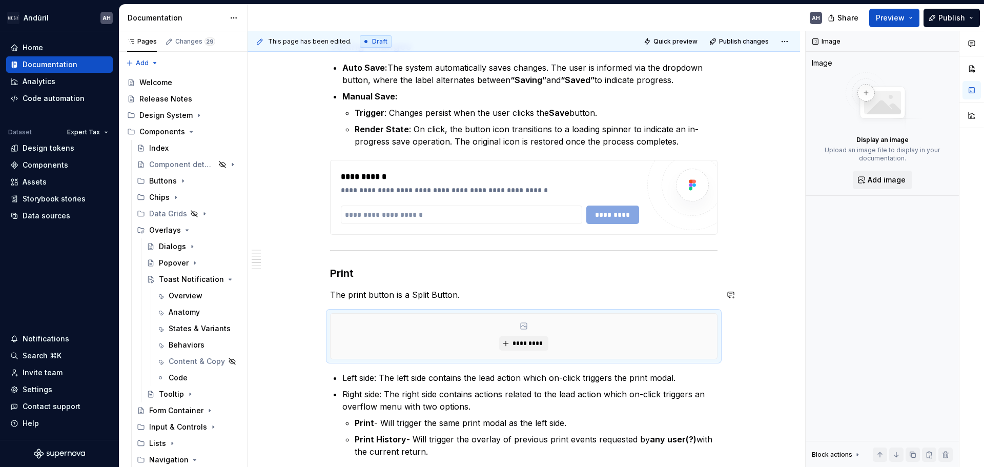
type textarea "*"
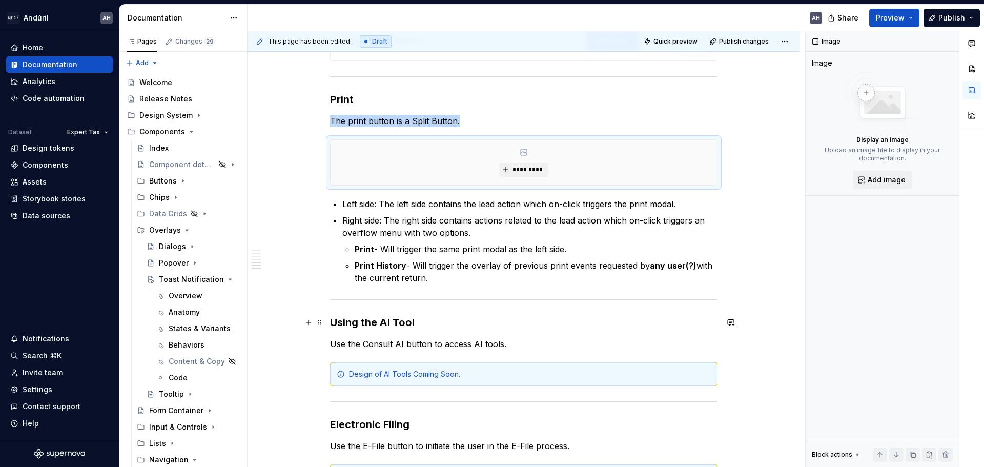
scroll to position [1315, 0]
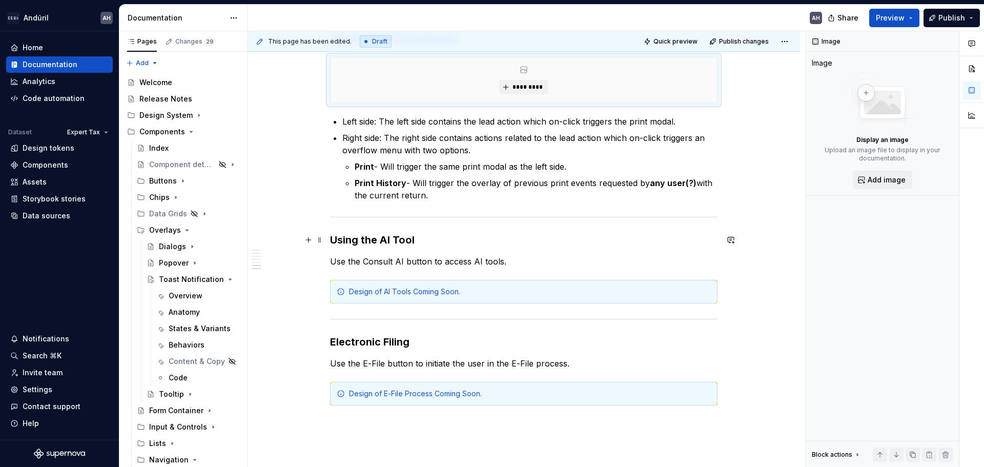
click at [433, 245] on h3 "Using the AI Tool" at bounding box center [523, 240] width 387 height 14
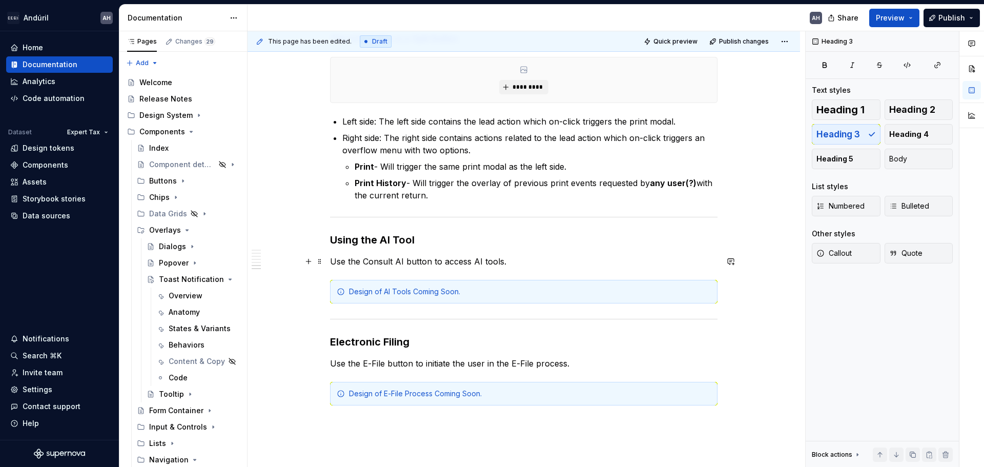
click at [527, 260] on p "Use the Consult AI button to access AI tools." at bounding box center [523, 261] width 387 height 12
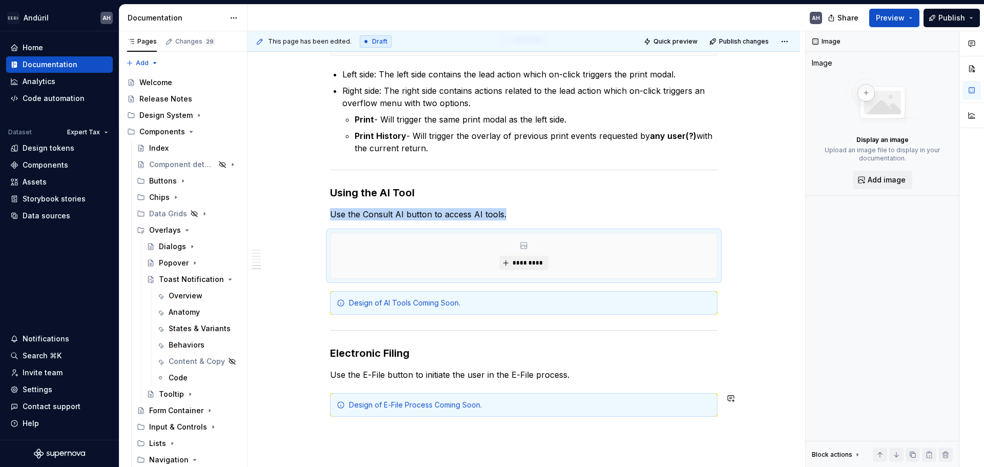
scroll to position [1366, 0]
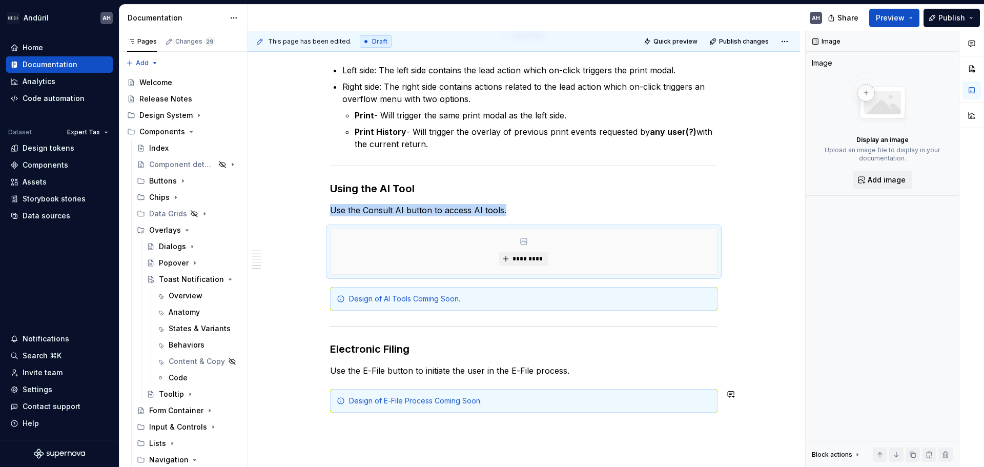
click at [586, 370] on p "Use the E-File button to initiate the user in the E-File process." at bounding box center [523, 370] width 387 height 12
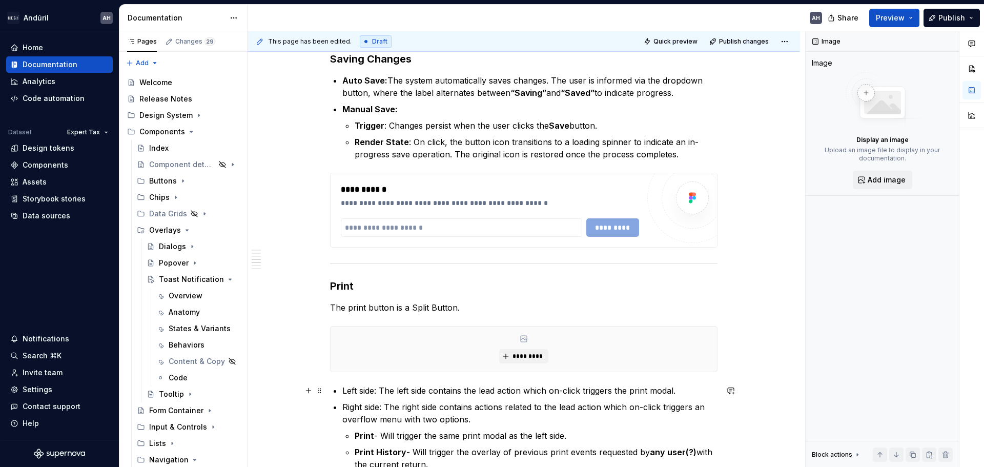
scroll to position [956, 0]
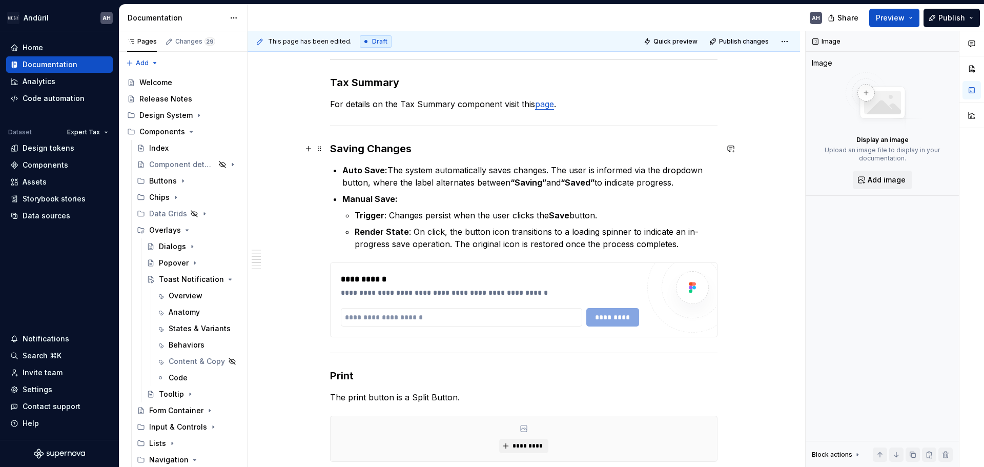
click at [422, 154] on h3 "Saving Changes" at bounding box center [523, 148] width 387 height 14
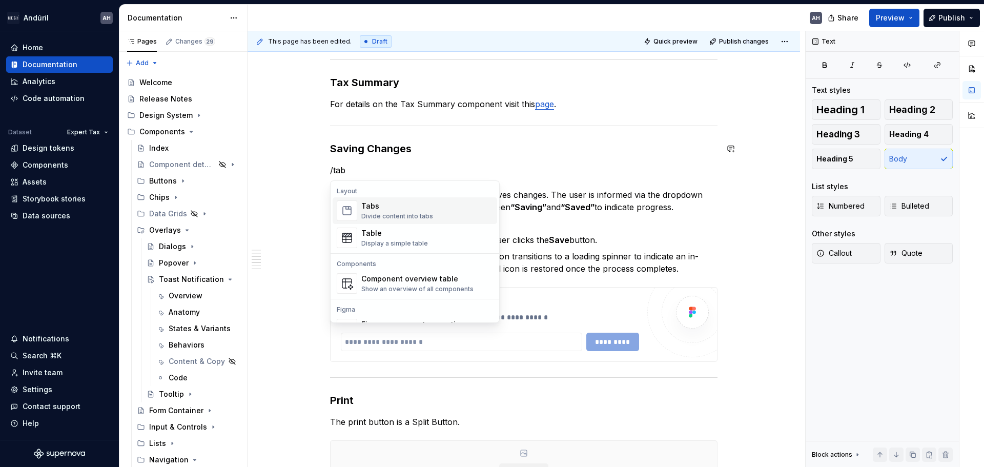
click at [400, 214] on div "Divide content into tabs" at bounding box center [397, 216] width 72 height 8
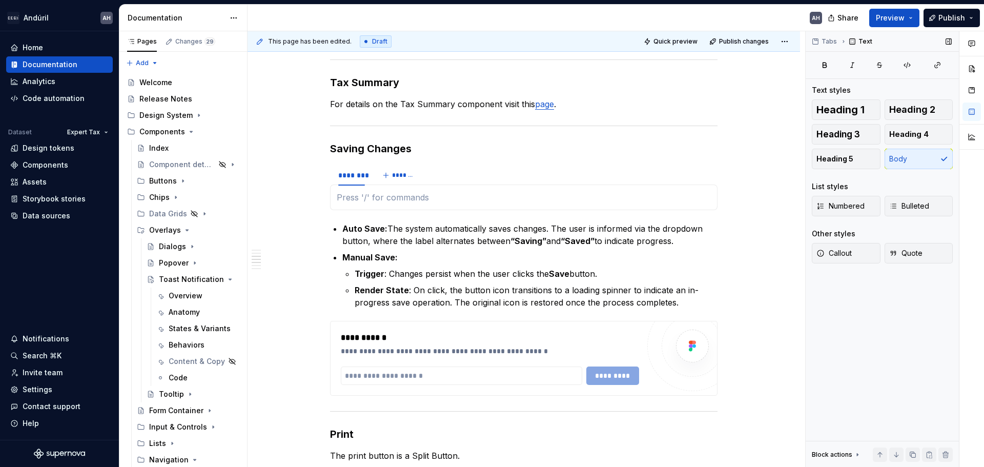
click at [828, 43] on span "Tabs" at bounding box center [828, 41] width 15 height 8
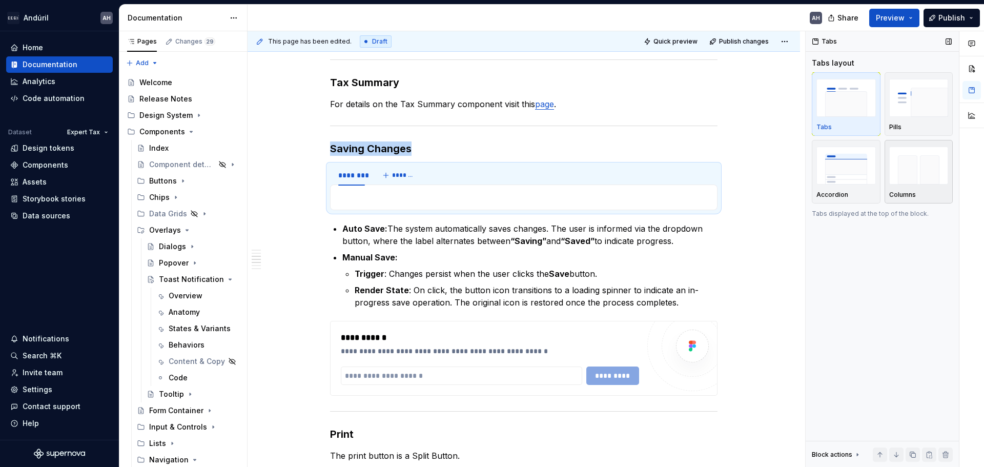
click at [874, 185] on div "button" at bounding box center [918, 165] width 59 height 42
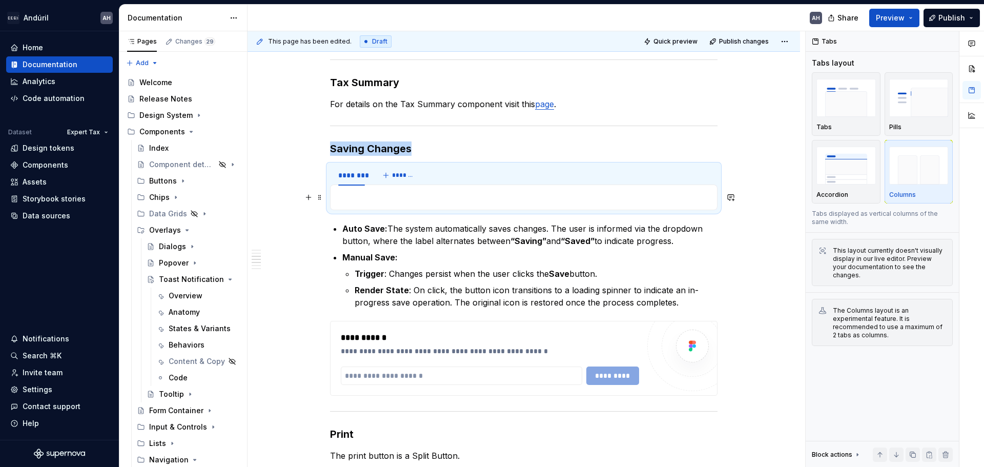
click at [362, 199] on p at bounding box center [524, 197] width 374 height 12
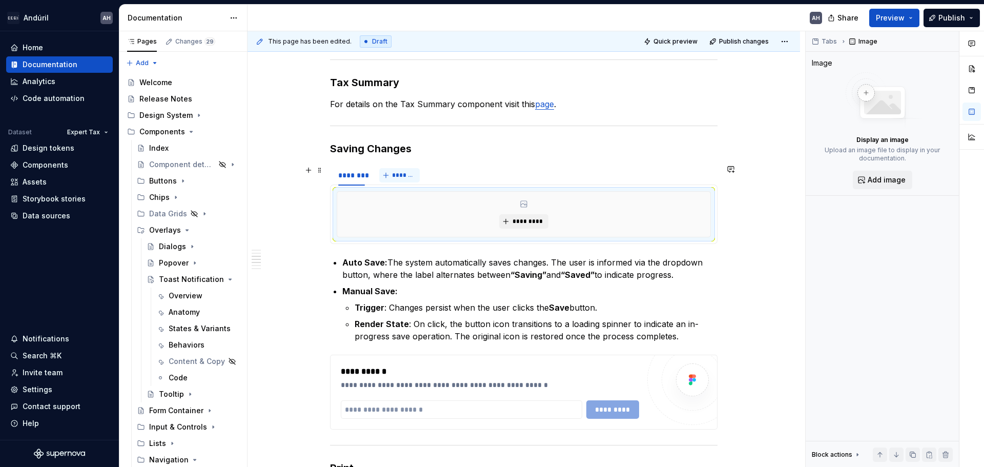
click at [403, 174] on span "*******" at bounding box center [403, 175] width 23 height 8
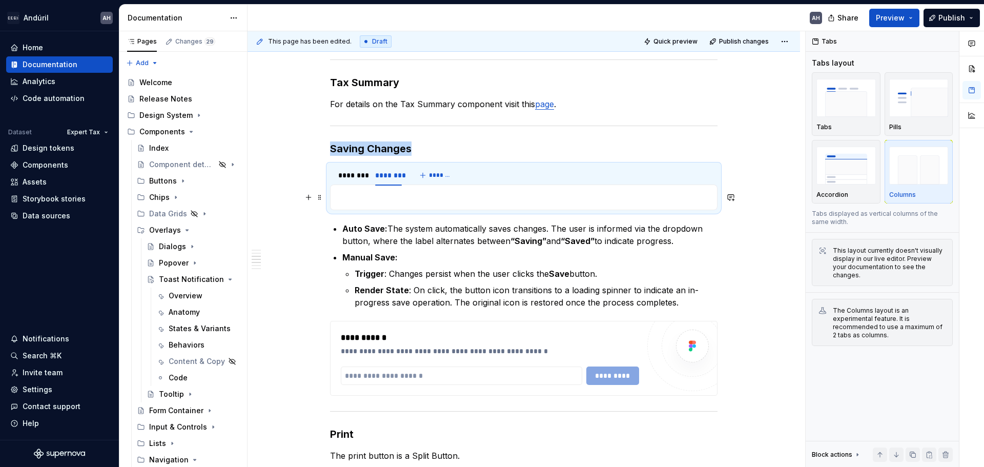
click at [445, 197] on p at bounding box center [524, 197] width 374 height 12
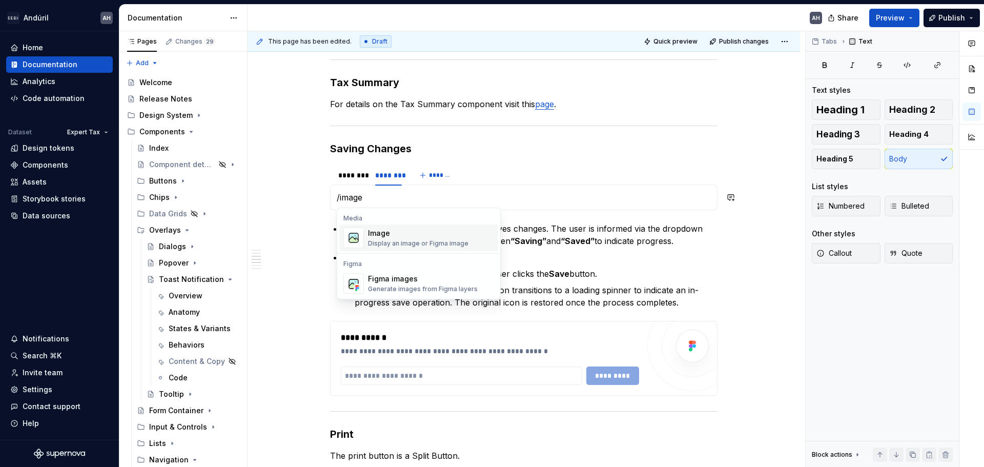
click at [399, 240] on div "Display an image or Figma image" at bounding box center [418, 243] width 100 height 8
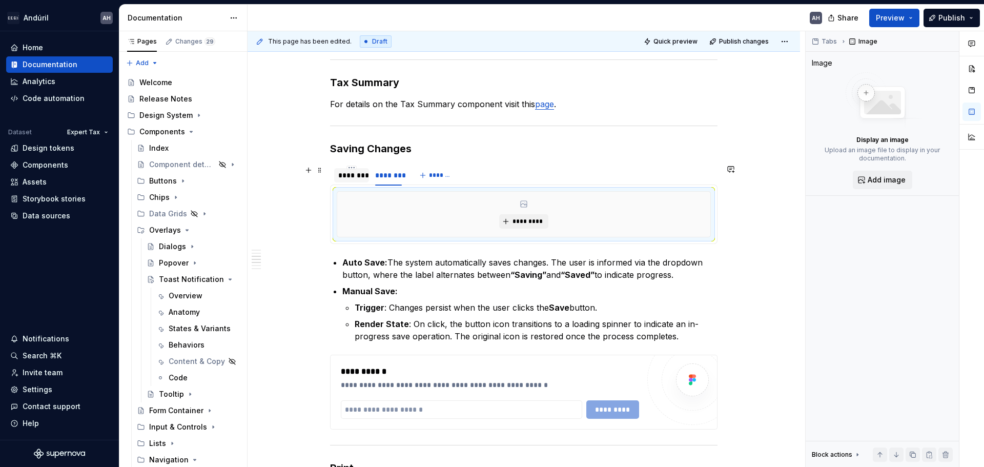
click at [356, 174] on div "********" at bounding box center [351, 175] width 27 height 10
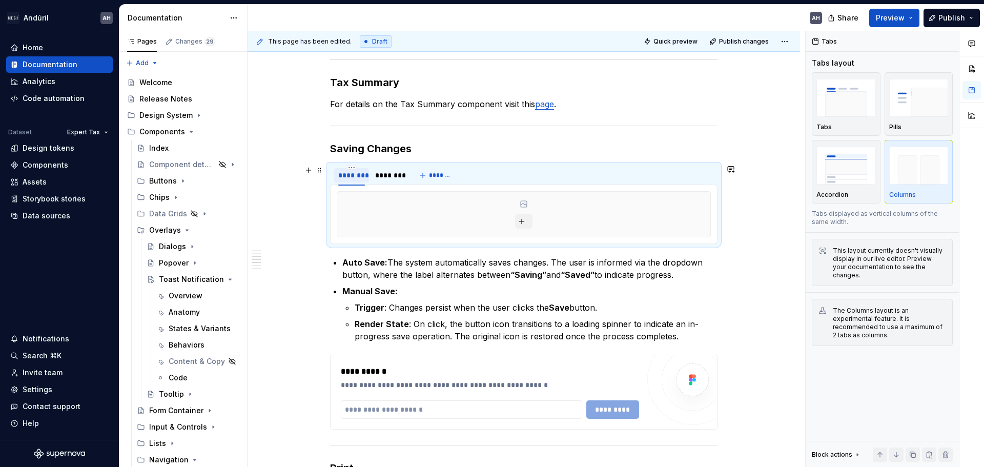
click at [356, 174] on div "********" at bounding box center [351, 175] width 27 height 10
type input "*********"
click at [392, 177] on div "********" at bounding box center [396, 175] width 27 height 10
type input "**********"
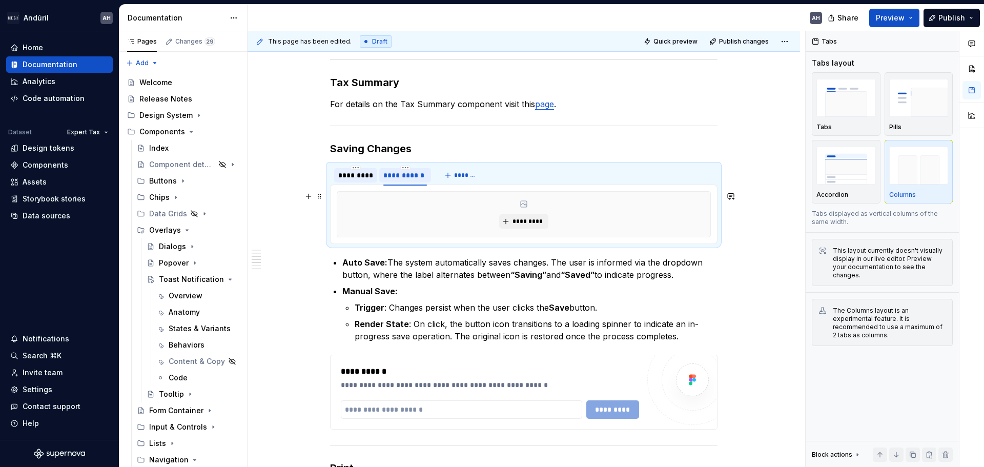
click at [375, 210] on div "*********" at bounding box center [523, 214] width 373 height 45
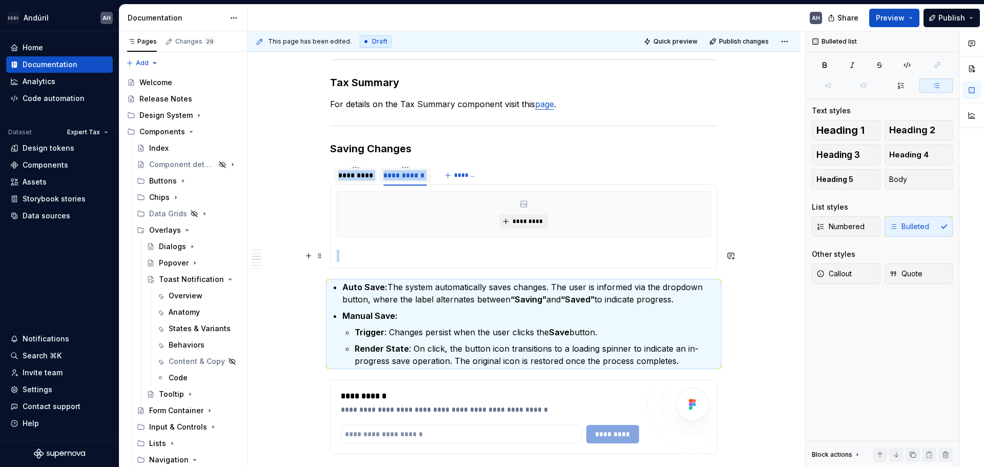
click at [353, 251] on p at bounding box center [524, 255] width 374 height 12
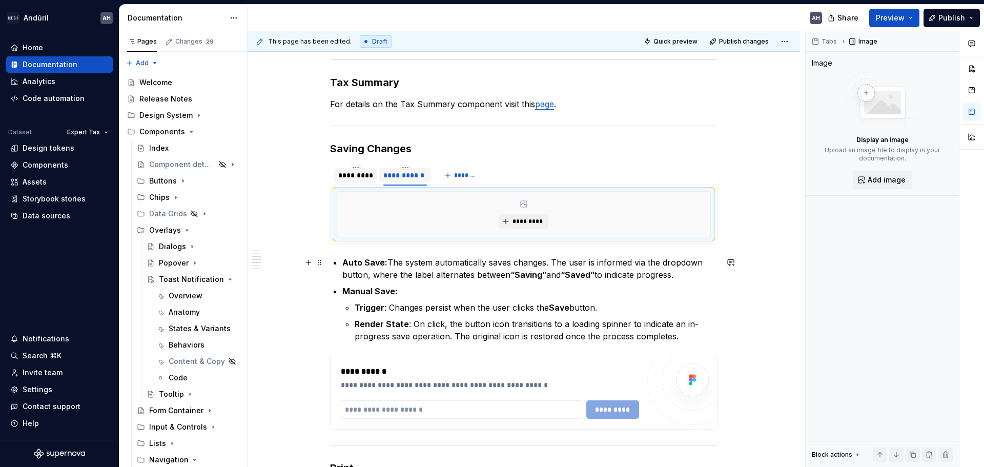
click at [407, 264] on p "Auto Save: The system automatically saves changes. The user is informed via the…" at bounding box center [529, 268] width 375 height 25
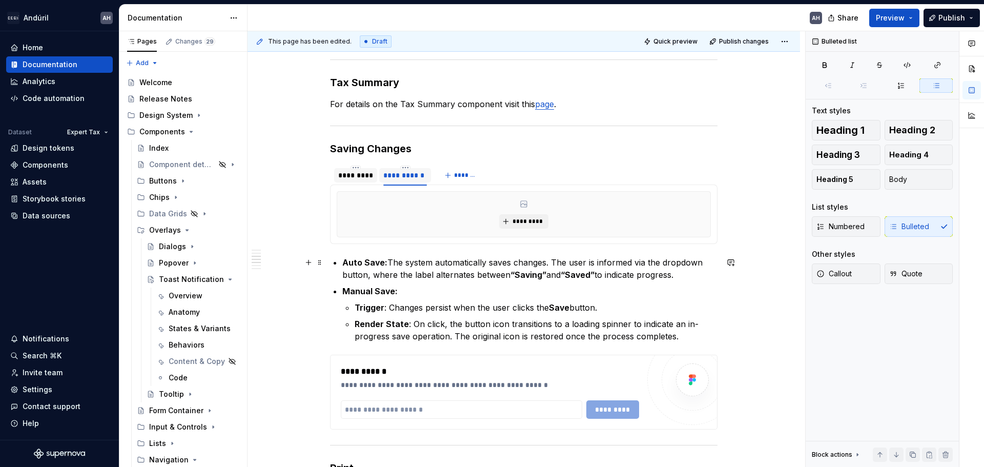
click at [379, 205] on div "*********" at bounding box center [523, 214] width 373 height 45
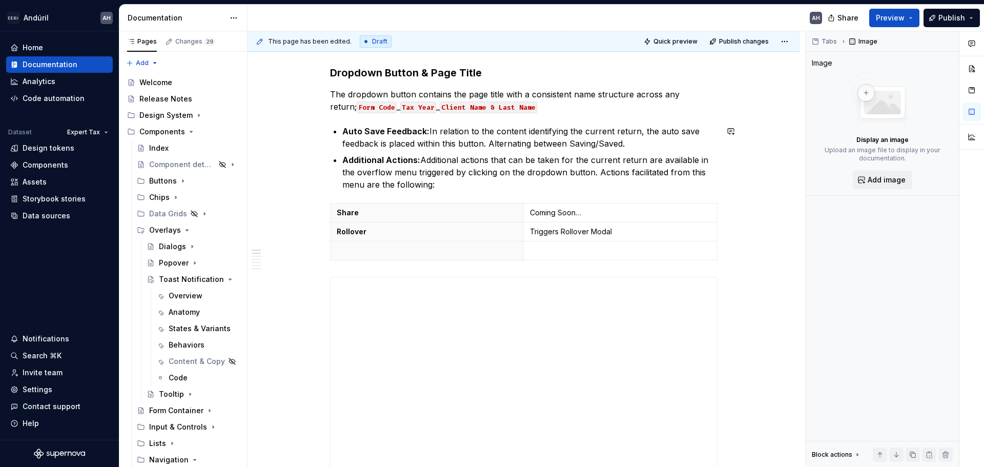
scroll to position [0, 0]
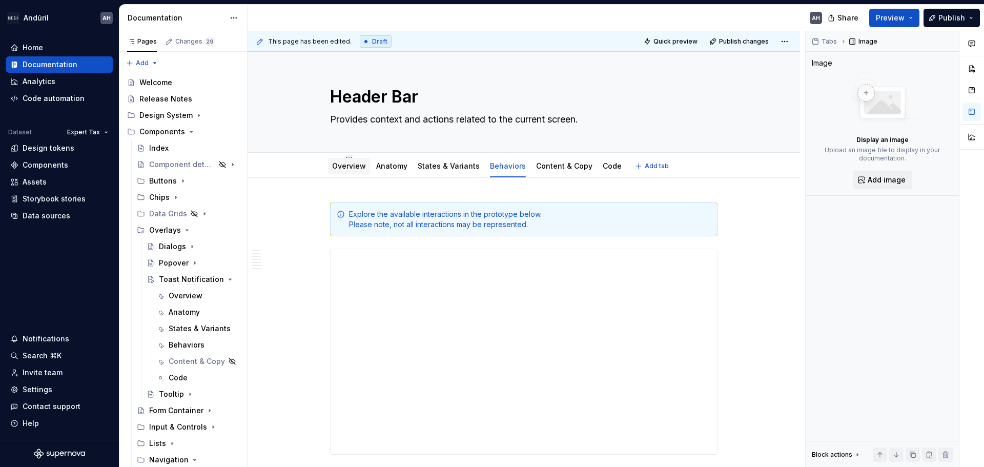
click at [342, 159] on div "Overview" at bounding box center [349, 166] width 42 height 16
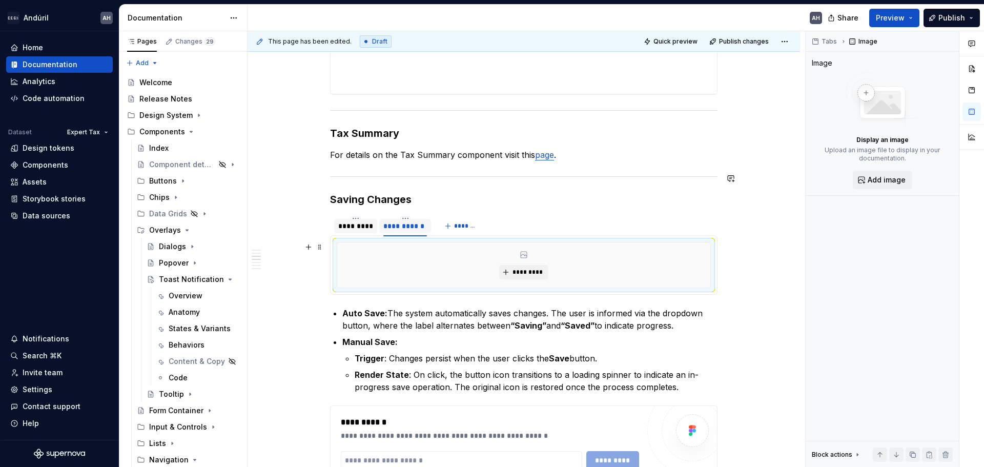
scroll to position [922, 0]
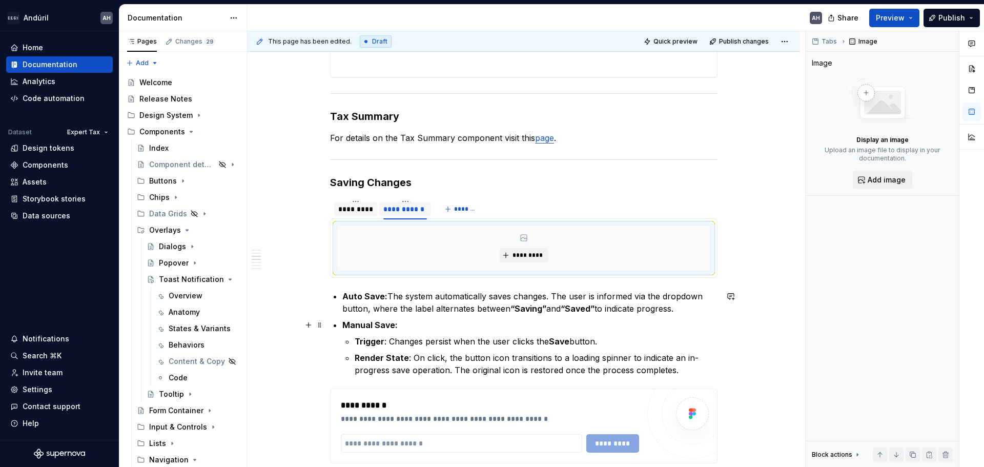
click at [431, 325] on p "Manual Save:" at bounding box center [529, 325] width 375 height 12
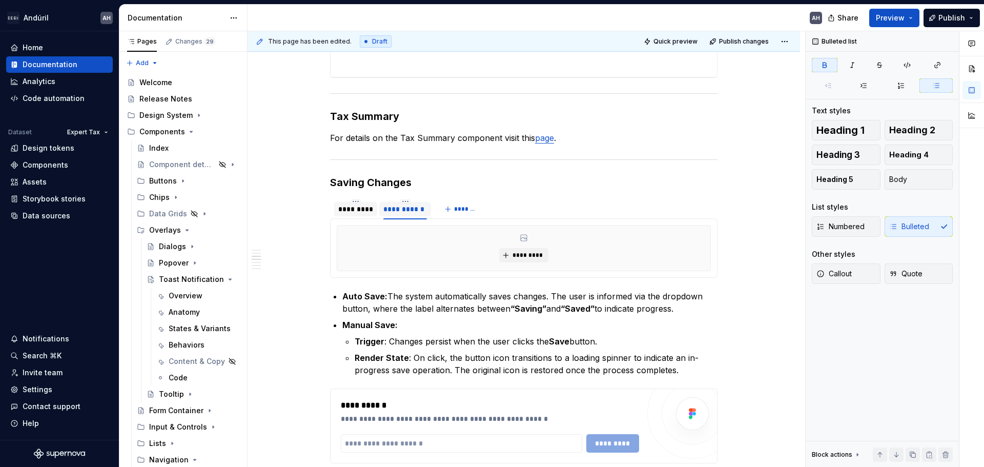
type textarea "*"
